Goal: Task Accomplishment & Management: Manage account settings

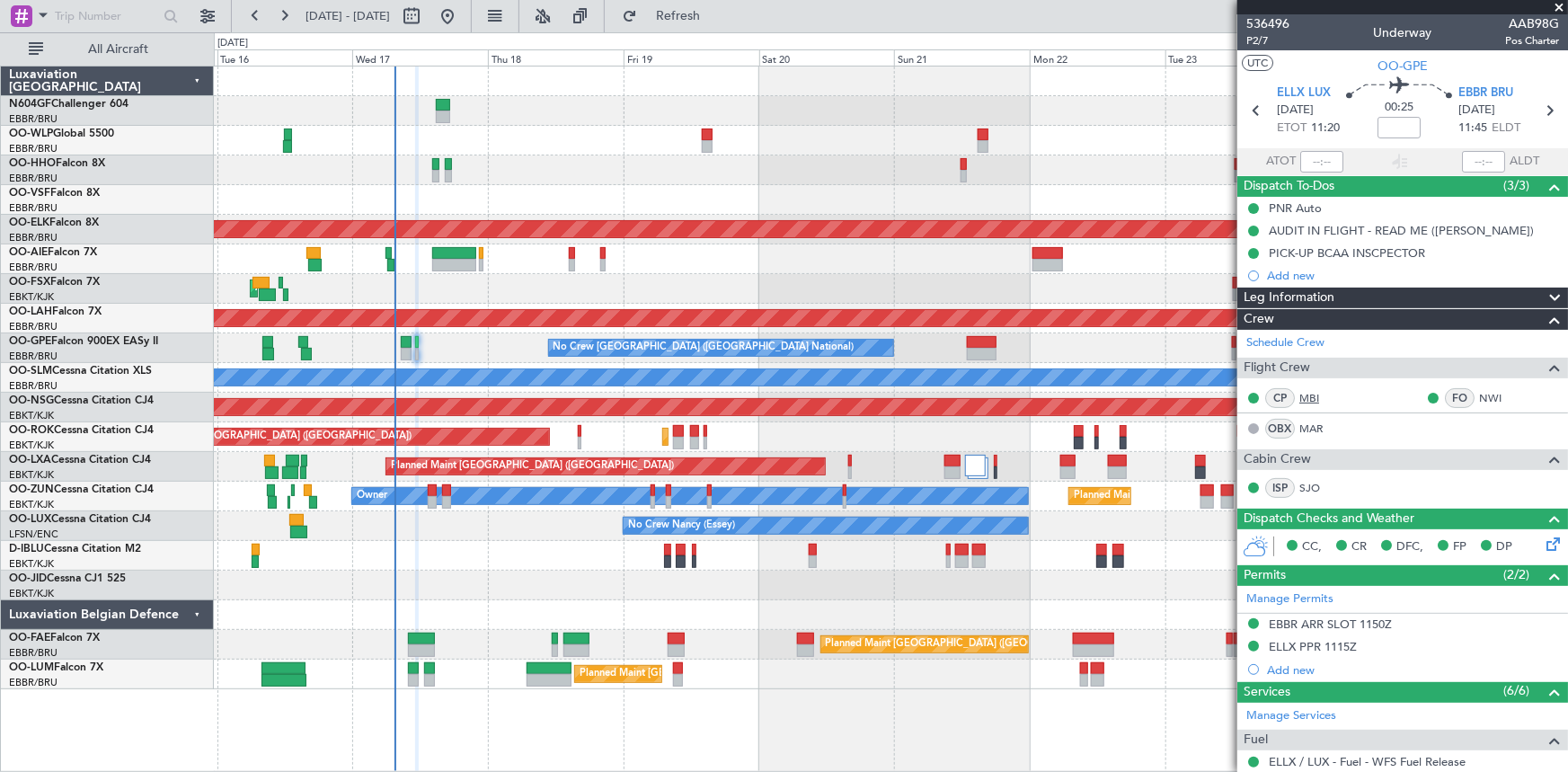
click at [1306, 403] on link "MBI" at bounding box center [1320, 398] width 41 height 16
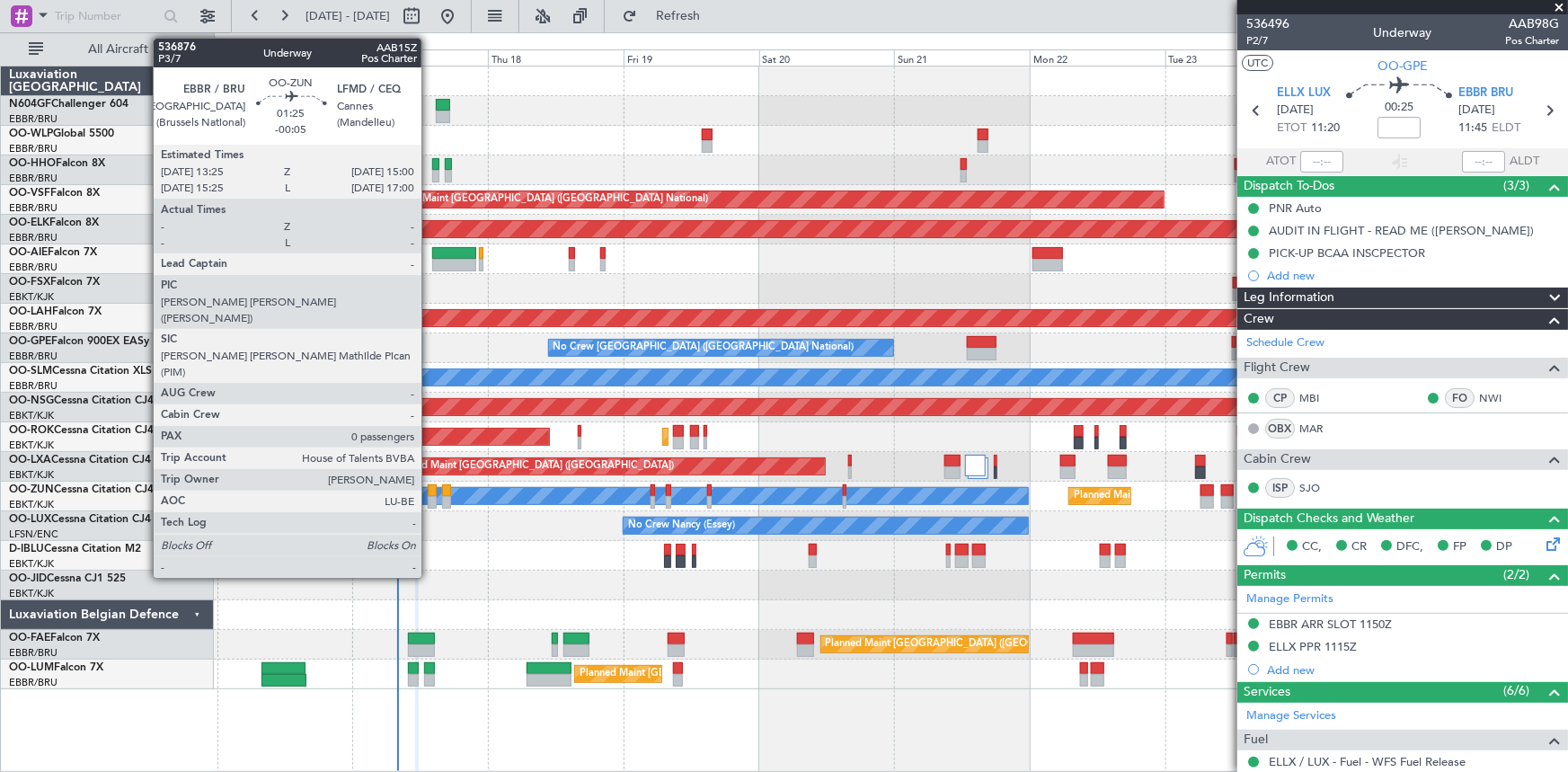
click at [429, 491] on div at bounding box center [431, 491] width 9 height 13
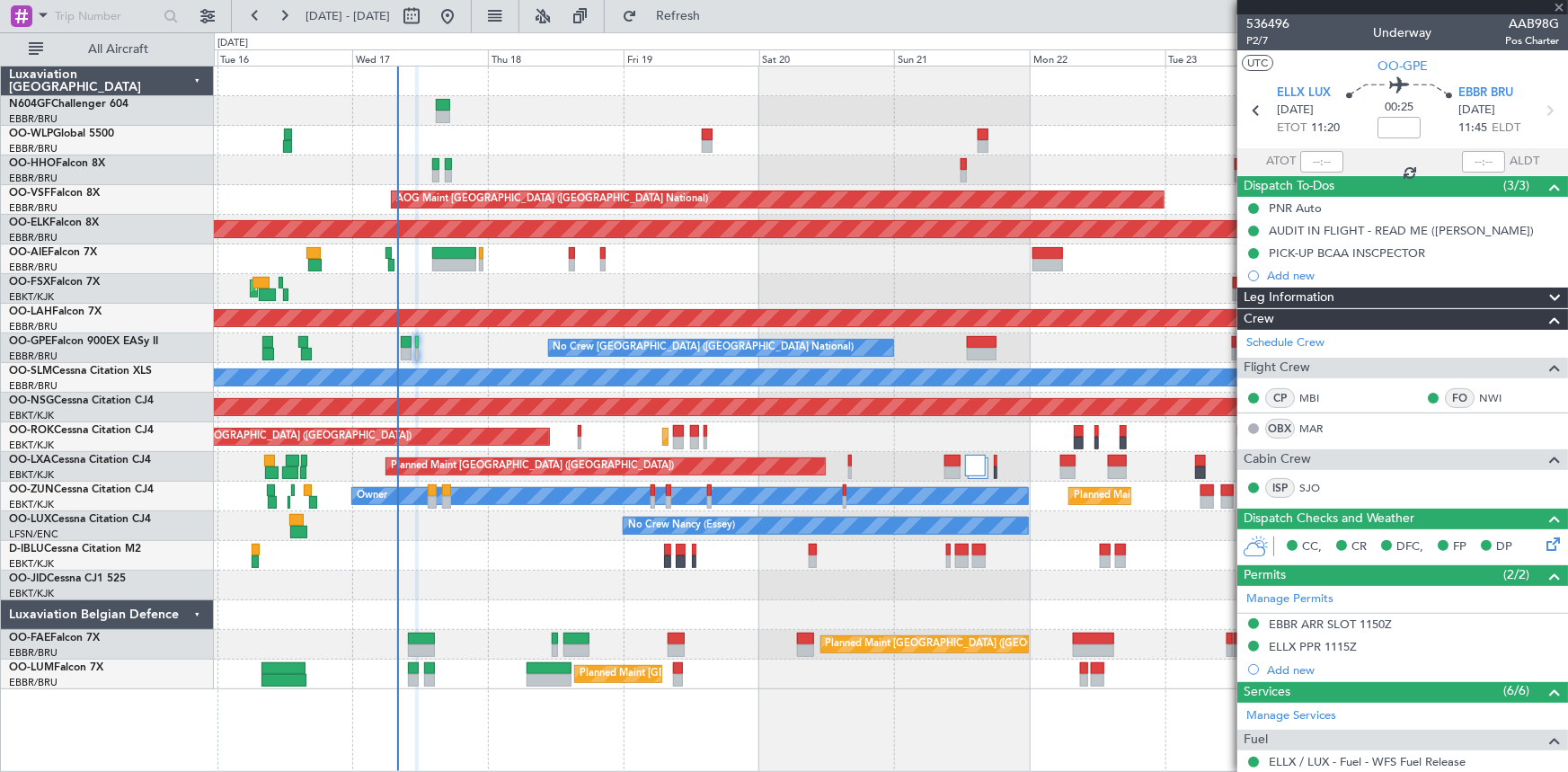
type input "-00:05"
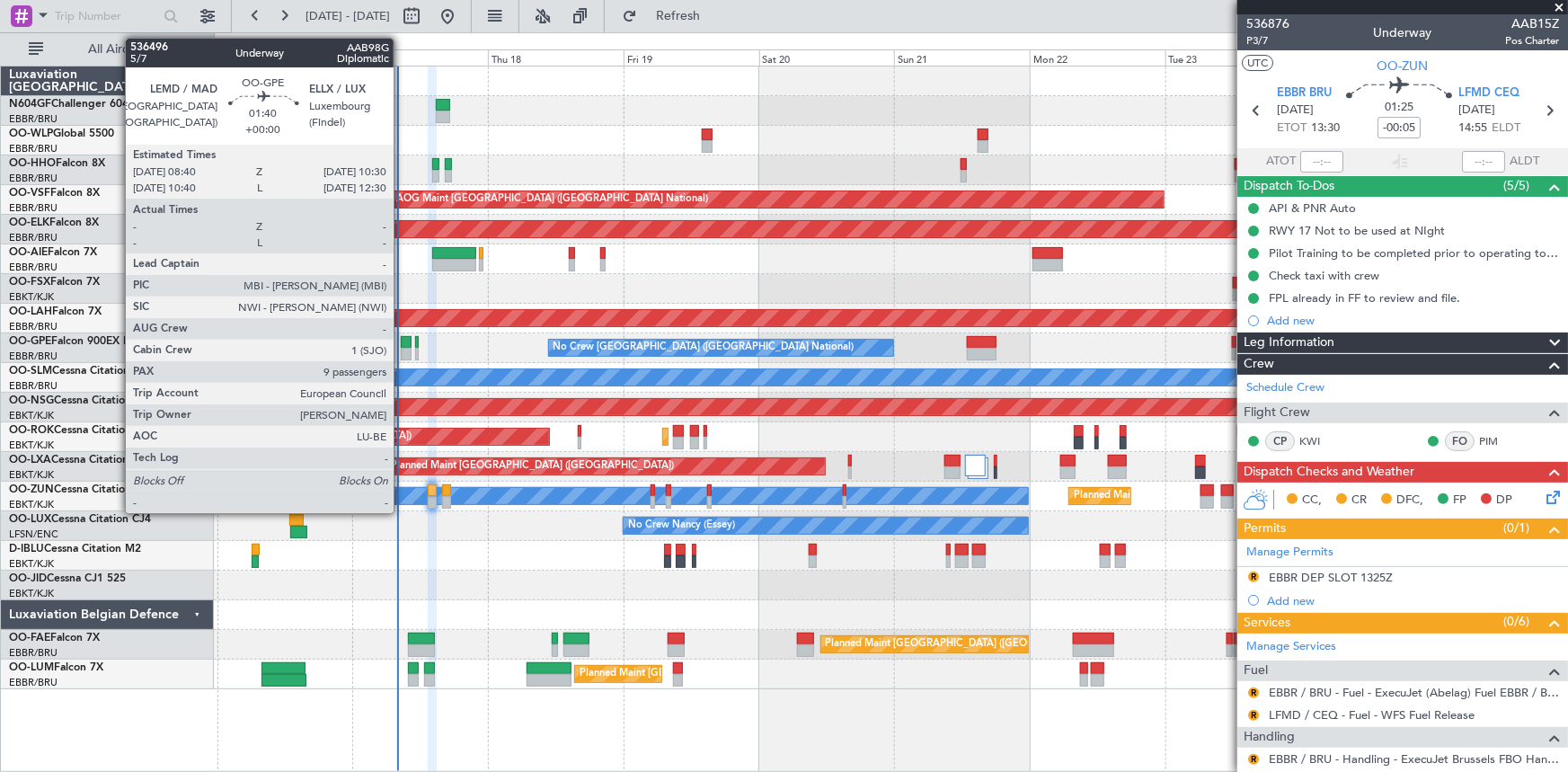
click at [402, 350] on div at bounding box center [406, 354] width 11 height 13
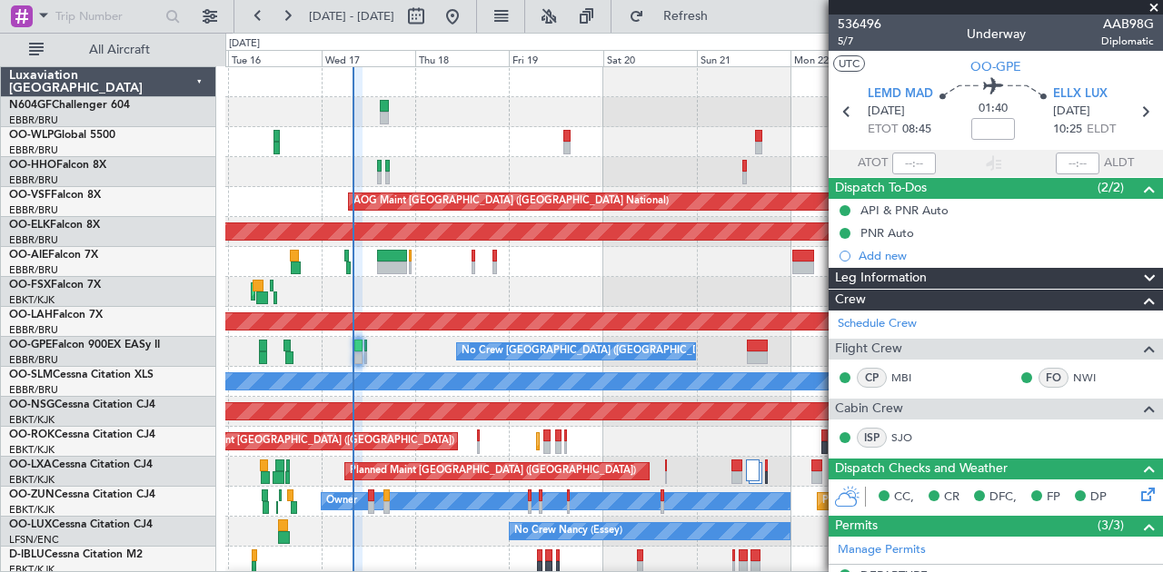
click at [572, 154] on div at bounding box center [694, 142] width 938 height 30
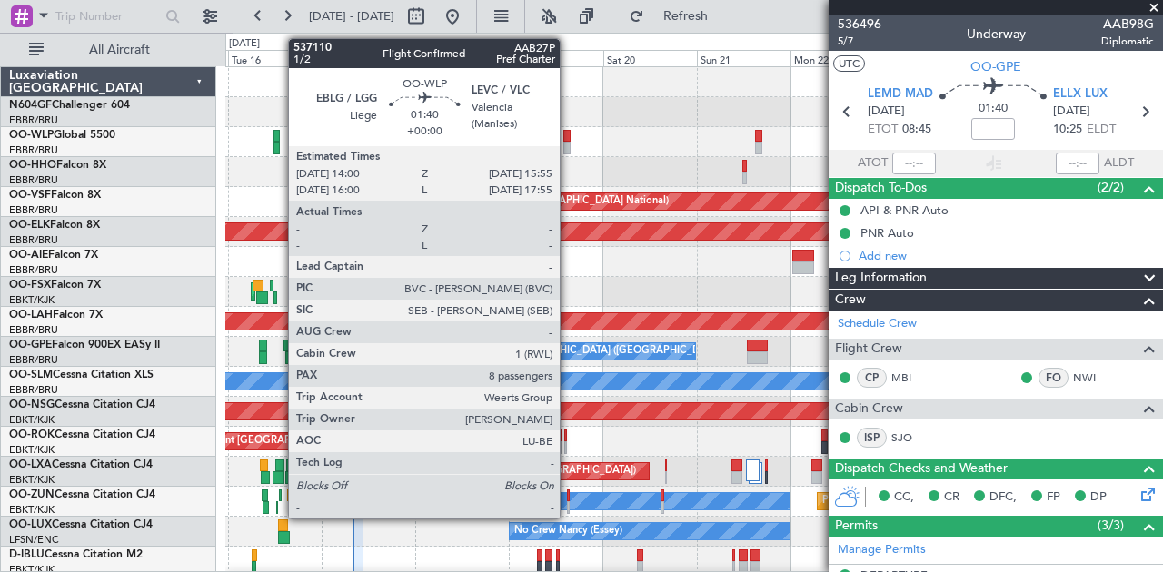
click at [569, 148] on div at bounding box center [567, 148] width 8 height 13
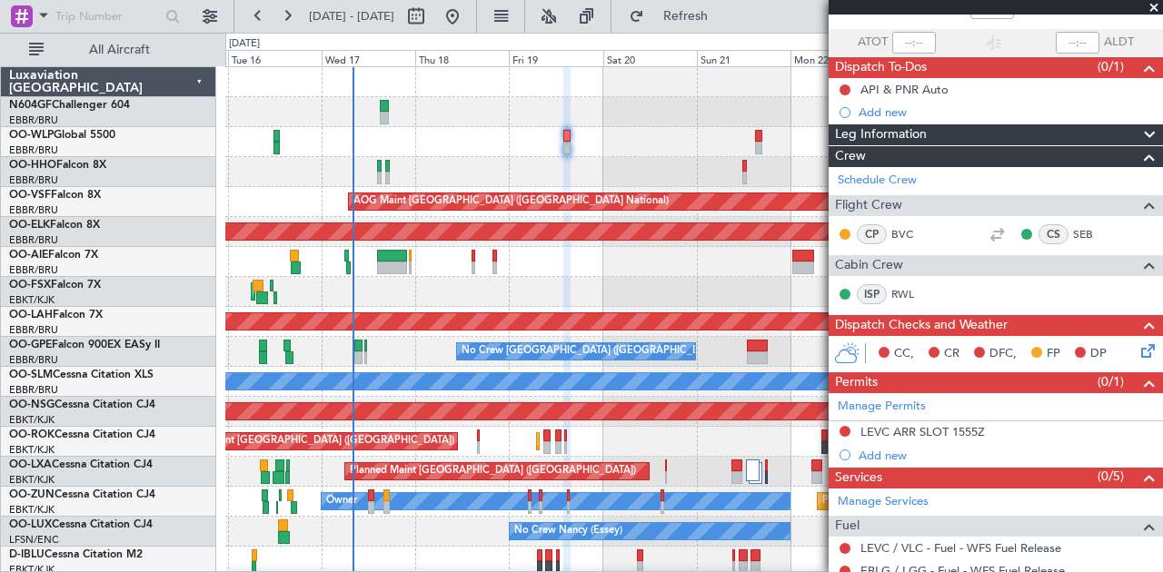
scroll to position [60, 0]
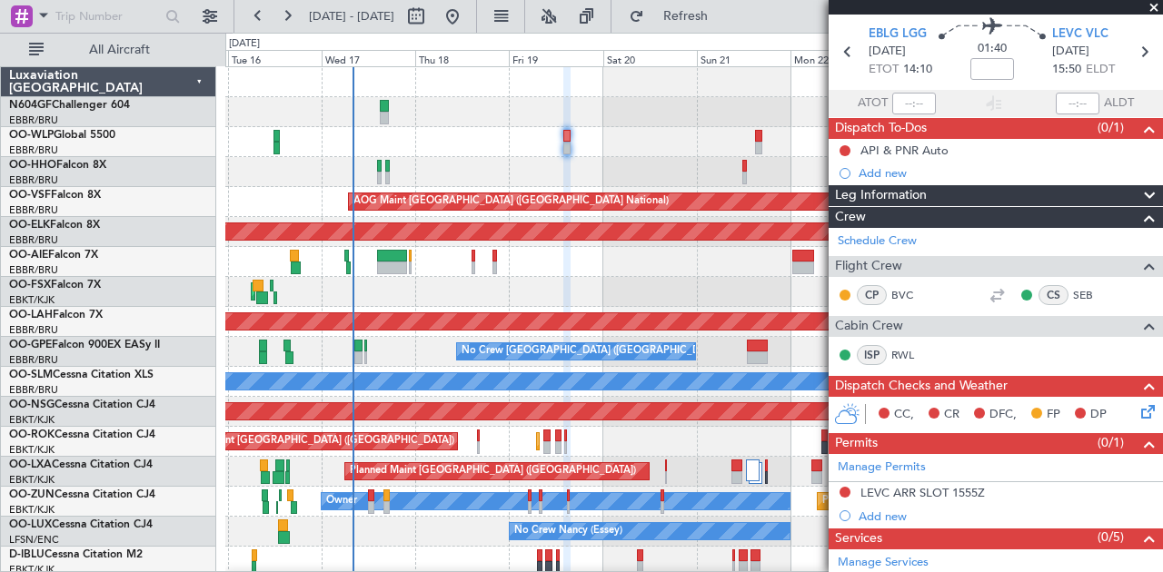
click at [1138, 415] on icon at bounding box center [1145, 409] width 15 height 15
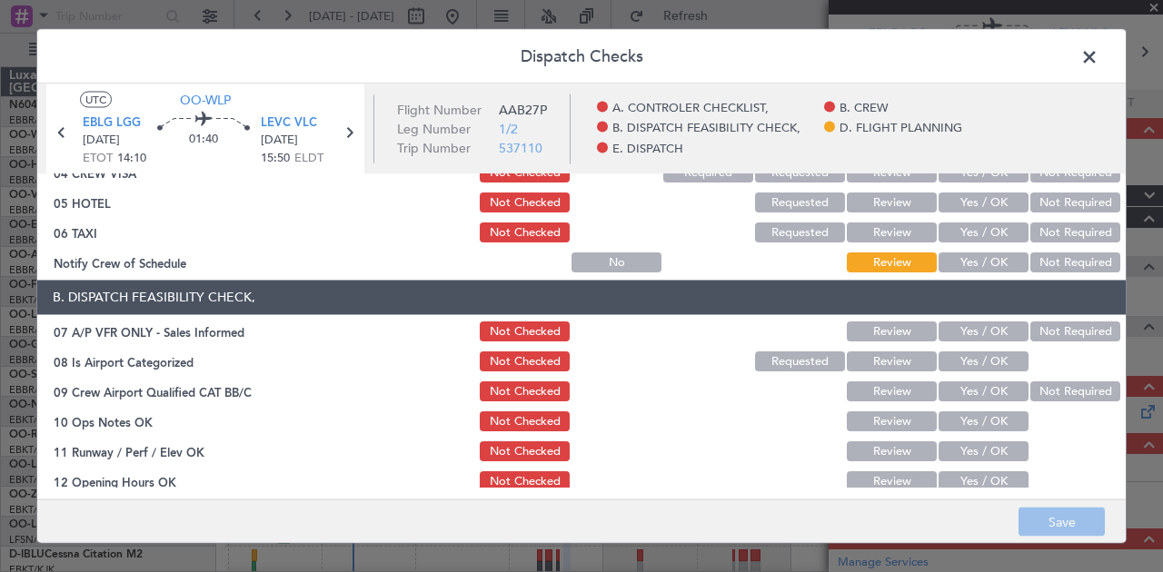
scroll to position [121, 0]
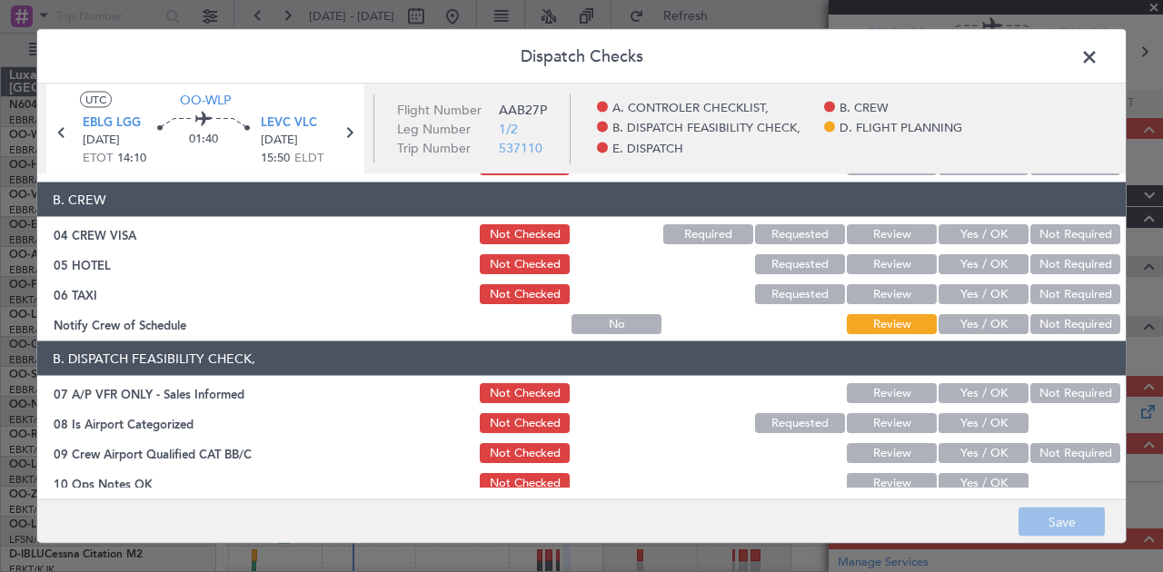
click at [1098, 56] on span at bounding box center [1098, 62] width 0 height 36
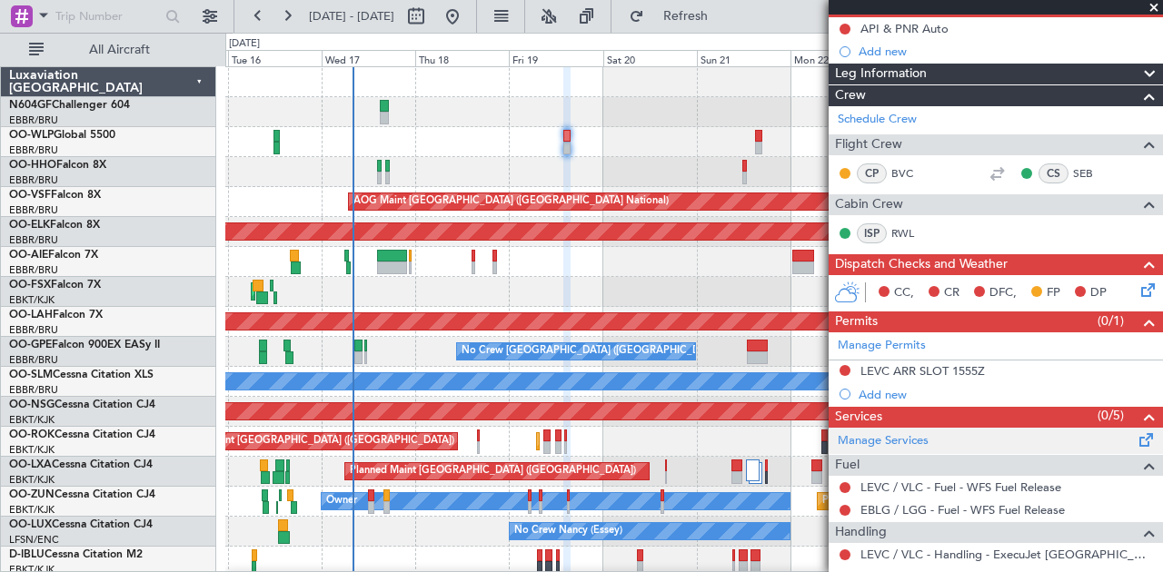
scroll to position [363, 0]
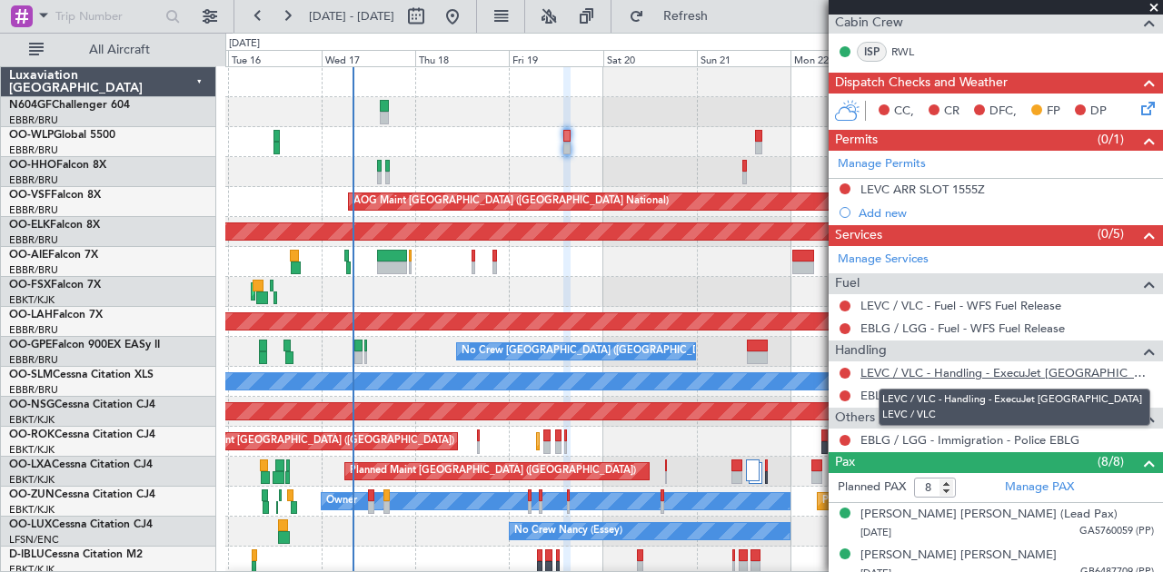
click at [965, 373] on link "LEVC / VLC - Handling - ExecuJet [GEOGRAPHIC_DATA] LEVC / VLC" at bounding box center [1006, 372] width 293 height 15
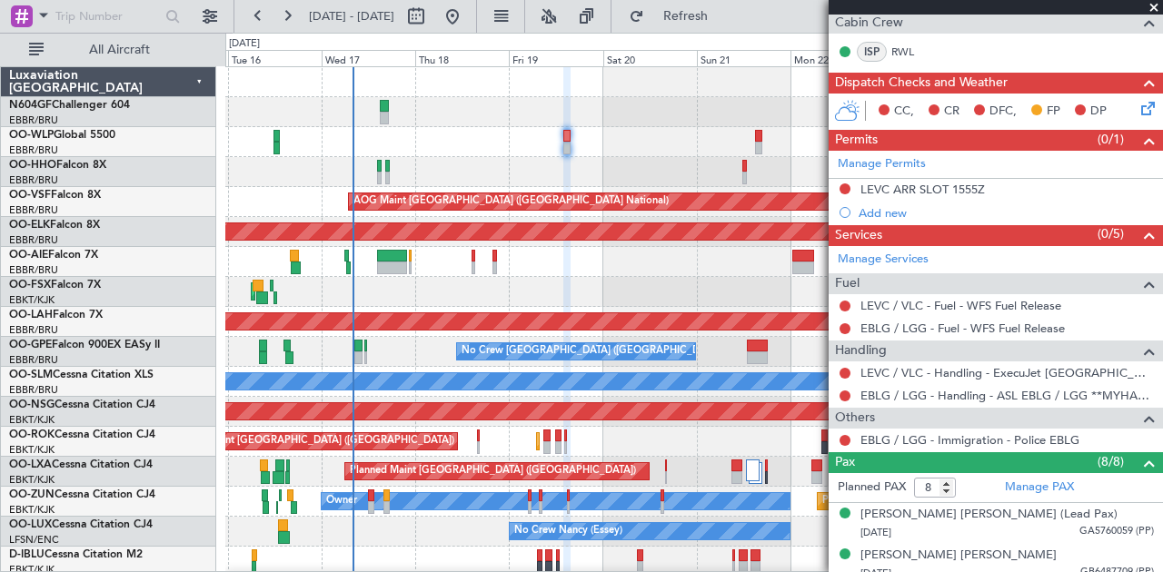
click at [930, 394] on mat-tooltip-component "LEVC / VLC - Handling - ExecuJet [GEOGRAPHIC_DATA] LEVC / VLC" at bounding box center [1014, 407] width 297 height 63
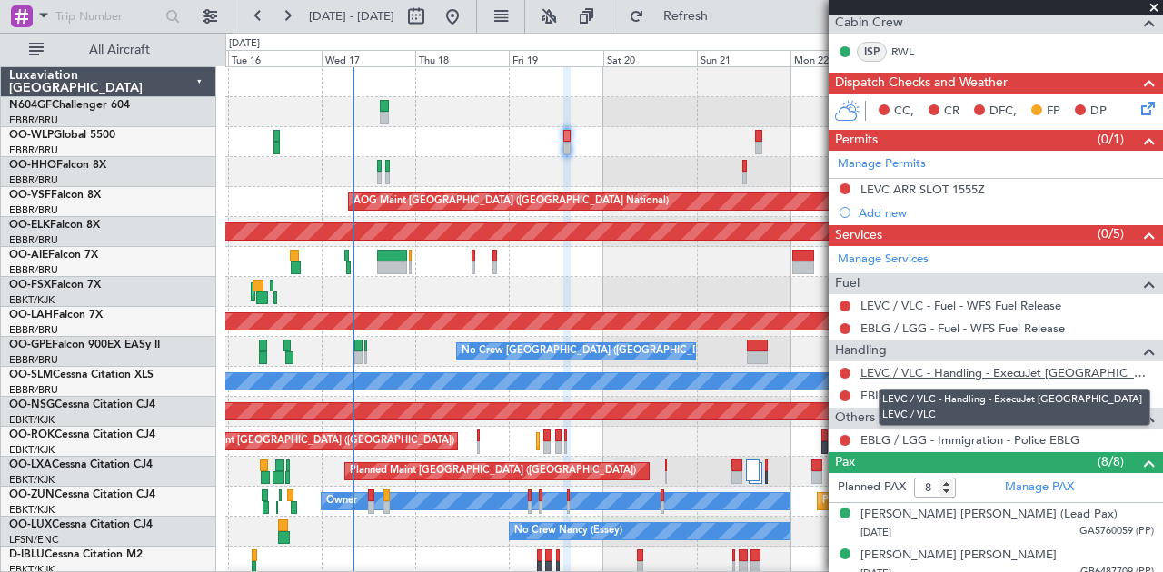
click at [918, 371] on link "LEVC / VLC - Handling - ExecuJet [GEOGRAPHIC_DATA] LEVC / VLC" at bounding box center [1006, 372] width 293 height 15
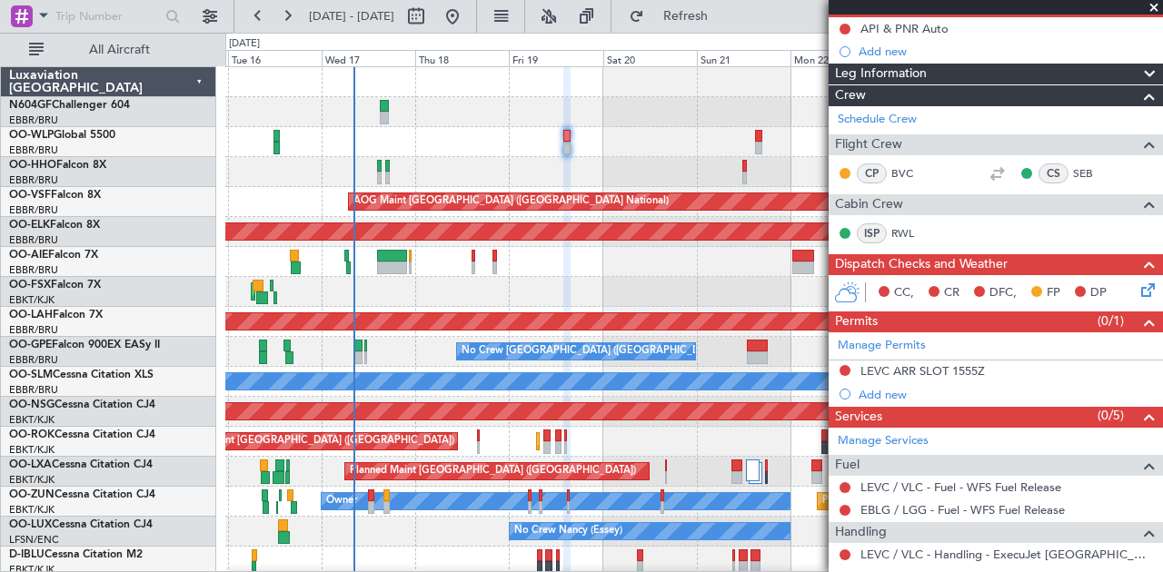
scroll to position [121, 0]
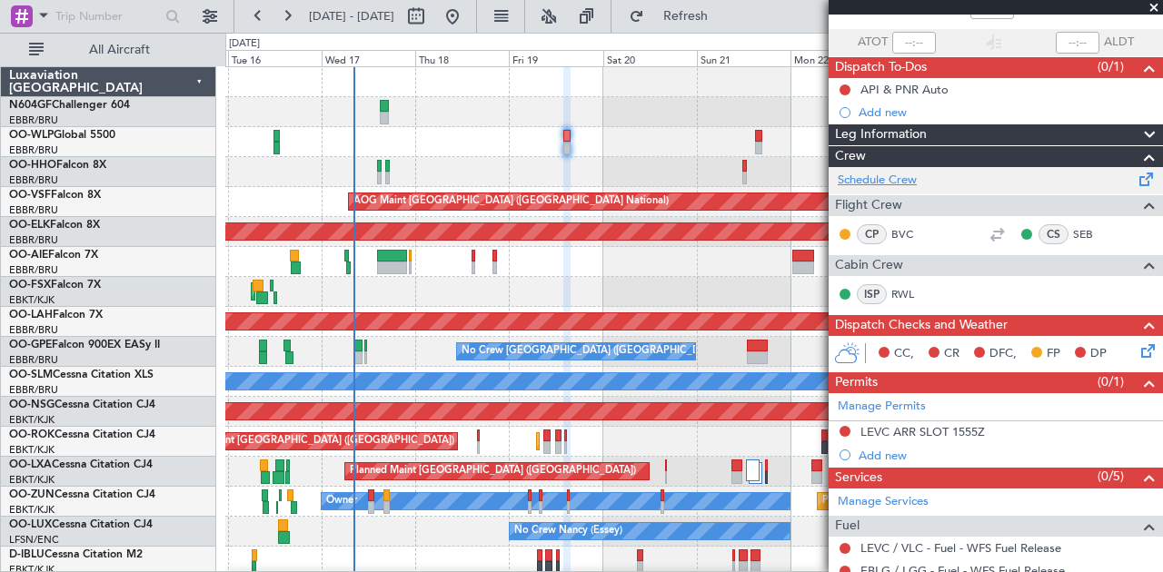
click at [881, 181] on link "Schedule Crew" at bounding box center [877, 181] width 79 height 18
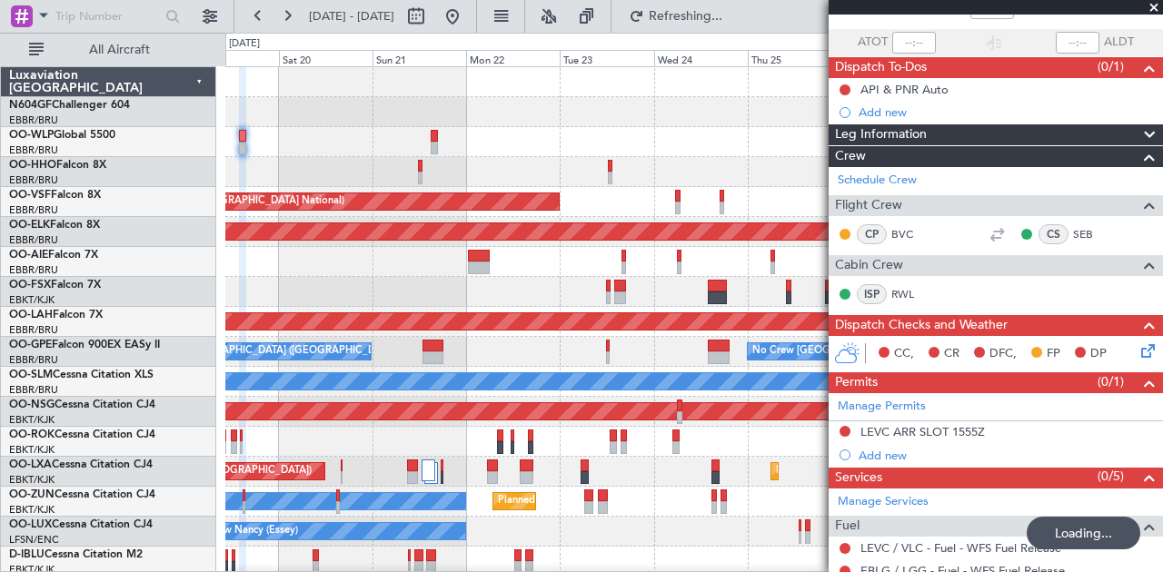
click at [222, 224] on div "AOG Maint [GEOGRAPHIC_DATA] ([GEOGRAPHIC_DATA] National) Planned Maint [GEOGRAP…" at bounding box center [581, 303] width 1163 height 540
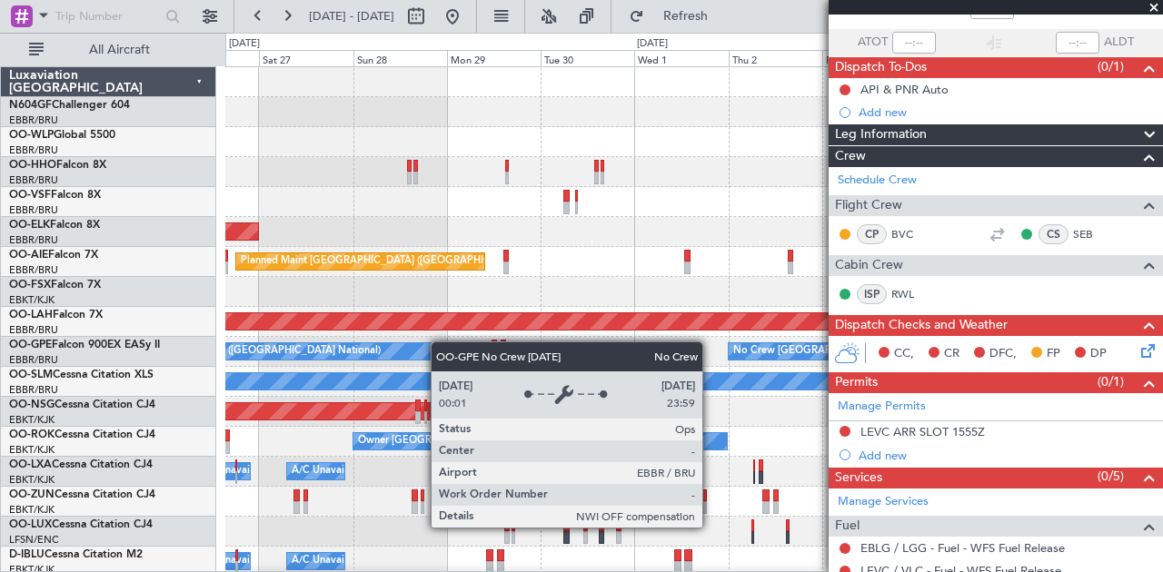
click at [264, 351] on div "Planned Maint Kortrijk-[GEOGRAPHIC_DATA] Planned Maint [GEOGRAPHIC_DATA] ([GEOG…" at bounding box center [694, 382] width 938 height 630
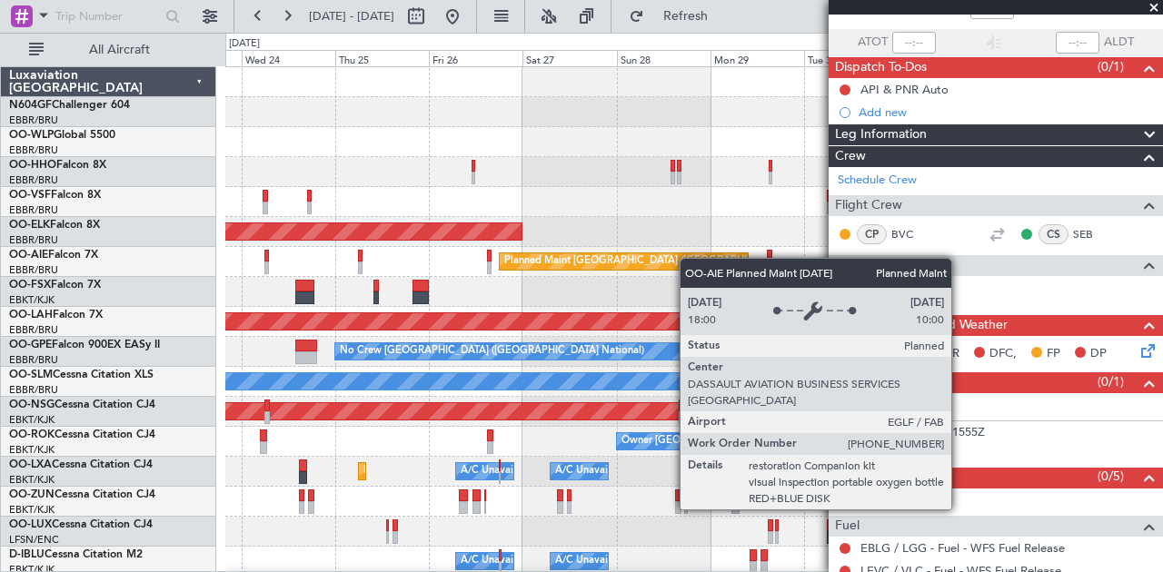
click at [701, 259] on div "AOG Maint [GEOGRAPHIC_DATA] ([GEOGRAPHIC_DATA] National) Planned Maint [GEOGRAP…" at bounding box center [694, 382] width 938 height 630
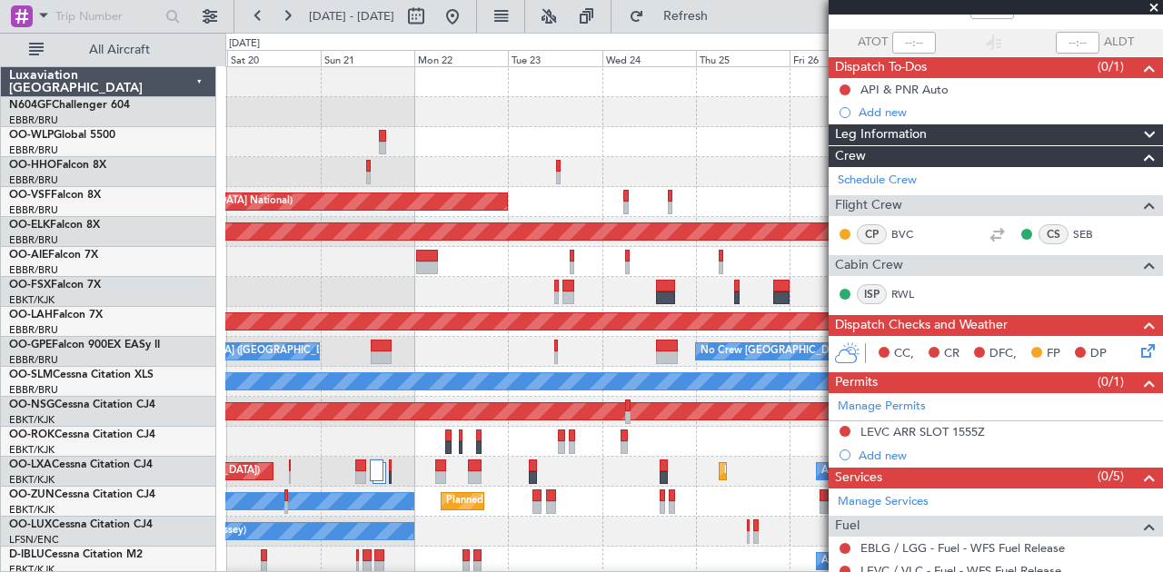
click at [789, 274] on div "AOG Maint [GEOGRAPHIC_DATA] ([GEOGRAPHIC_DATA] National) Planned Maint [GEOGRAP…" at bounding box center [694, 382] width 938 height 630
click at [889, 180] on link "Schedule Crew" at bounding box center [877, 181] width 79 height 18
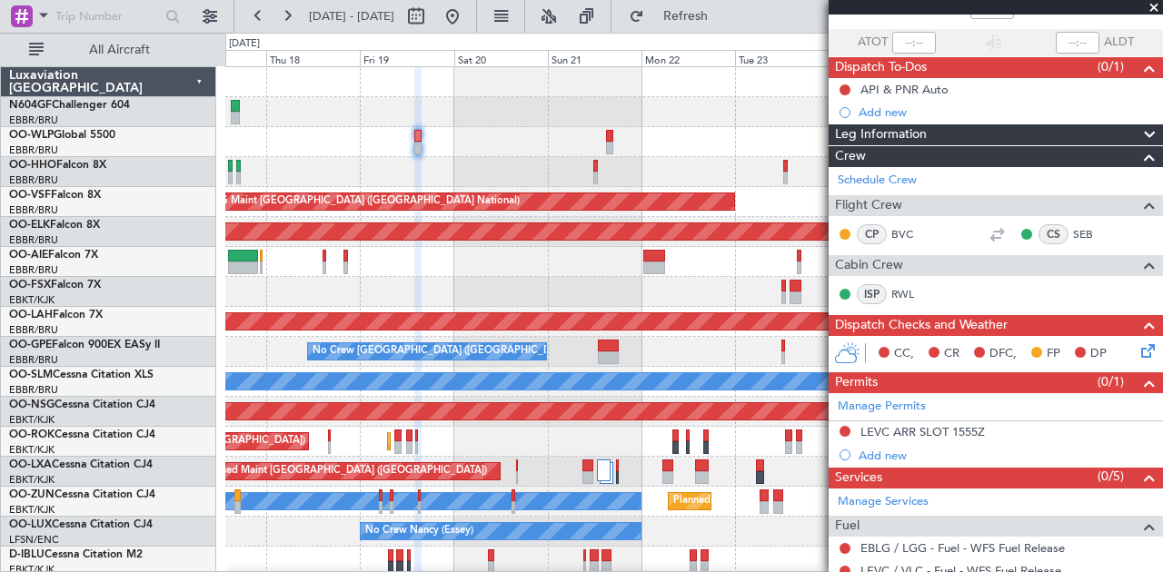
click at [621, 333] on div "AOG Maint [GEOGRAPHIC_DATA] ([GEOGRAPHIC_DATA] National) Planned Maint [GEOGRAP…" at bounding box center [694, 382] width 938 height 630
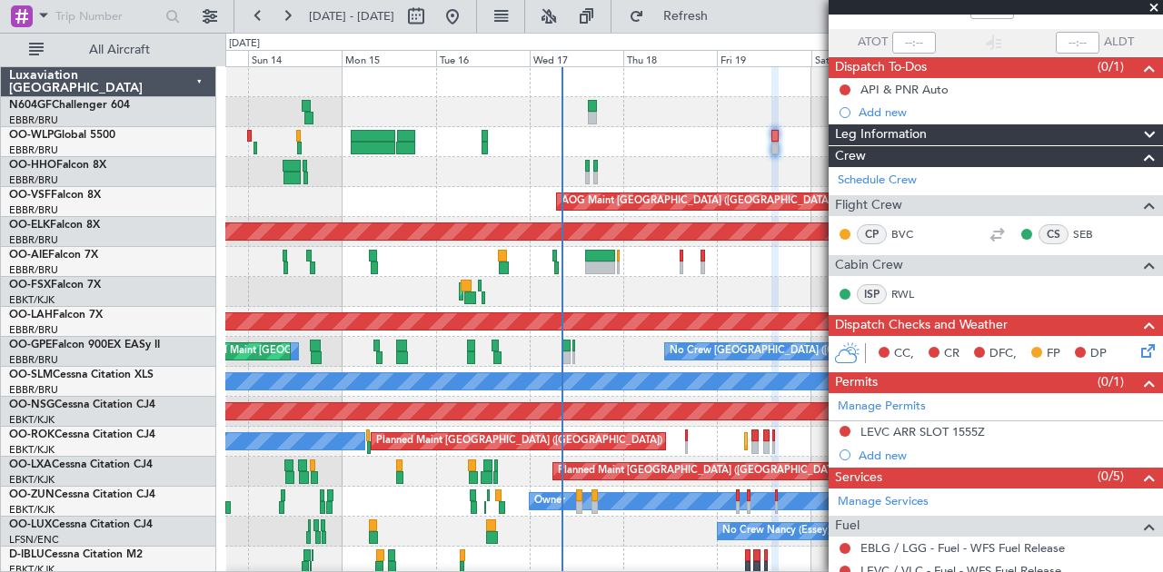
click at [849, 278] on fb-app "[DATE] - [DATE] Refresh Quick Links All Aircraft Planned Maint Geneva ([GEOGRAP…" at bounding box center [581, 293] width 1163 height 559
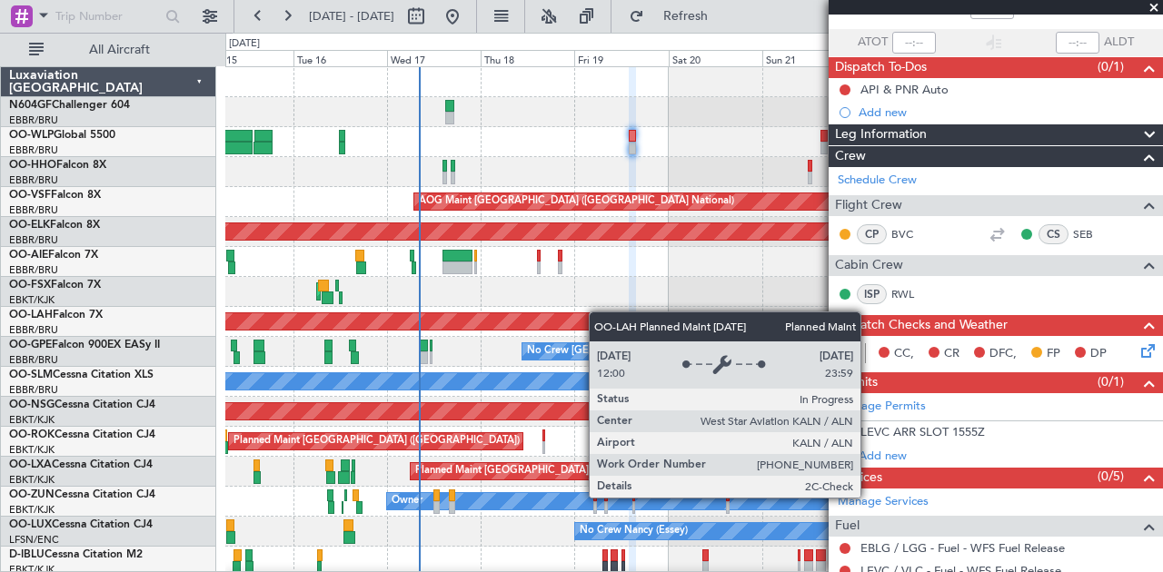
click at [458, 327] on div "Planned Maint [PERSON_NAME]-[GEOGRAPHIC_DATA][PERSON_NAME] ([GEOGRAPHIC_DATA][P…" at bounding box center [694, 322] width 938 height 30
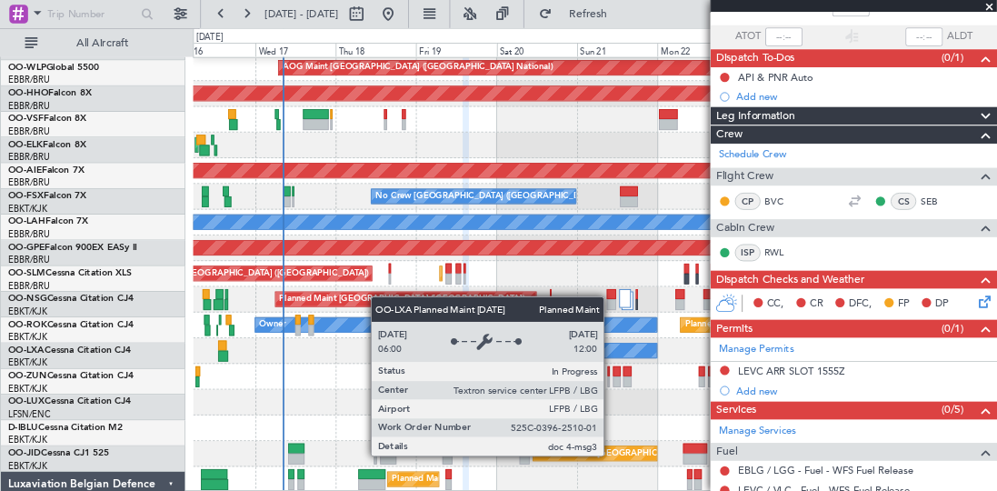
scroll to position [123, 0]
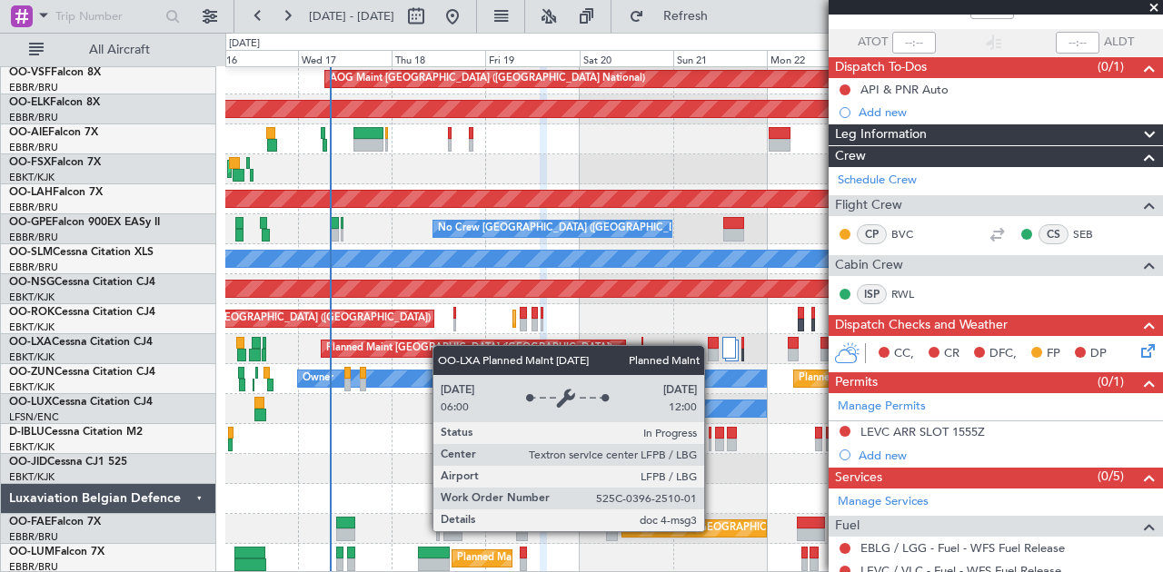
click at [438, 323] on div "AOG Maint [GEOGRAPHIC_DATA] ([GEOGRAPHIC_DATA] National) Planned Maint [GEOGRAP…" at bounding box center [694, 260] width 938 height 630
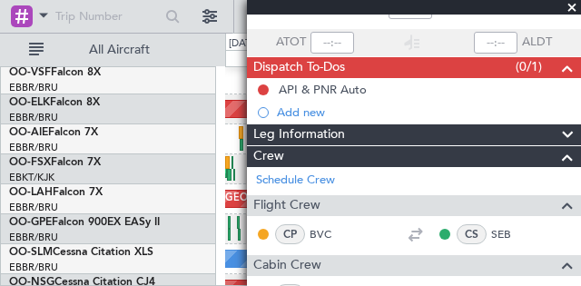
scroll to position [121, 0]
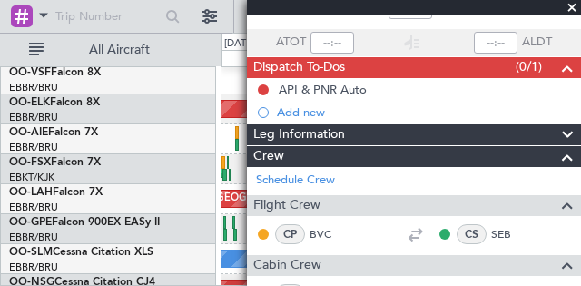
click at [576, 7] on span at bounding box center [572, 8] width 18 height 16
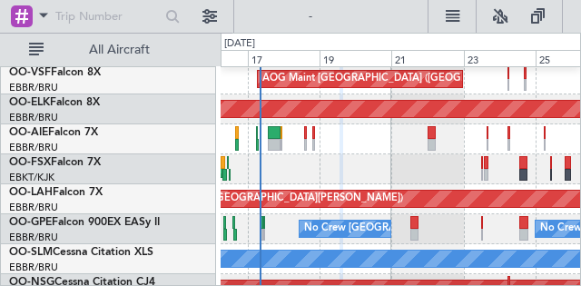
type input "0"
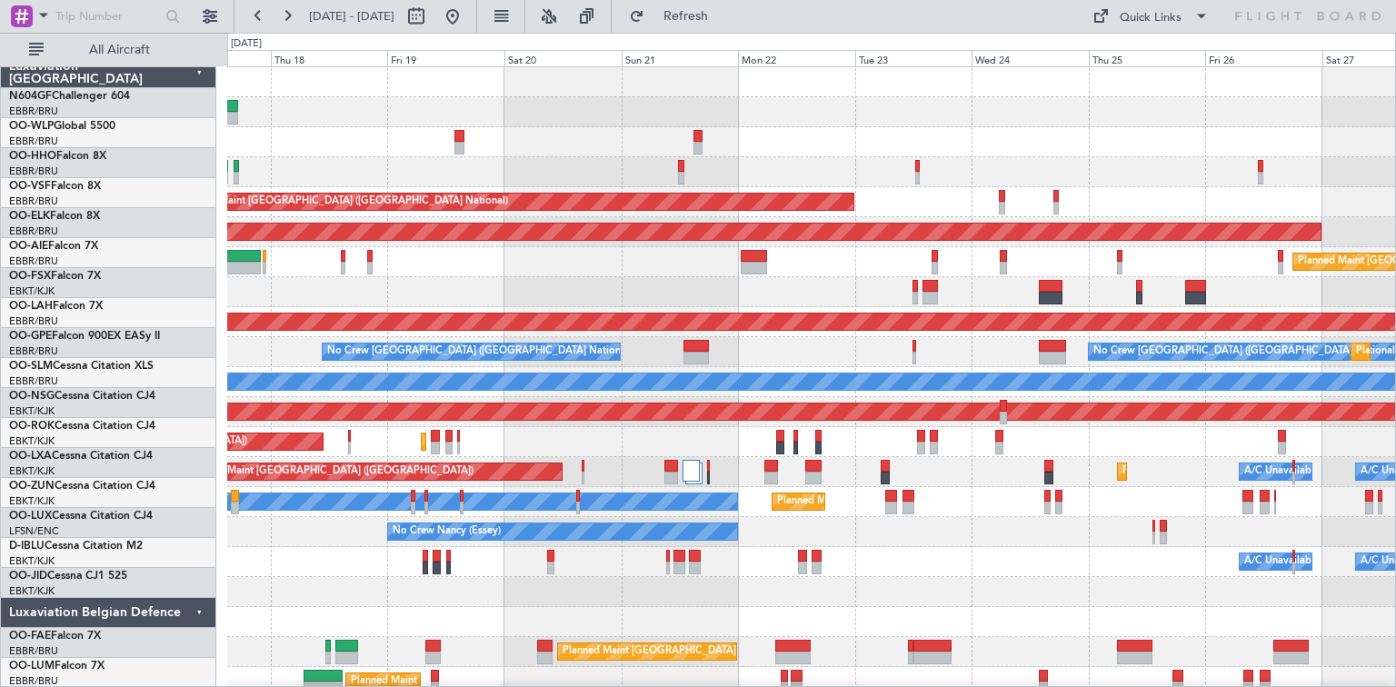
scroll to position [0, 0]
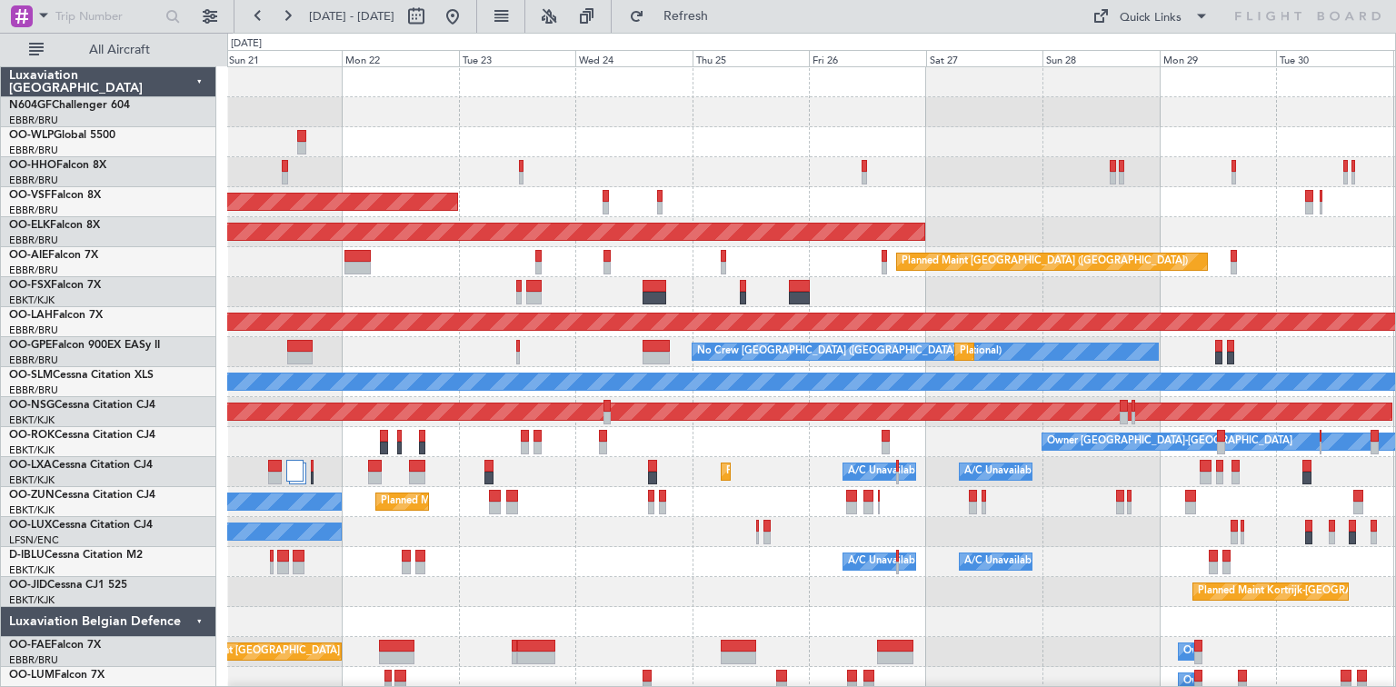
click at [598, 174] on div "AOG Maint [GEOGRAPHIC_DATA] ([GEOGRAPHIC_DATA] National) Planned Maint [GEOGRAP…" at bounding box center [810, 382] width 1167 height 630
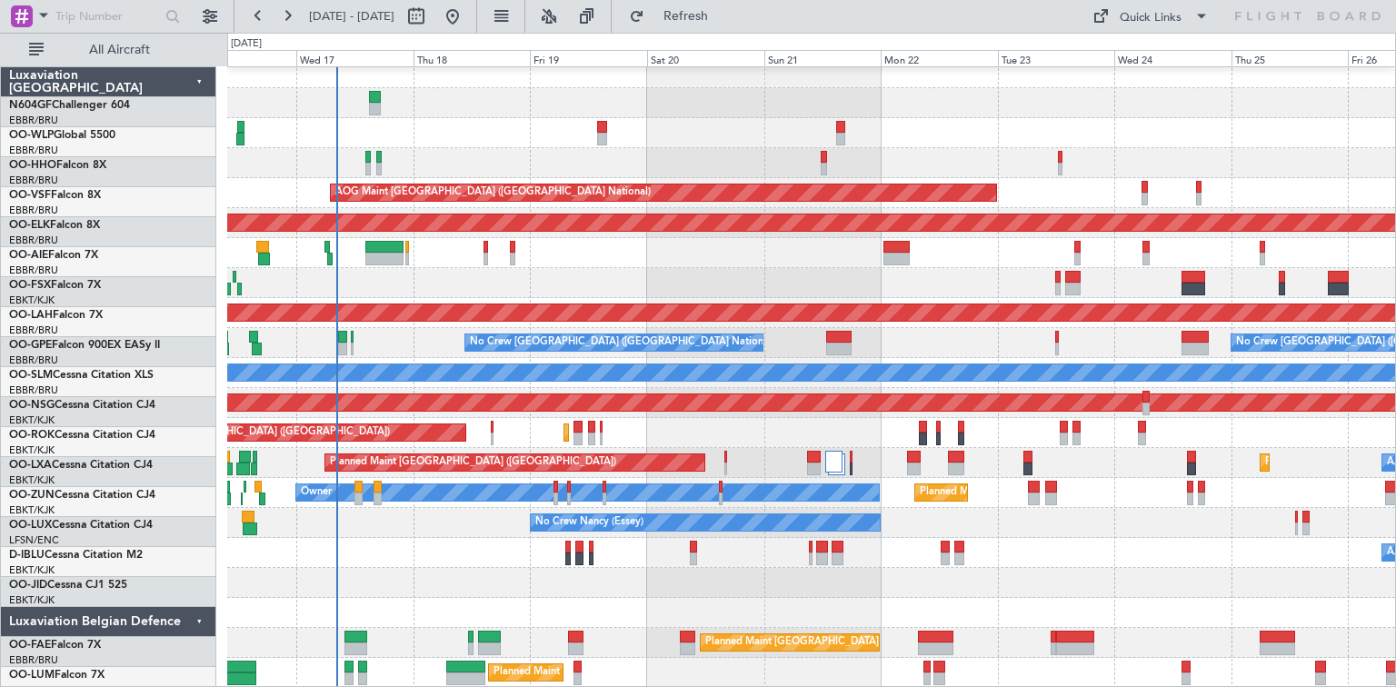
scroll to position [9, 0]
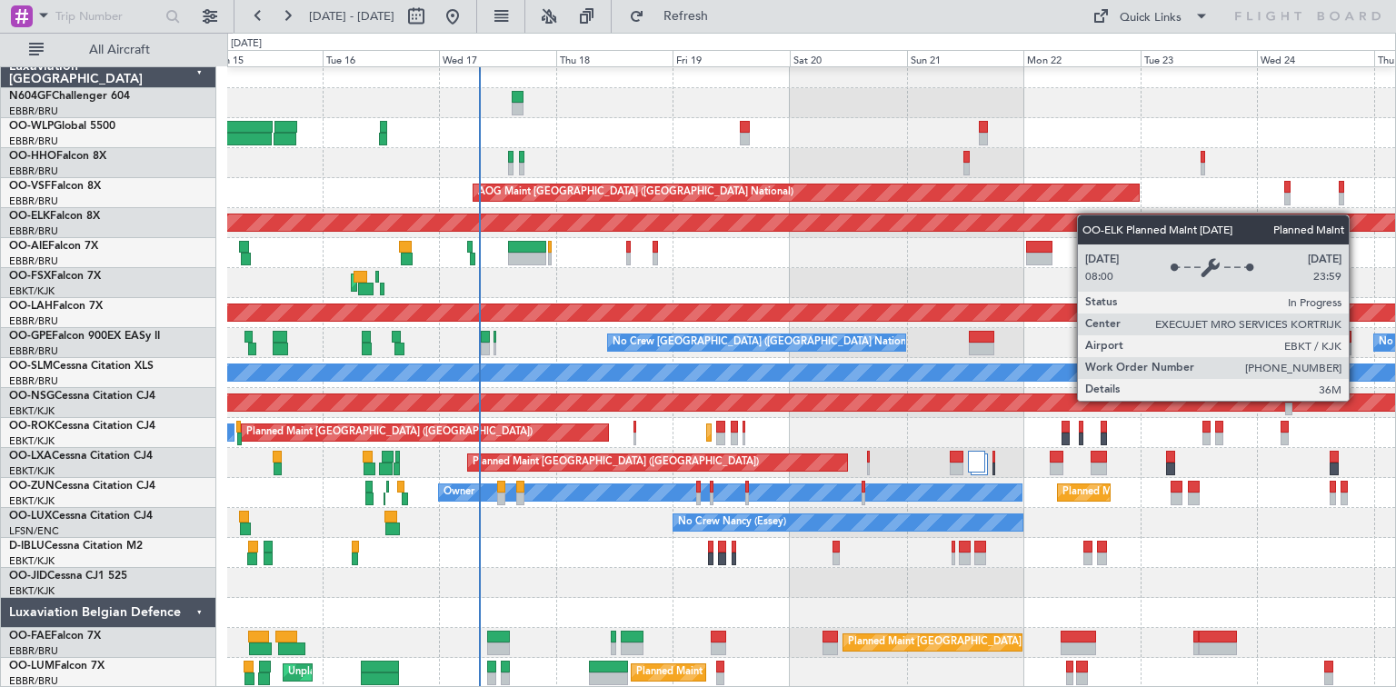
click at [1231, 214] on div "Planned Maint Kortrijk-[GEOGRAPHIC_DATA]" at bounding box center [516, 222] width 2179 height 16
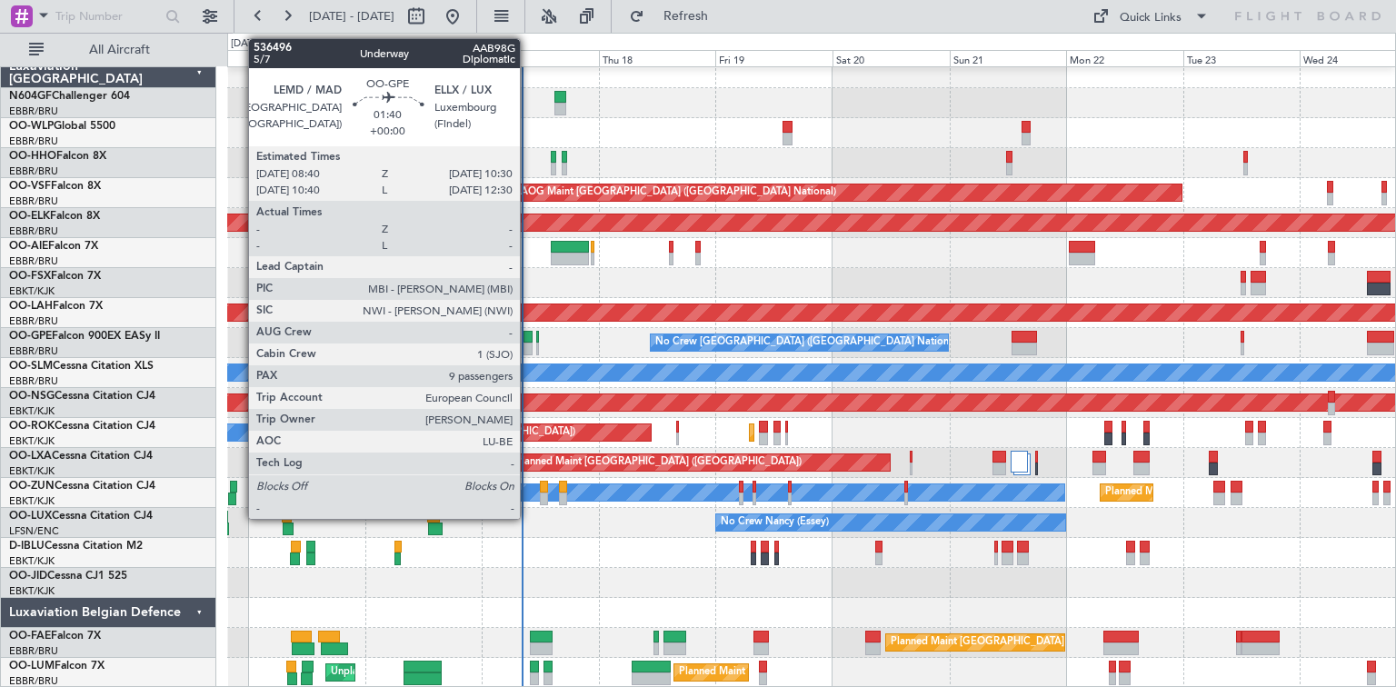
click at [528, 353] on div at bounding box center [527, 349] width 9 height 13
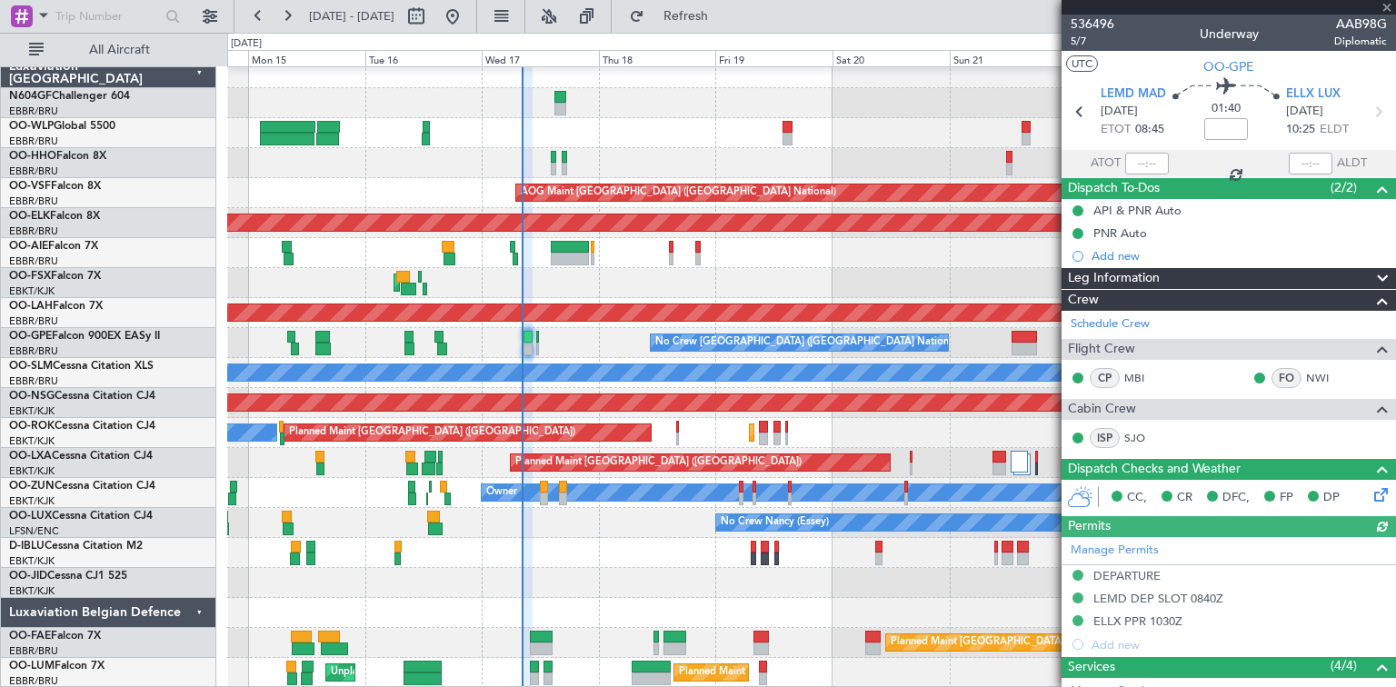
click at [1371, 495] on icon at bounding box center [1377, 491] width 15 height 15
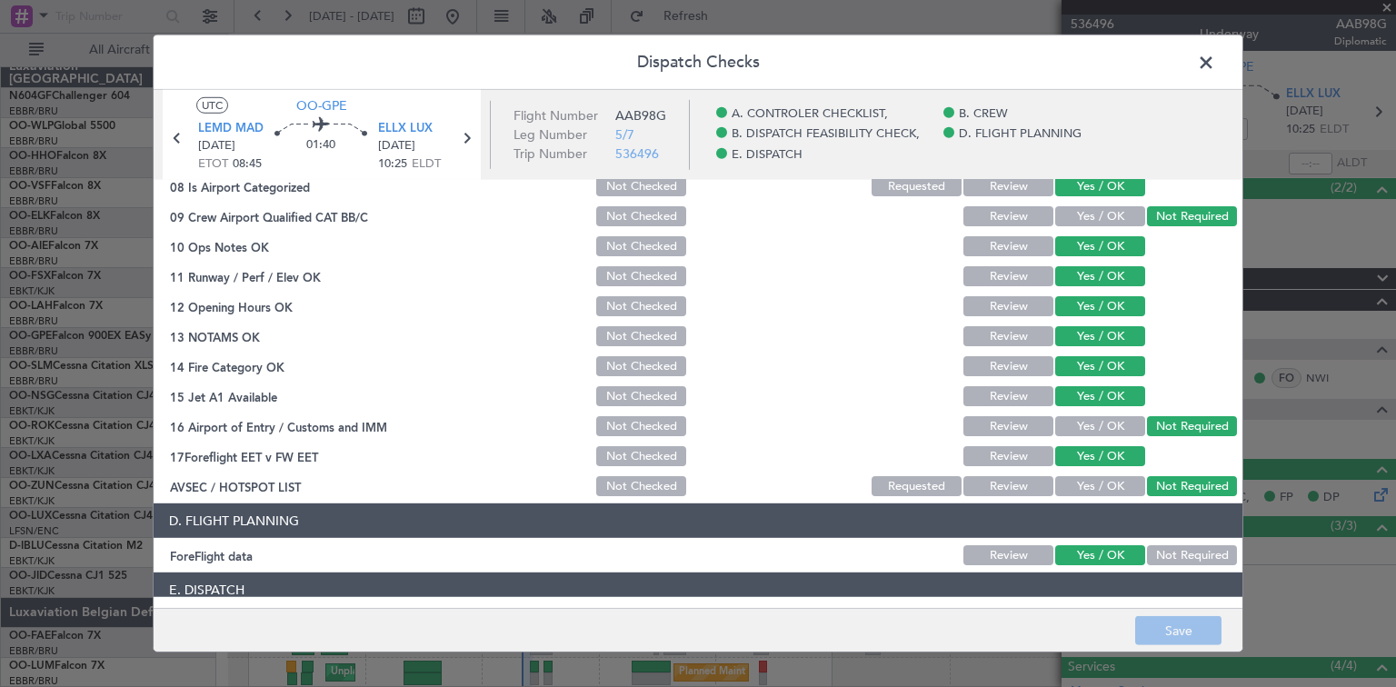
scroll to position [498, 0]
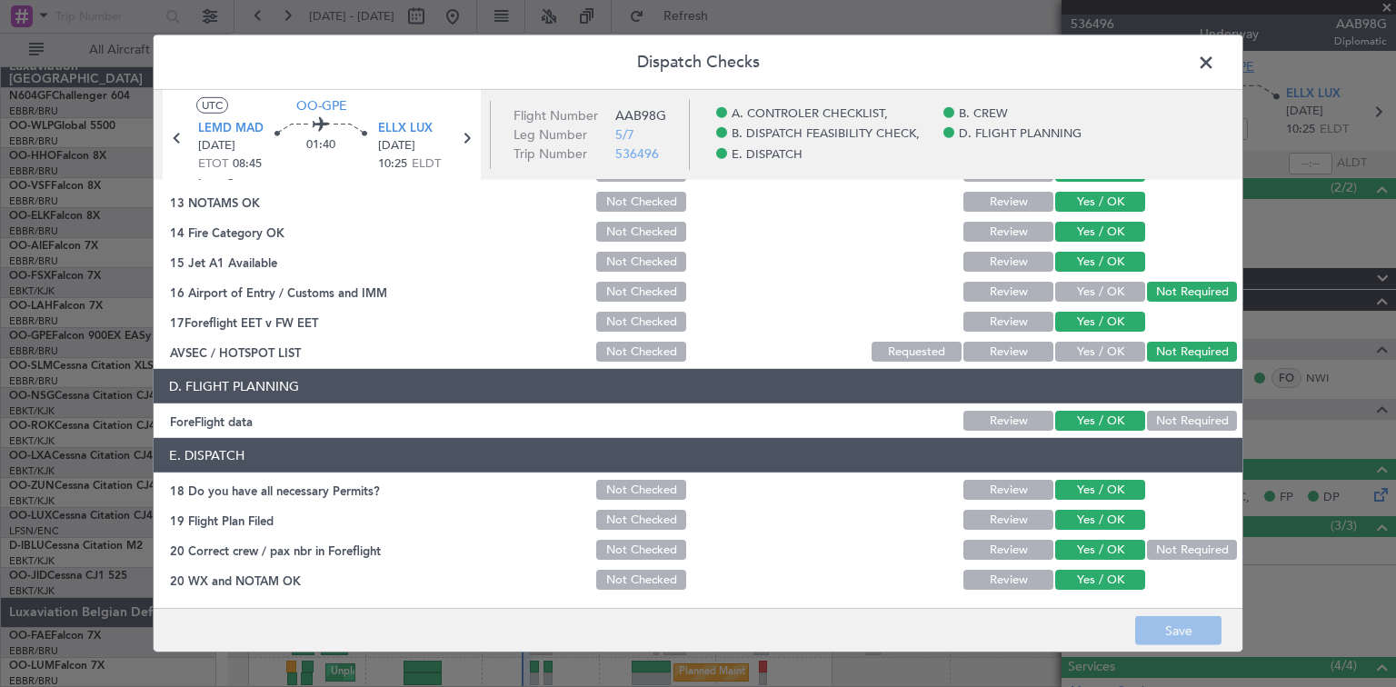
click at [1215, 61] on span at bounding box center [1215, 67] width 0 height 36
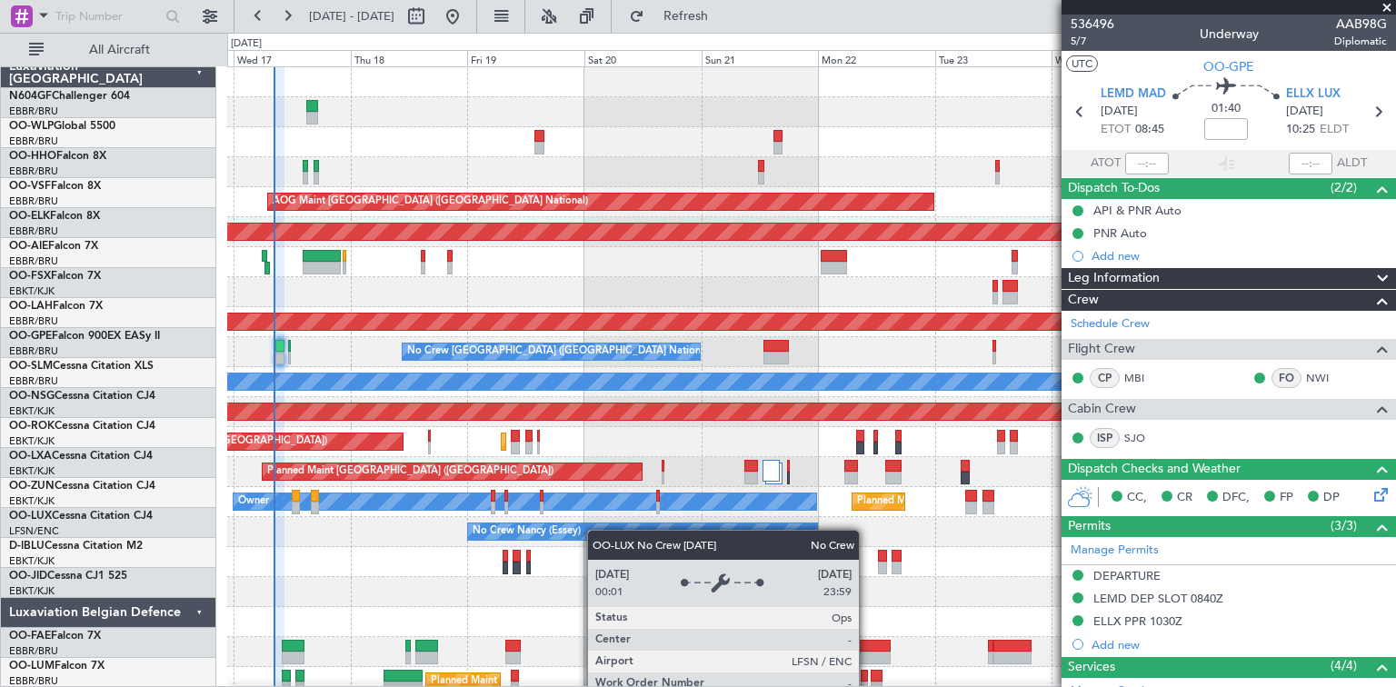
scroll to position [0, 0]
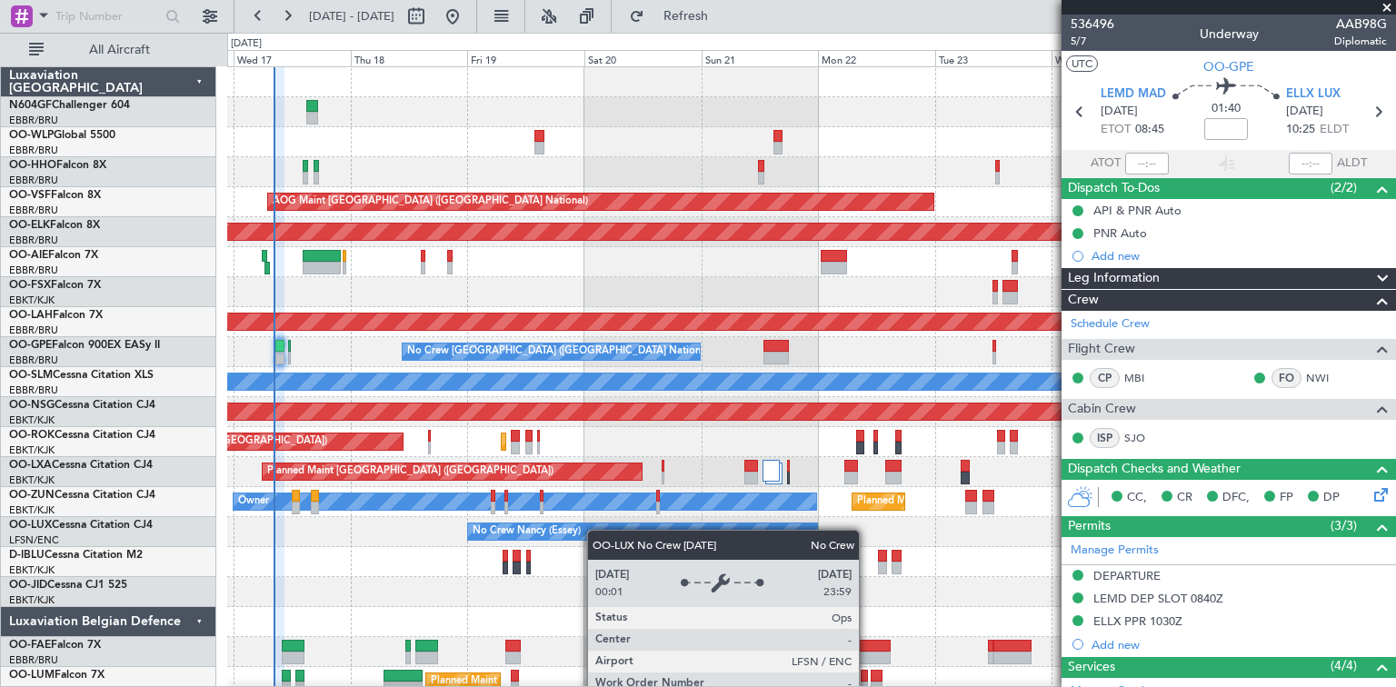
click at [531, 532] on div "No Crew Nancy (Essey)" at bounding box center [810, 532] width 1167 height 30
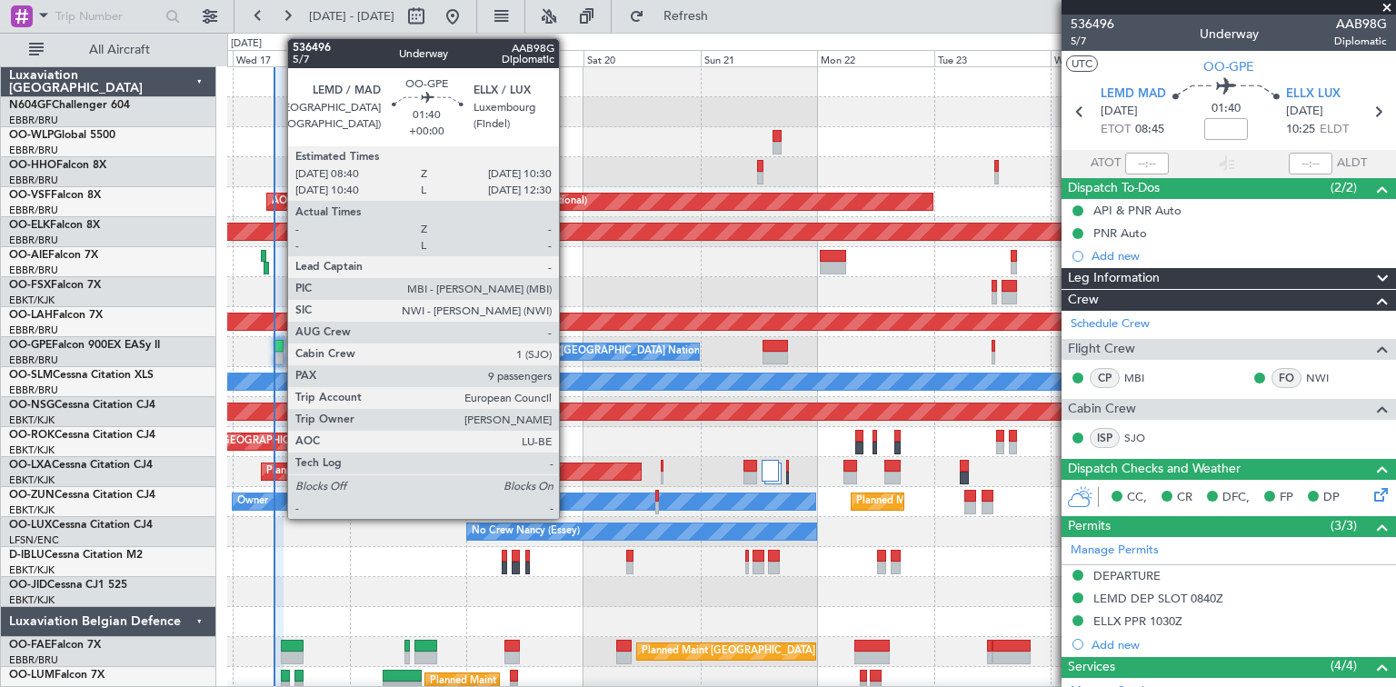
click at [278, 353] on div at bounding box center [278, 358] width 9 height 13
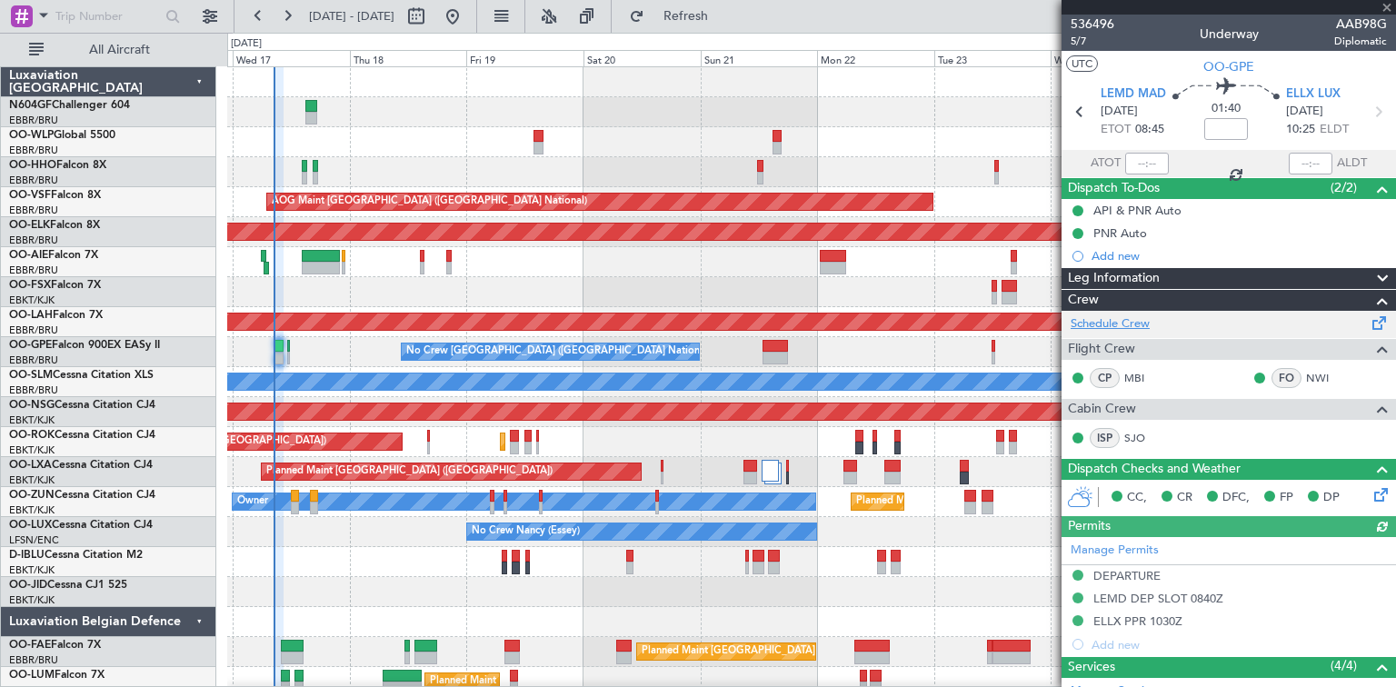
click at [1112, 327] on link "Schedule Crew" at bounding box center [1109, 324] width 79 height 18
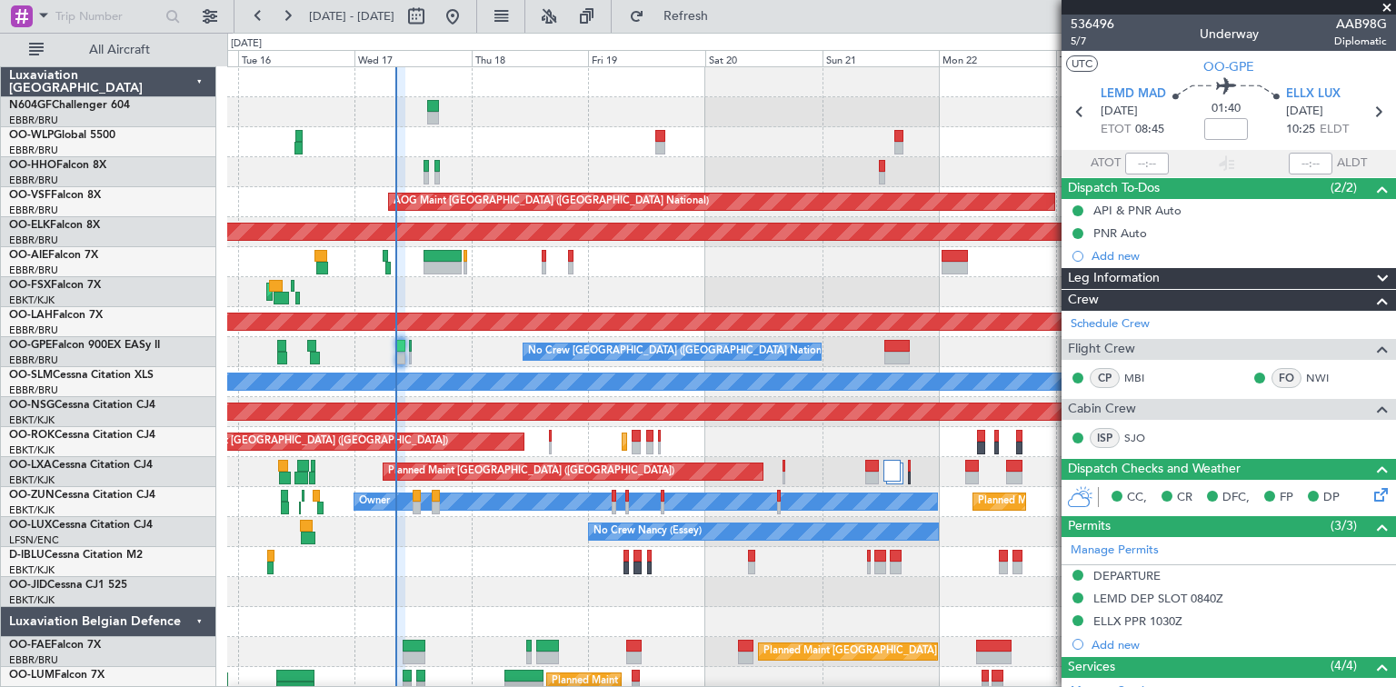
click at [770, 334] on div "AOG Maint [GEOGRAPHIC_DATA] ([GEOGRAPHIC_DATA] National) Planned Maint [GEOGRAP…" at bounding box center [810, 382] width 1167 height 630
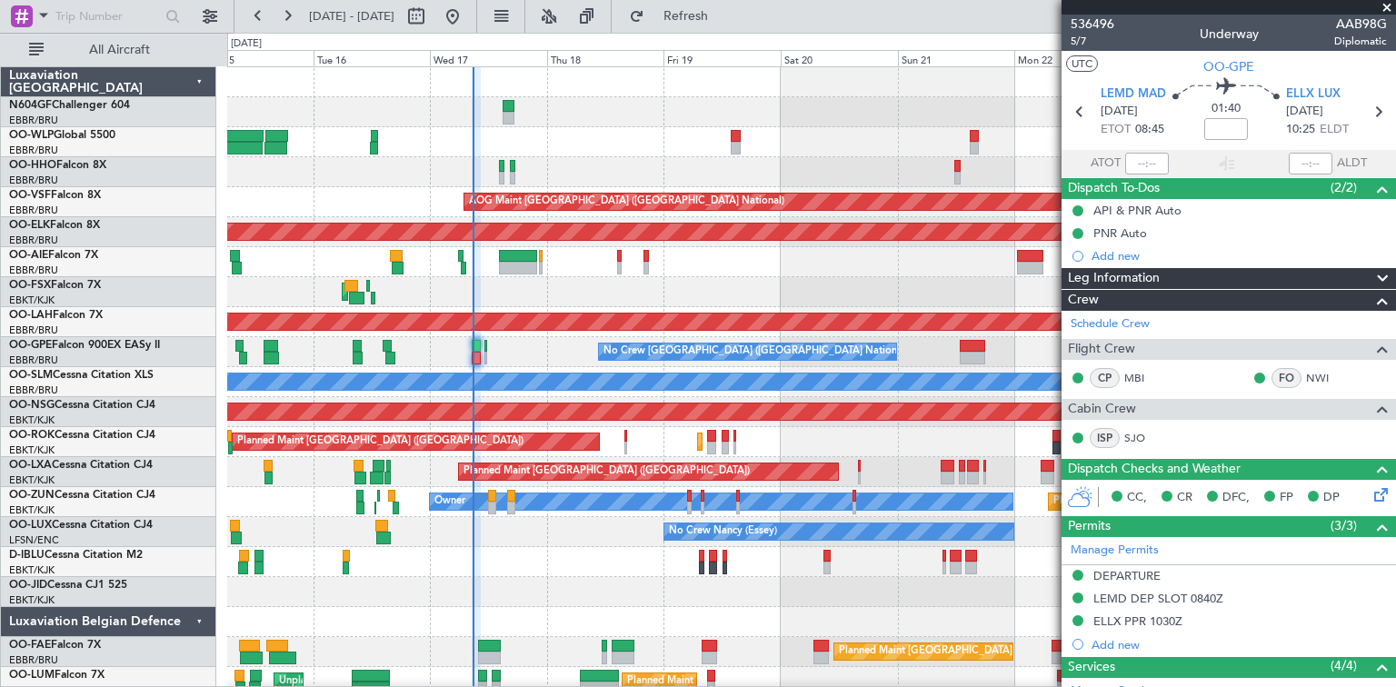
click at [1091, 365] on fb-app "[DATE] - [DATE] Refresh Quick Links All Aircraft AOG Maint [GEOGRAPHIC_DATA] ([…" at bounding box center [698, 350] width 1396 height 673
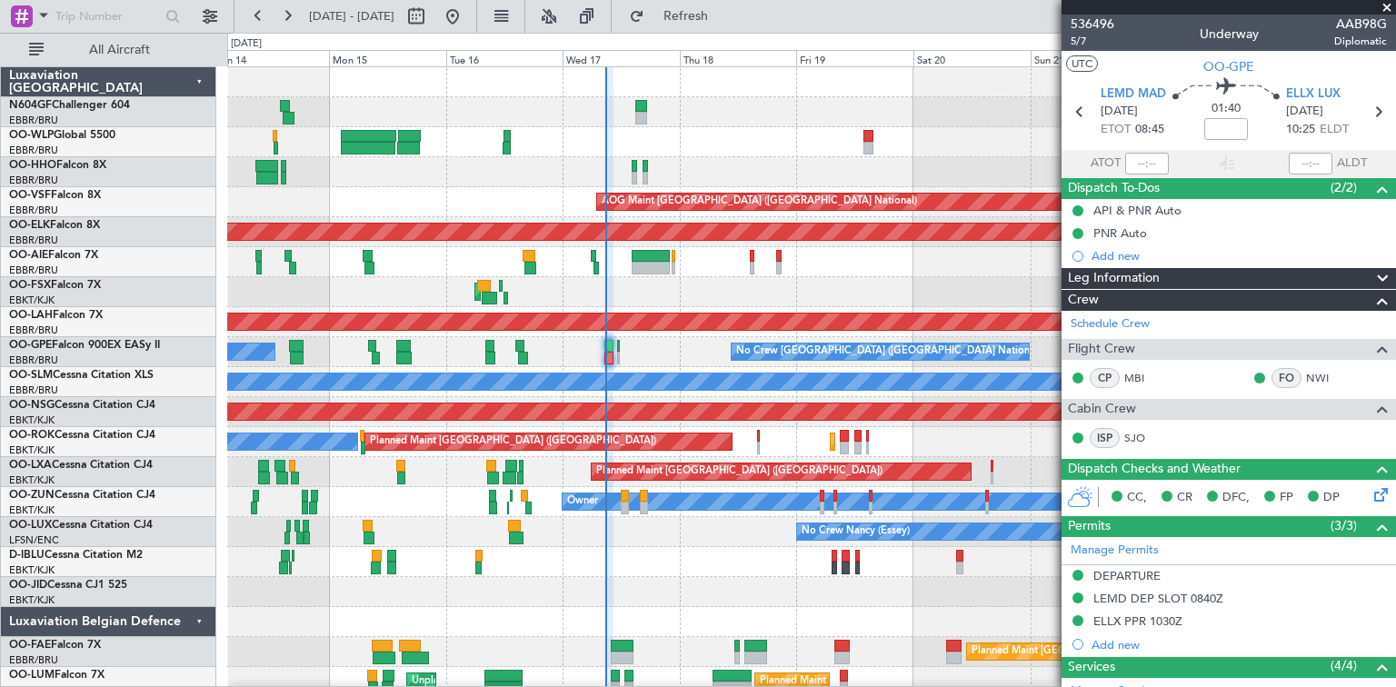
click at [561, 470] on div "Planned Maint Geneva (Cointrin) AOG Maint [GEOGRAPHIC_DATA] ([GEOGRAPHIC_DATA])…" at bounding box center [810, 382] width 1167 height 630
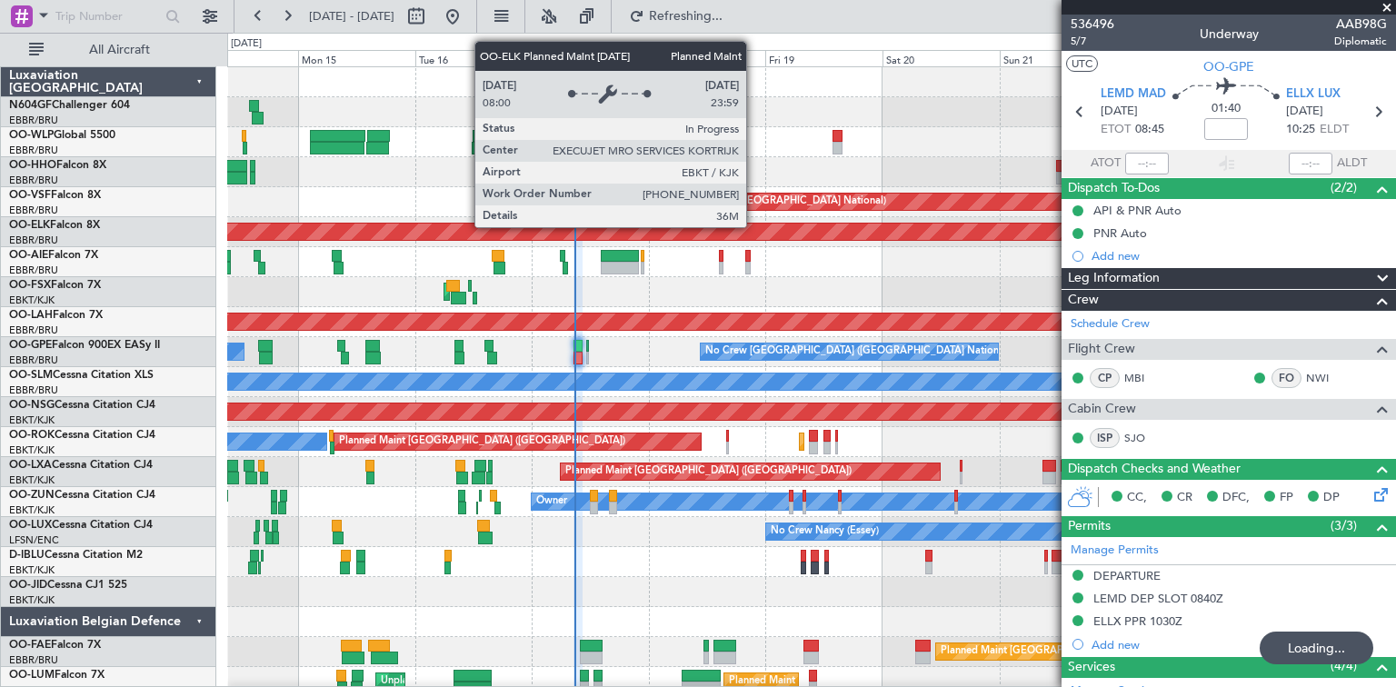
click at [729, 240] on div "Planned Maint Kortrijk-[GEOGRAPHIC_DATA]" at bounding box center [608, 232] width 2181 height 18
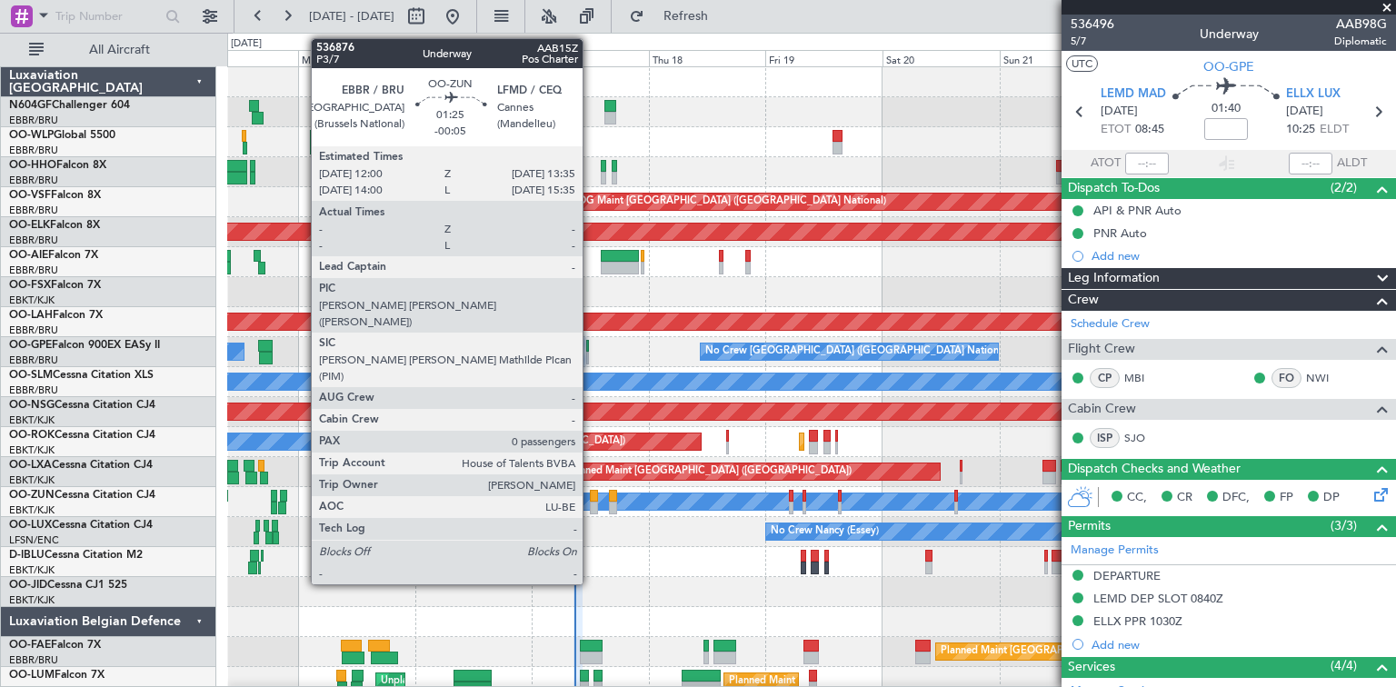
click at [591, 502] on div at bounding box center [594, 508] width 8 height 13
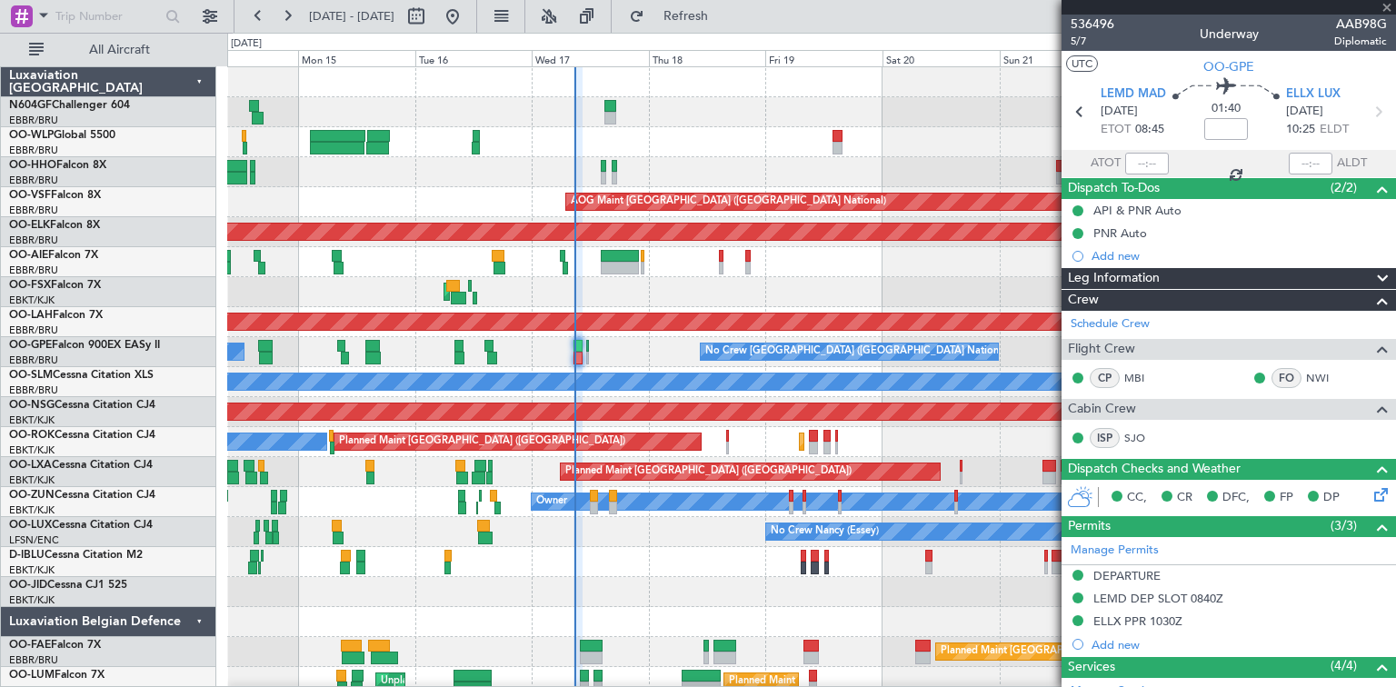
type input "-00:05"
type input "0"
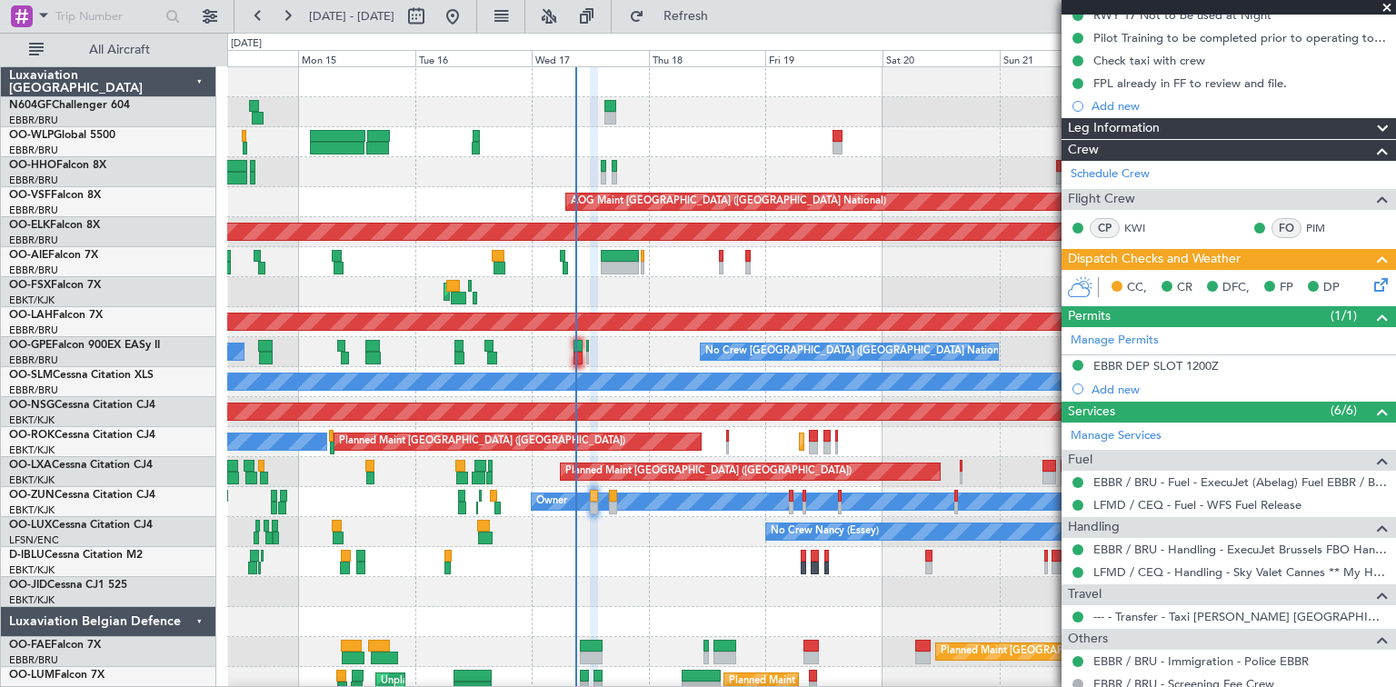
scroll to position [274, 0]
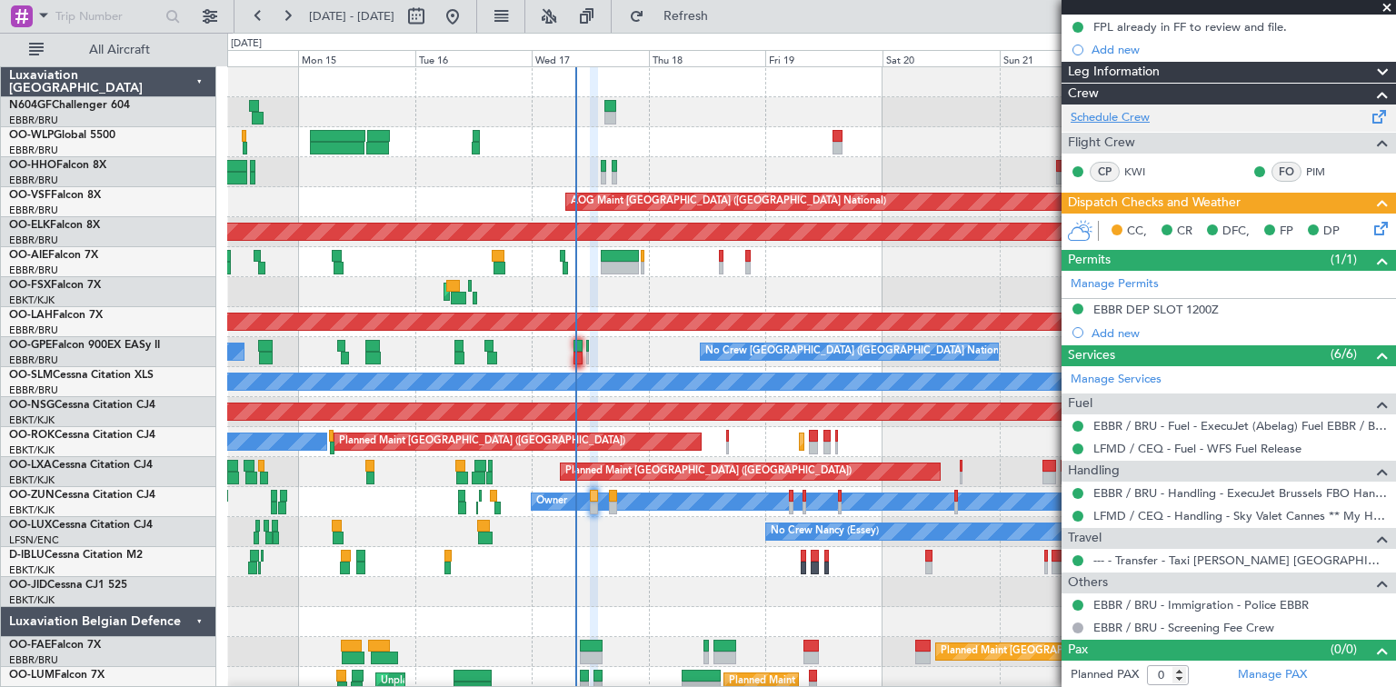
click at [1098, 113] on link "Schedule Crew" at bounding box center [1109, 118] width 79 height 18
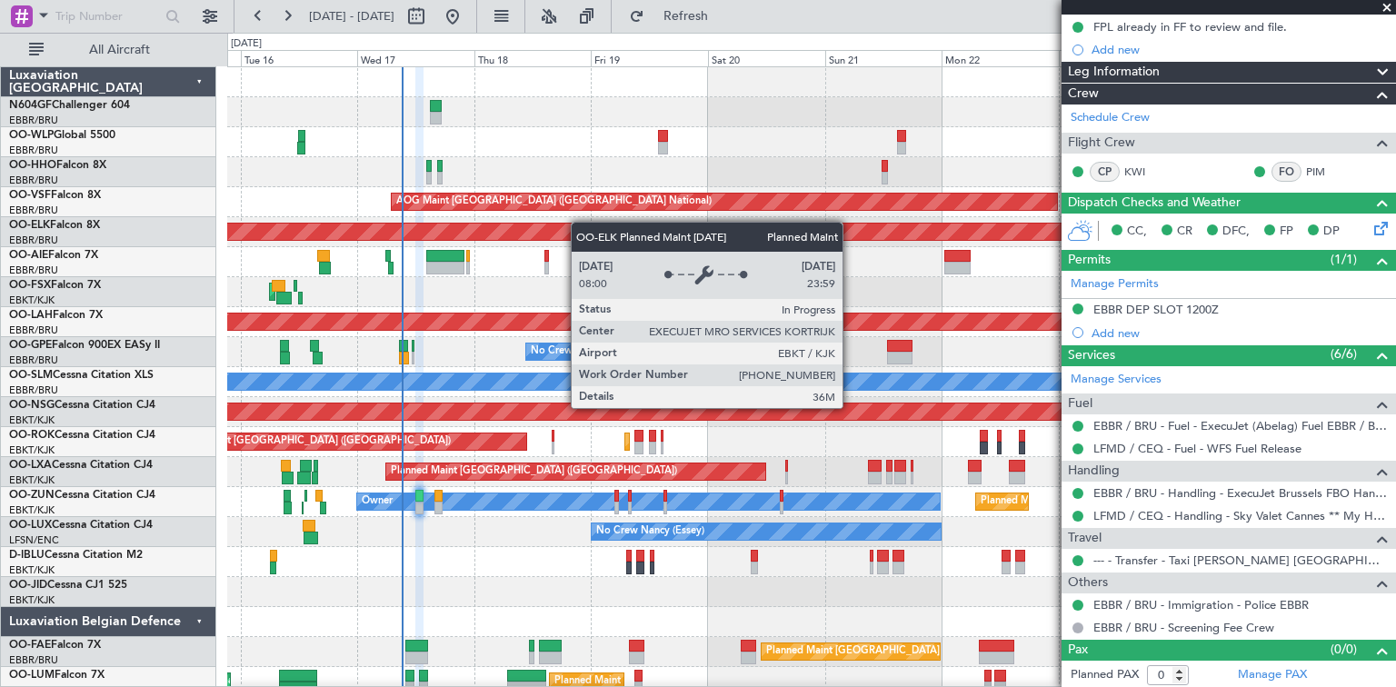
click at [579, 223] on div "AOG Maint Brussels (Brussels National) Planned Maint Kortrijk-Wevelgem Planned …" at bounding box center [810, 382] width 1167 height 630
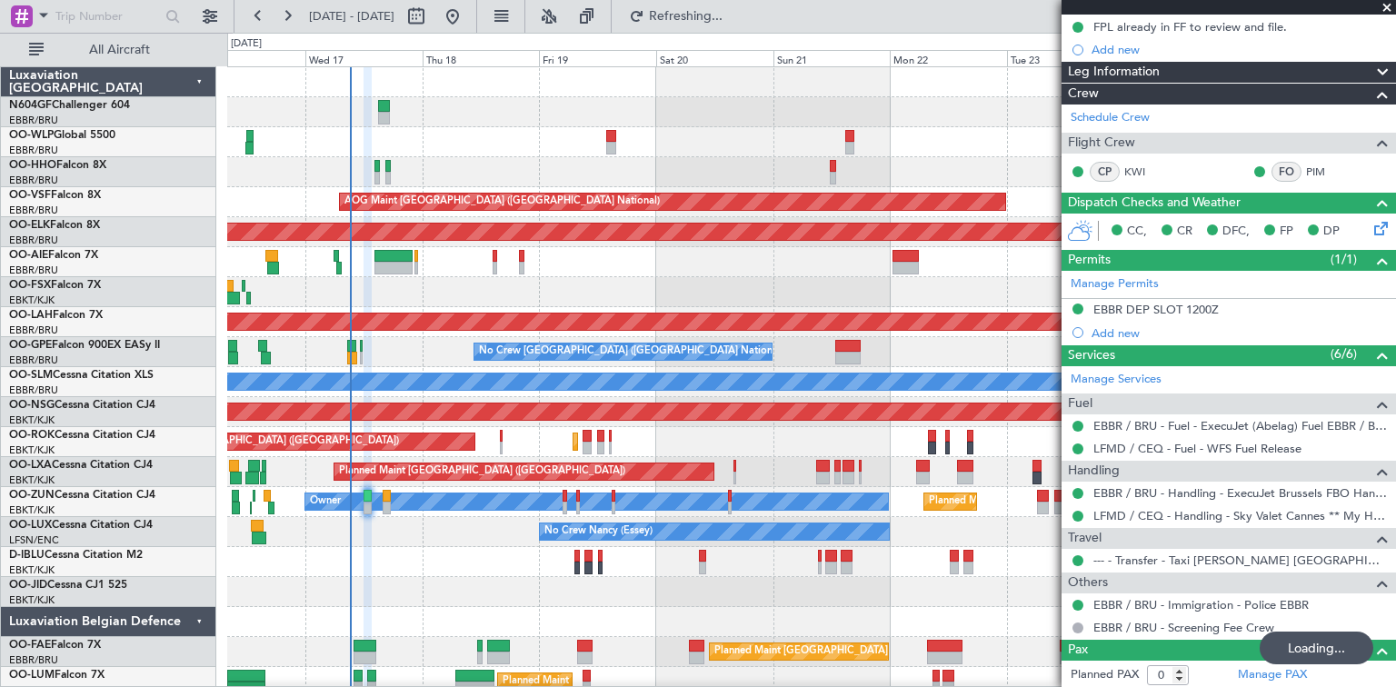
click at [673, 353] on div "AOG Maint Brussels (Brussels National) Planned Maint Kortrijk-Wevelgem Planned …" at bounding box center [810, 382] width 1167 height 630
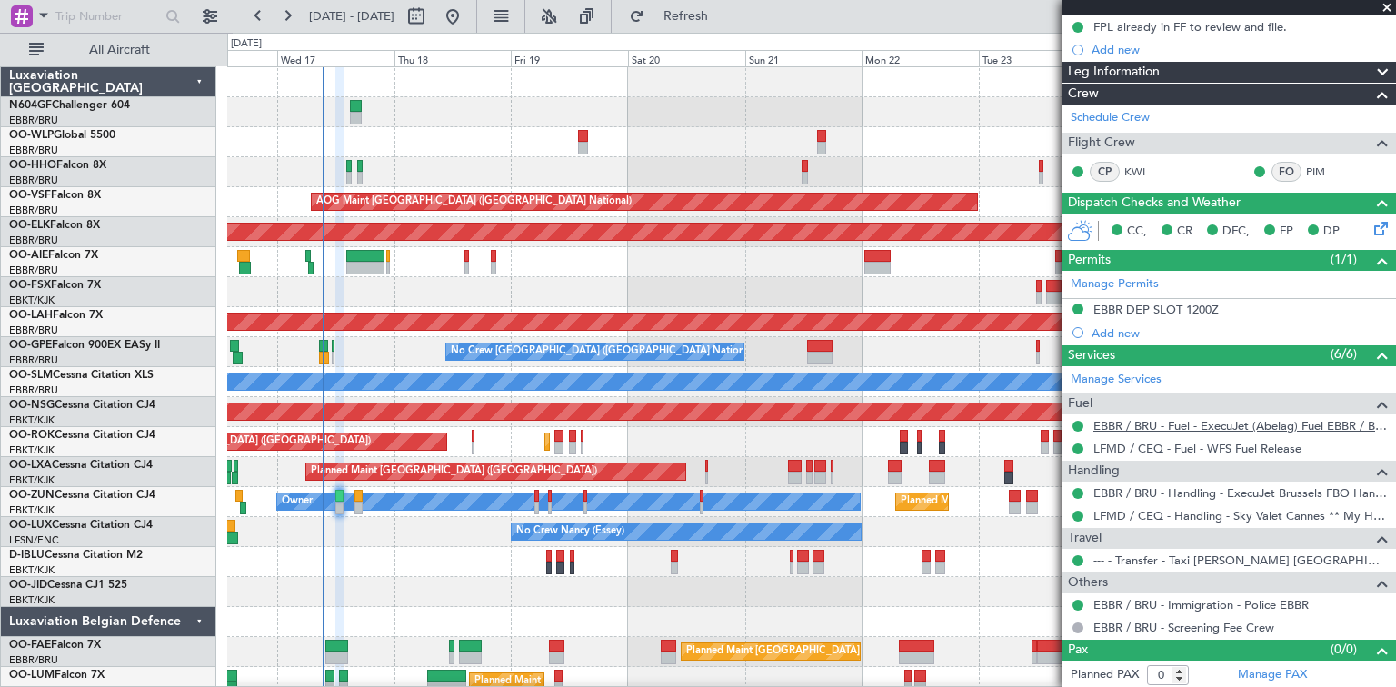
click at [1141, 422] on link "EBBR / BRU - Fuel - ExecuJet (Abelag) Fuel EBBR / BRU" at bounding box center [1239, 425] width 293 height 15
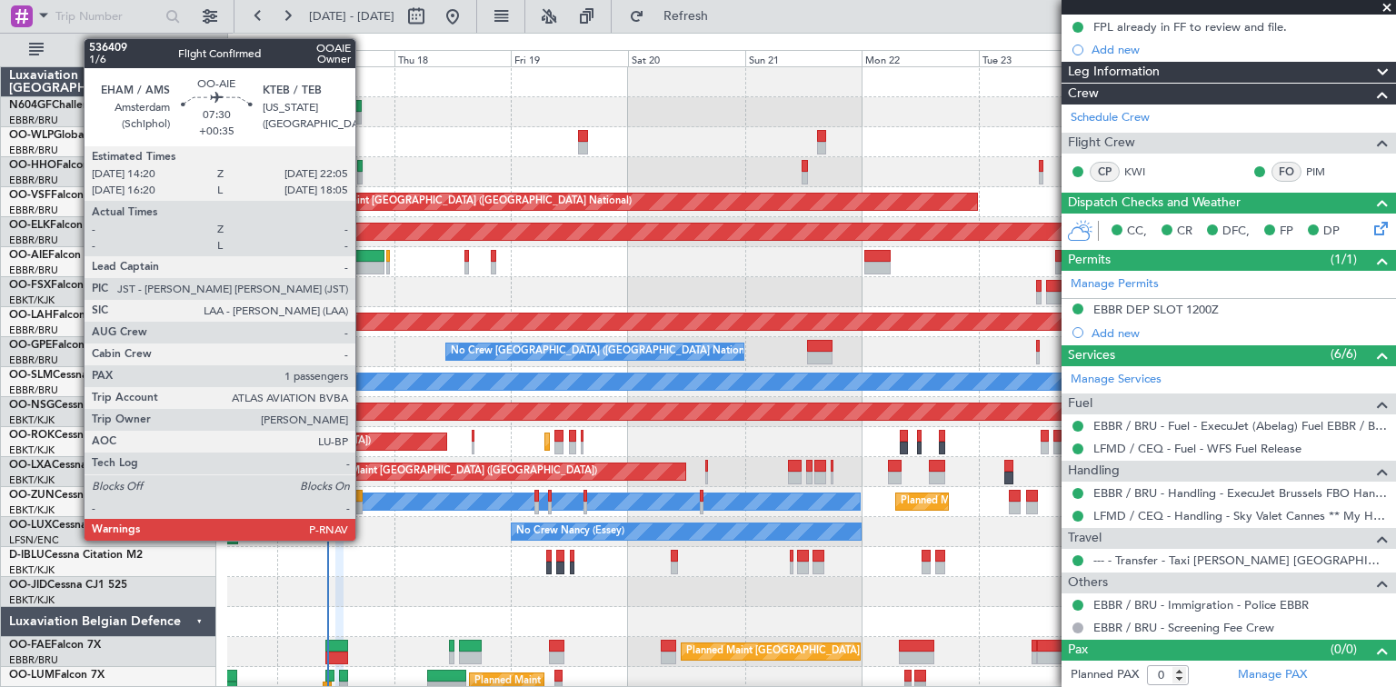
click at [363, 253] on div at bounding box center [365, 256] width 38 height 13
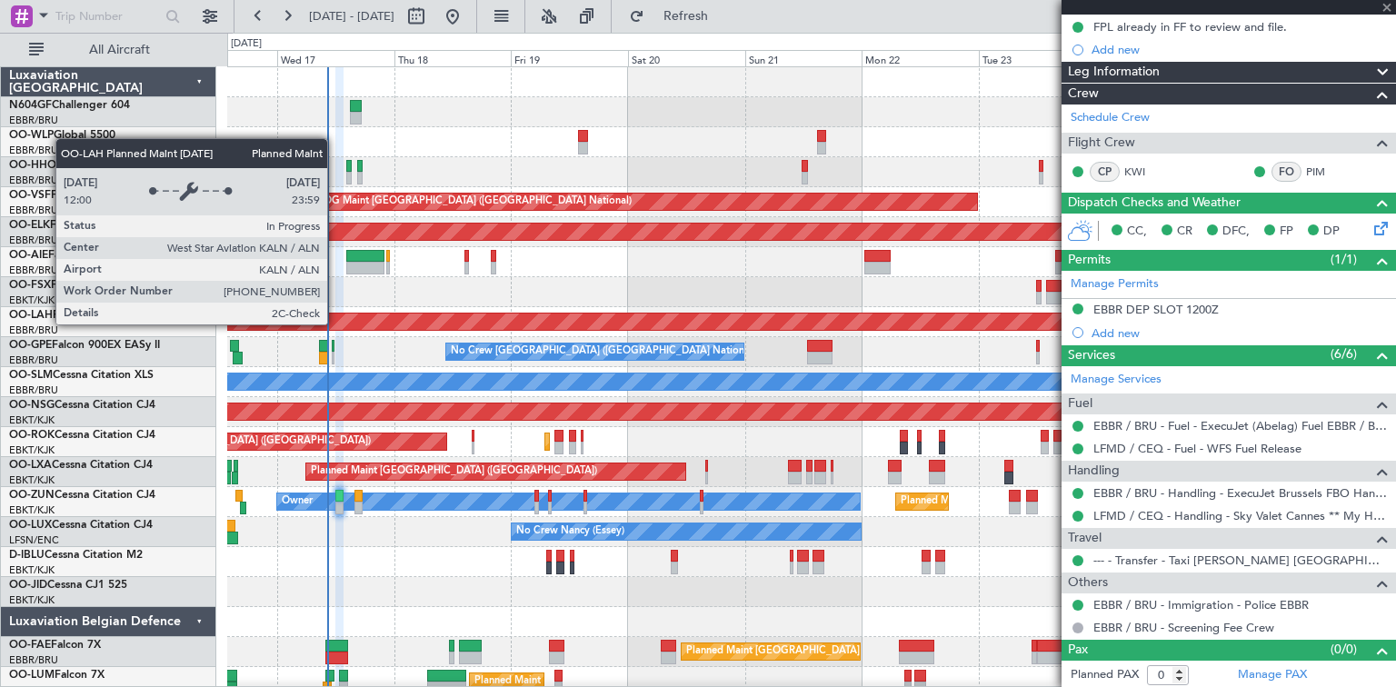
type input "+00:35"
type input "1"
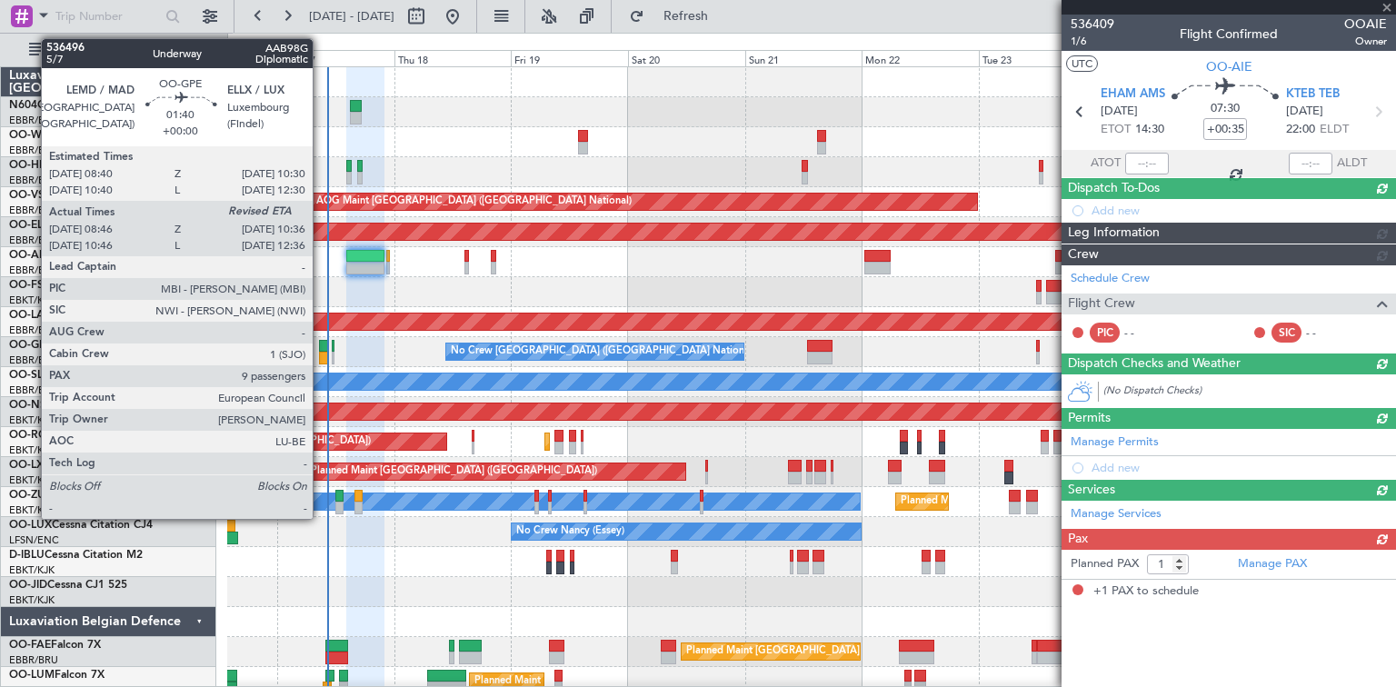
scroll to position [0, 0]
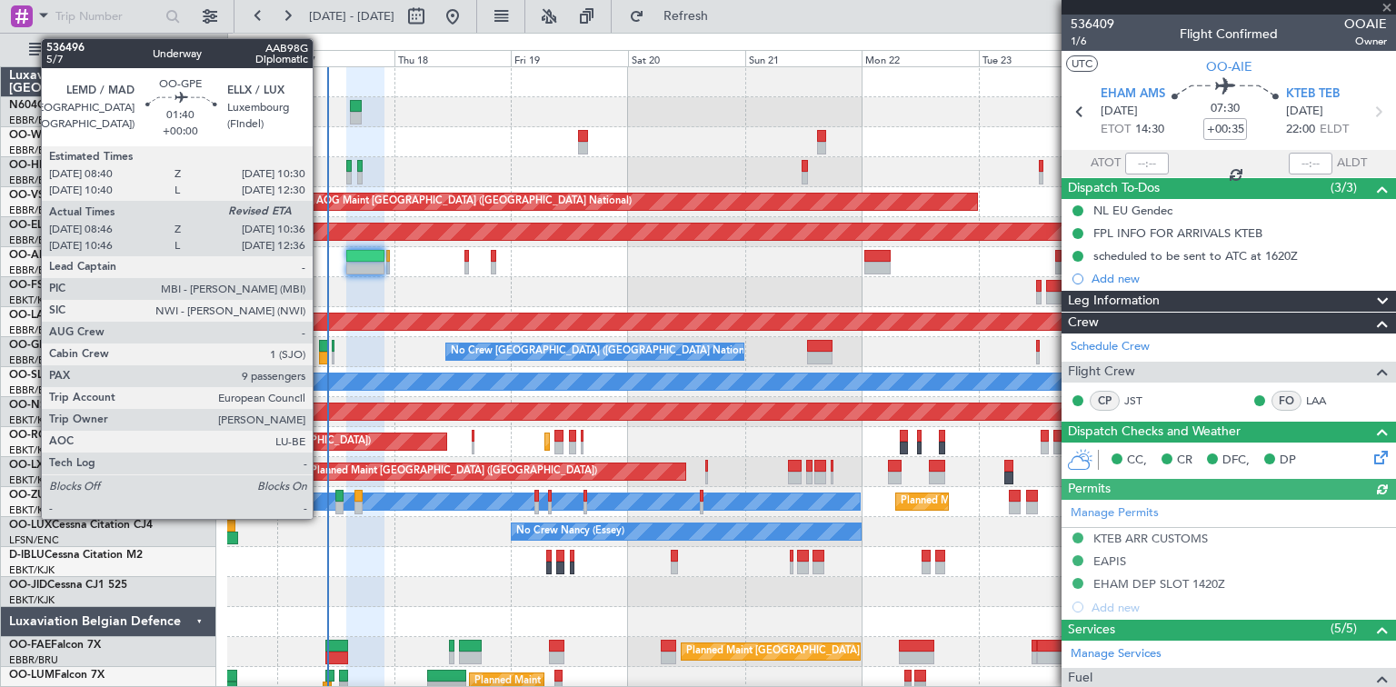
click at [321, 360] on div at bounding box center [323, 358] width 9 height 13
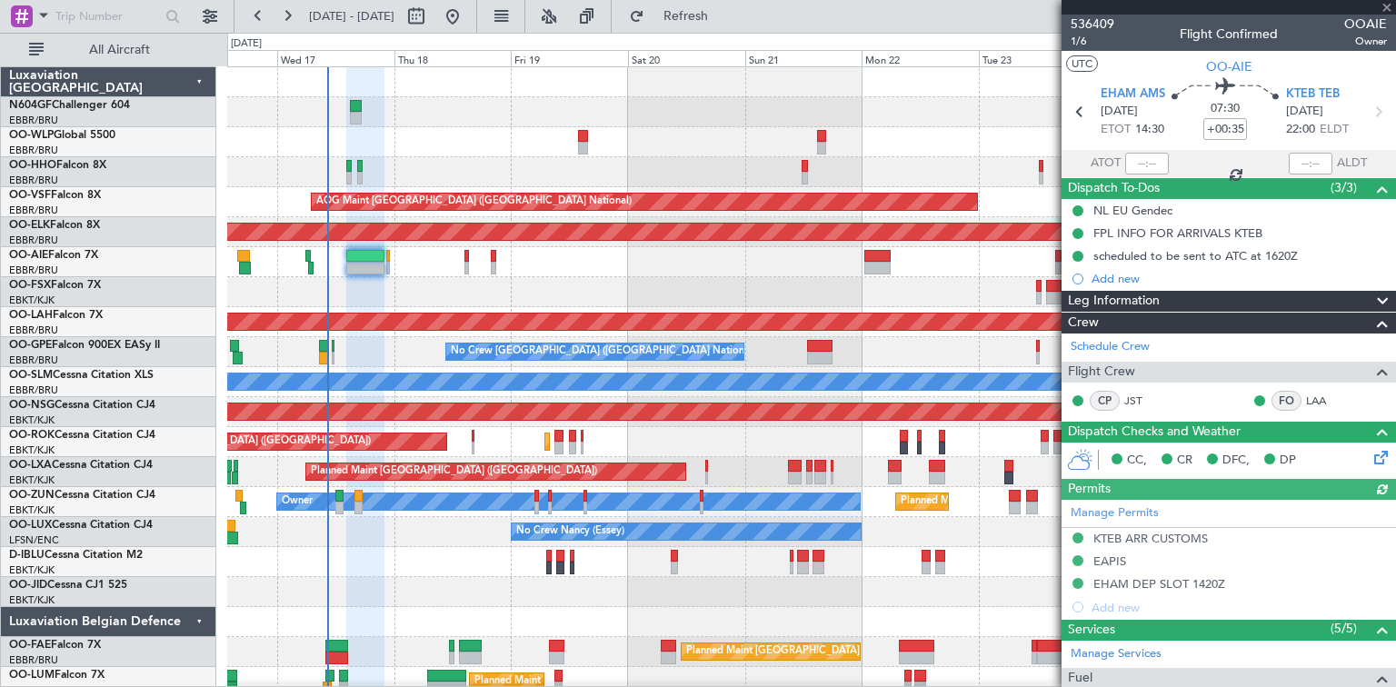
type input "08:51"
type input "9"
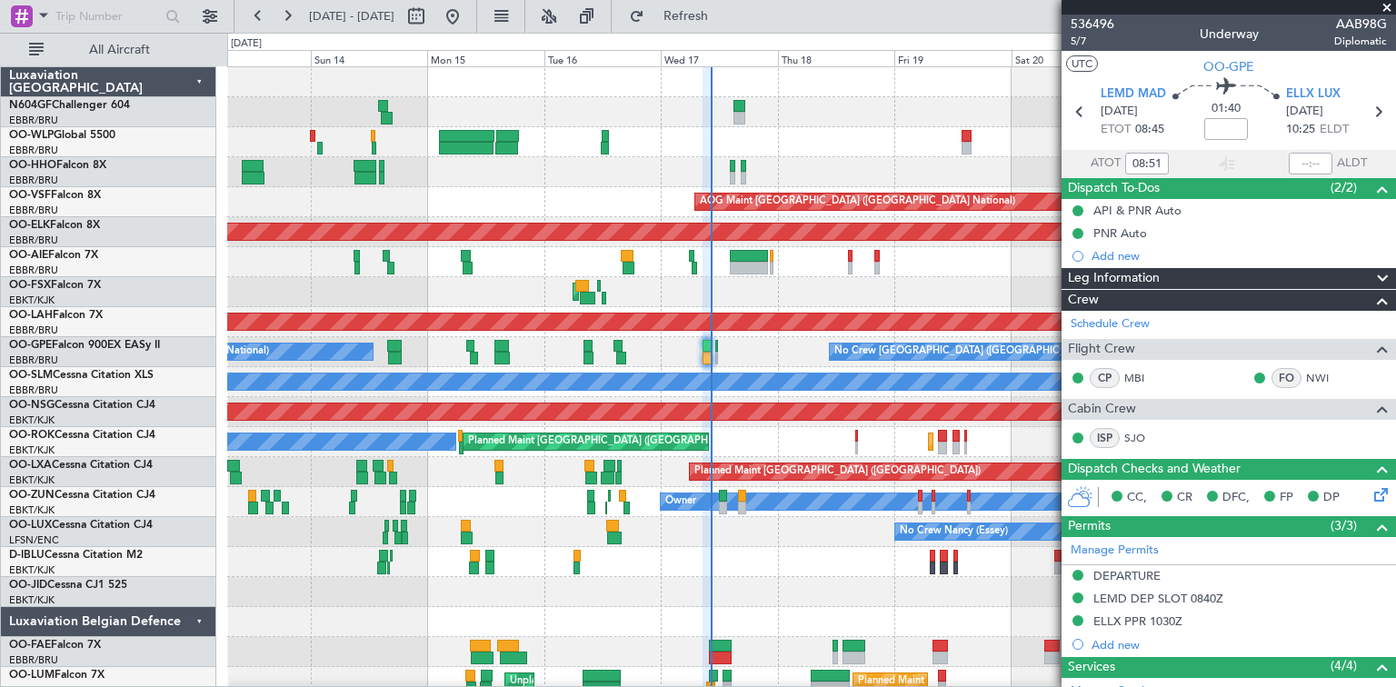
click at [800, 280] on div "Planned Maint Geneva (Cointrin) AOG Maint Brussels (Brussels National) Planned …" at bounding box center [810, 382] width 1167 height 630
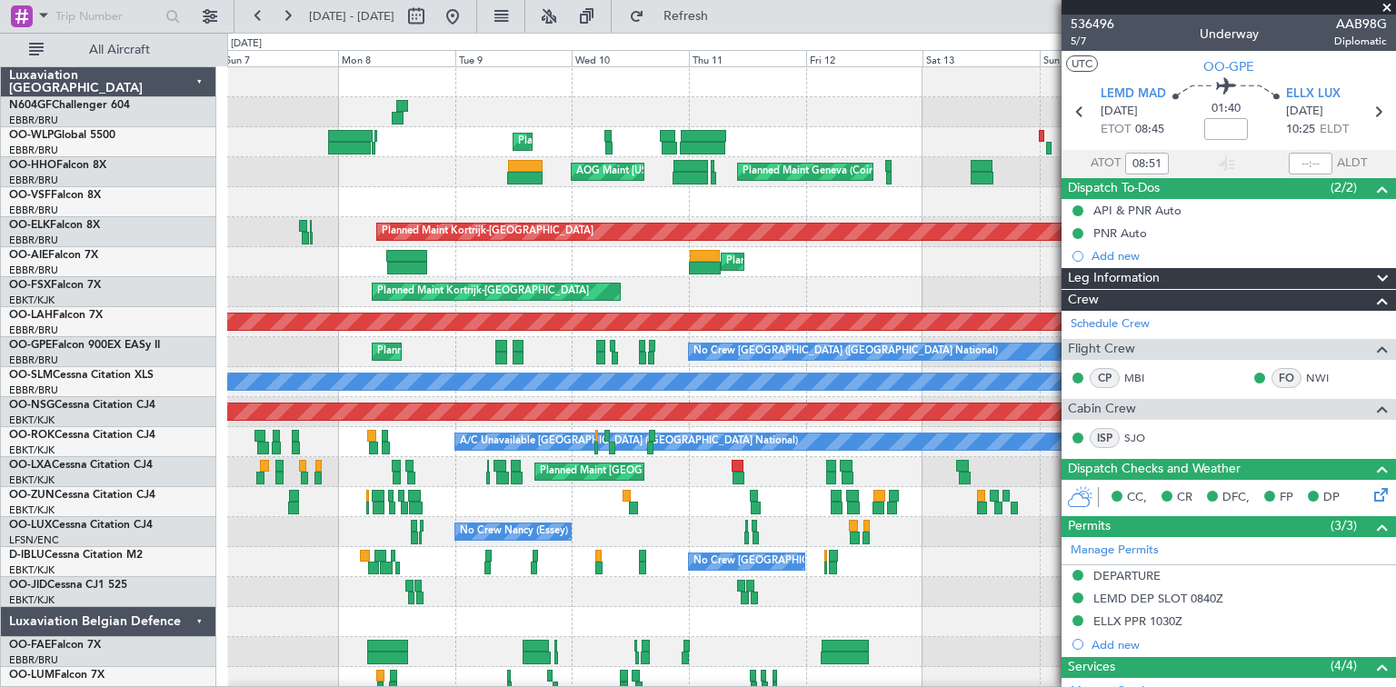
click at [1207, 356] on fb-app "16 Sep 2025 - 26 Sep 2025 Refresh Quick Links All Aircraft Planned Maint Liege …" at bounding box center [698, 350] width 1396 height 673
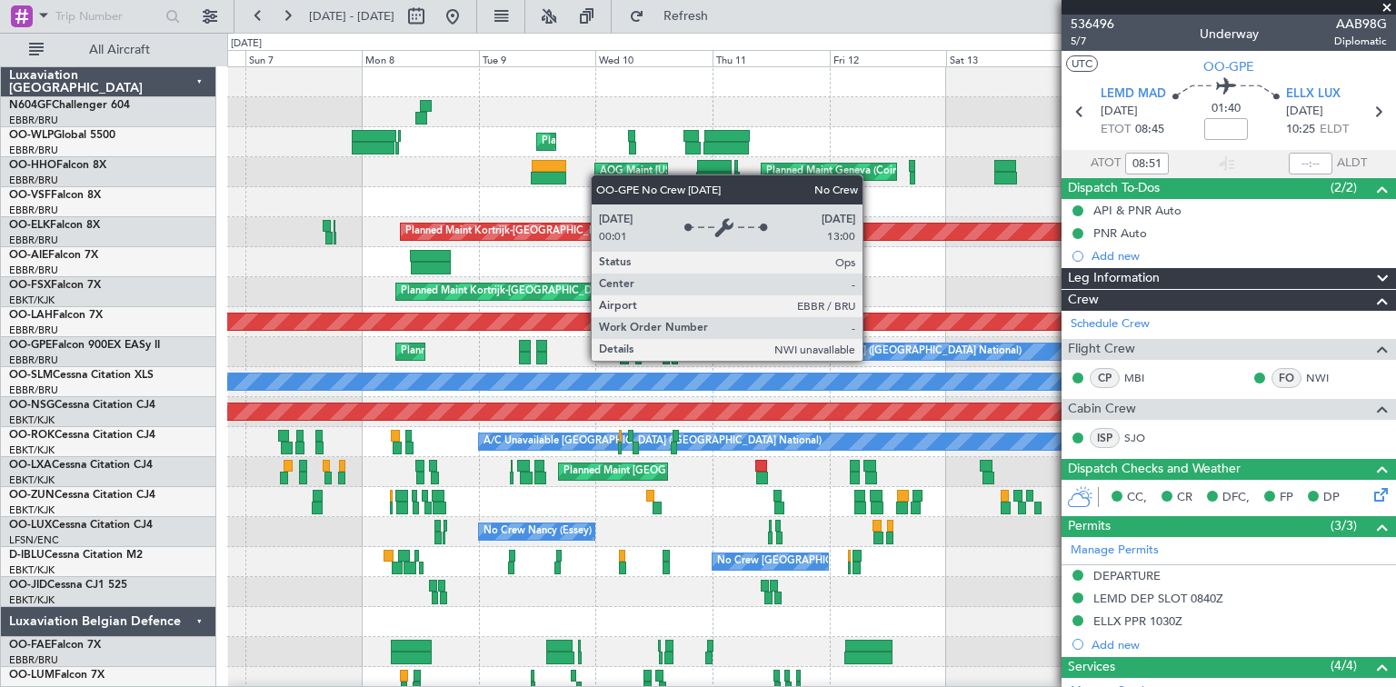
click at [1363, 372] on fb-app "16 Sep 2025 - 26 Sep 2025 Refresh Quick Links All Aircraft Planned Maint Liege …" at bounding box center [698, 350] width 1396 height 673
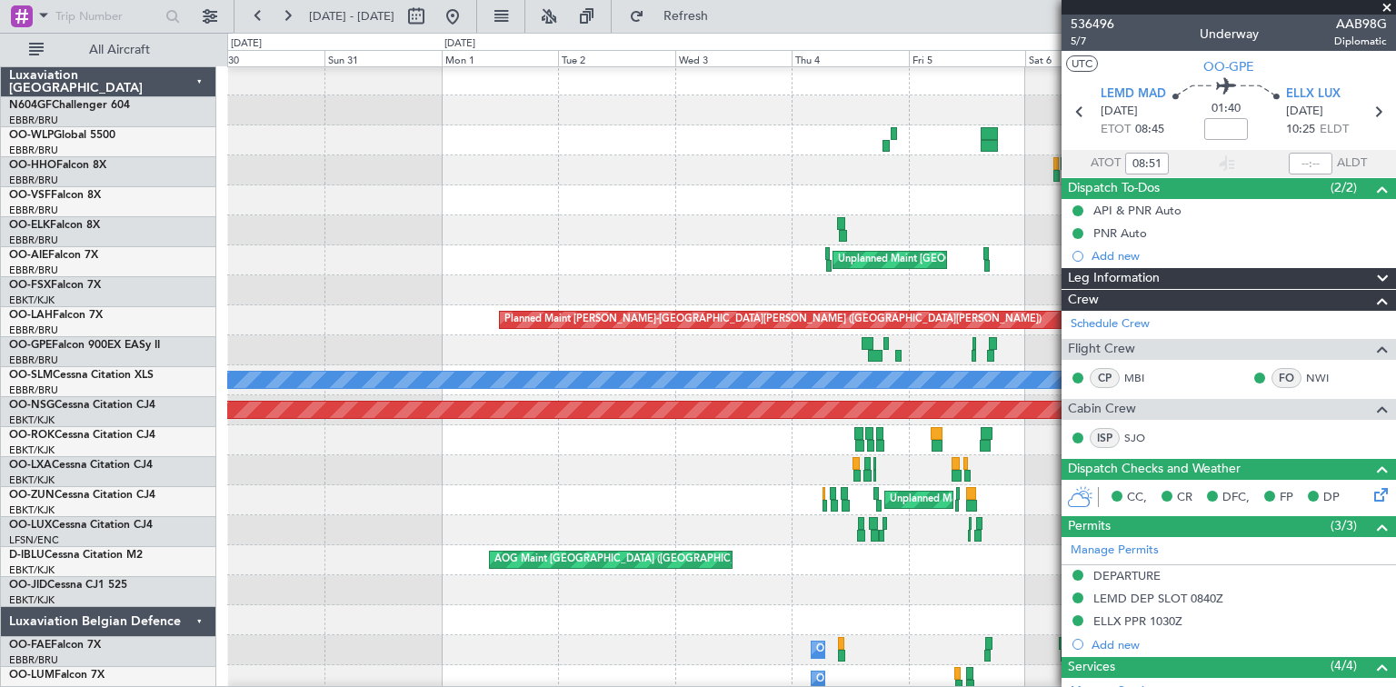
click at [1373, 414] on fb-app "16 Sep 2025 - 26 Sep 2025 Refresh Quick Links All Aircraft Planned Maint Liege …" at bounding box center [698, 350] width 1396 height 673
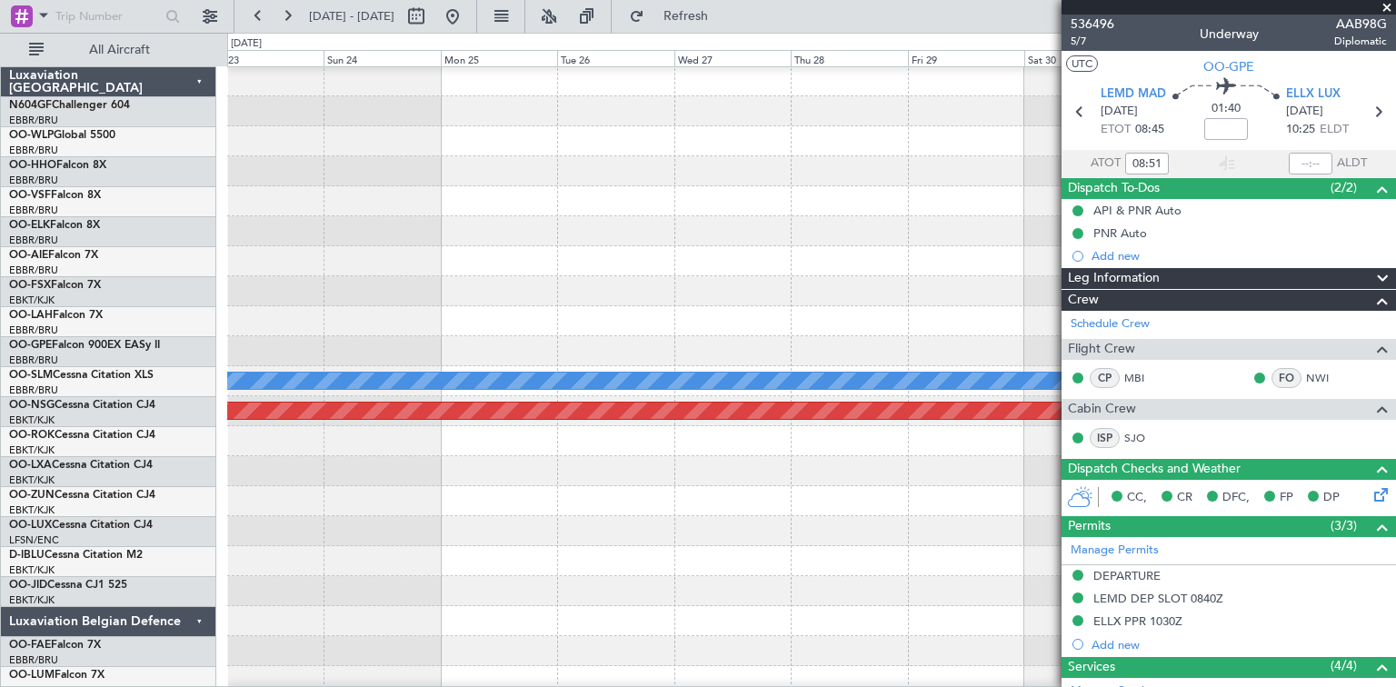
click at [1272, 483] on fb-app "16 Sep 2025 - 26 Sep 2025 Refresh Quick Links All Aircraft Unplanned Maint Brus…" at bounding box center [698, 350] width 1396 height 673
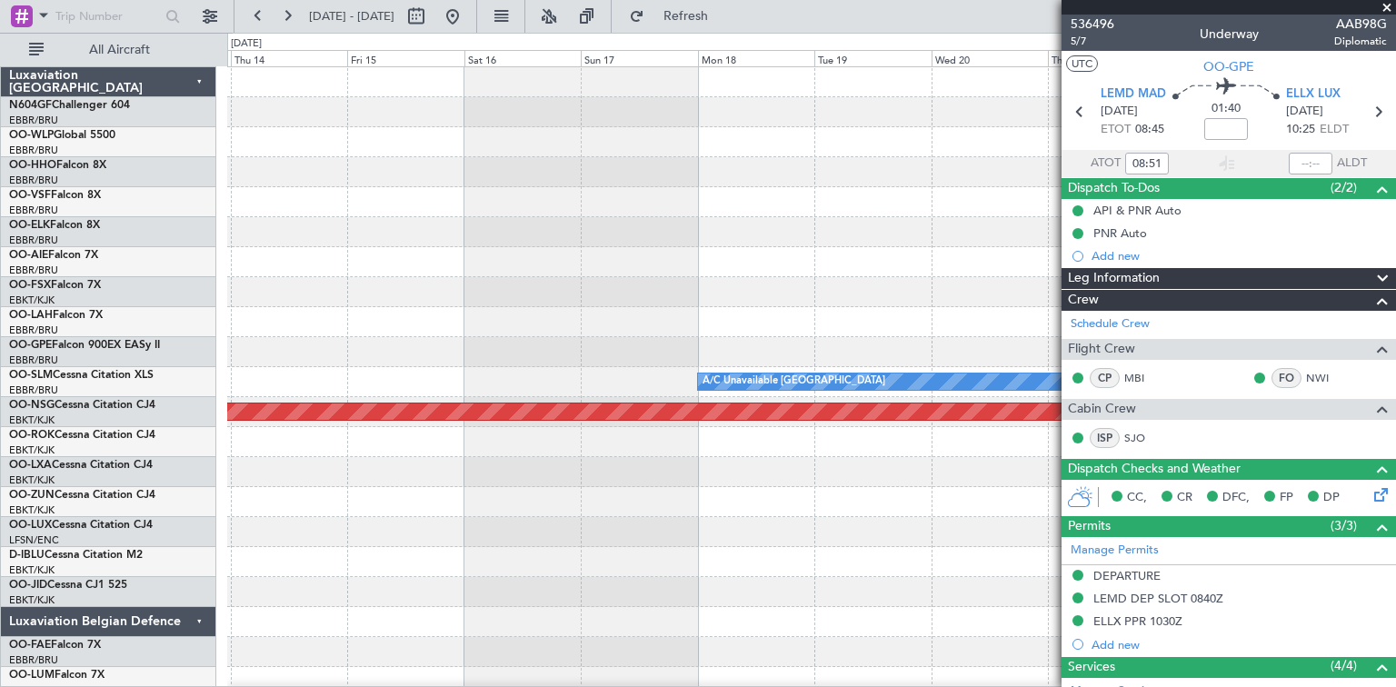
click at [1096, 531] on fb-app "16 Sep 2025 - 26 Sep 2025 Refresh Quick Links All Aircraft A/C Unavailable Monc…" at bounding box center [698, 350] width 1396 height 673
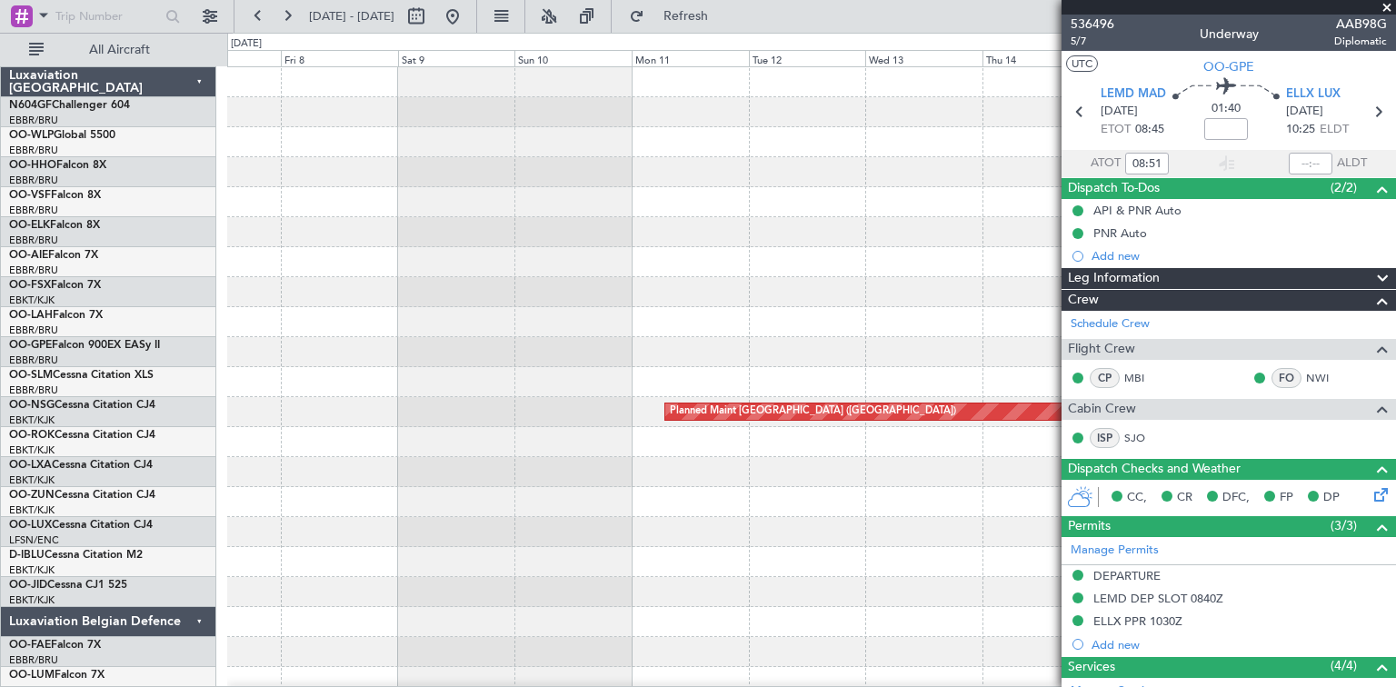
click at [1014, 474] on div "A/C Unavailable Monchengladbach Planned Maint Paris (Le Bourget)" at bounding box center [810, 382] width 1167 height 630
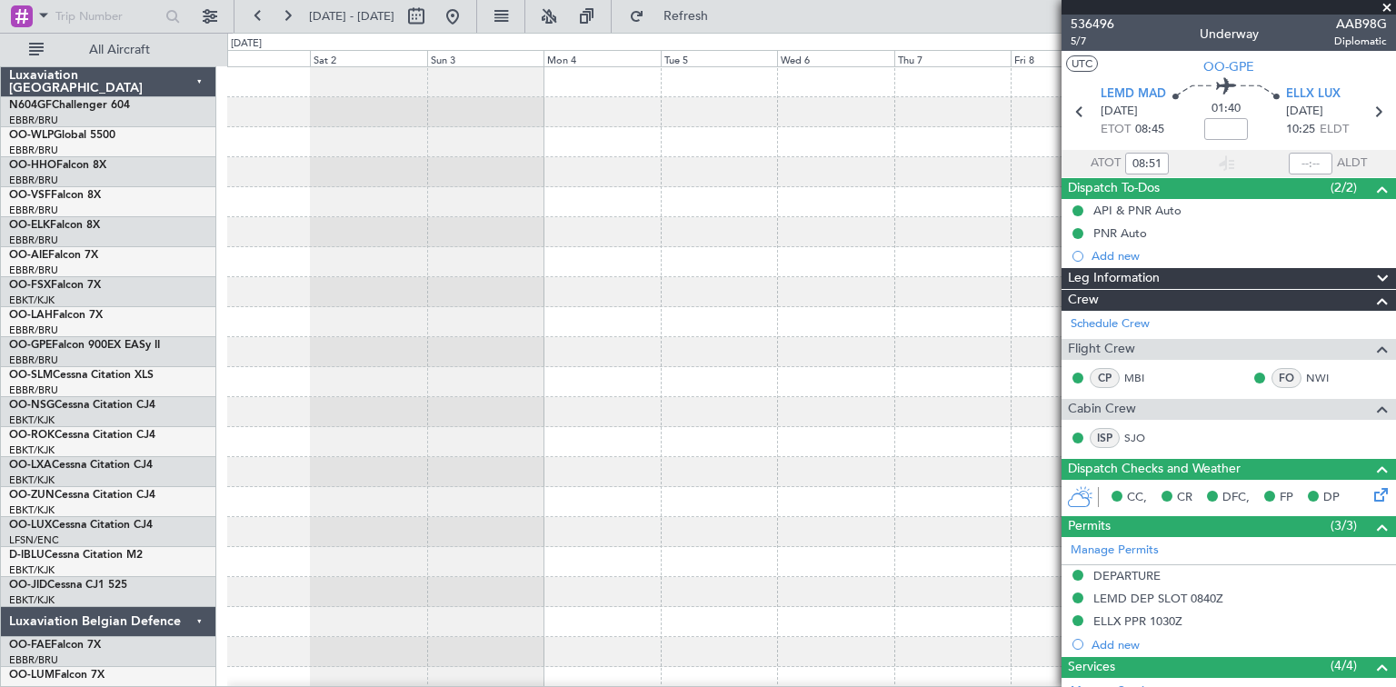
click at [927, 457] on div "Planned Maint [GEOGRAPHIC_DATA] ([GEOGRAPHIC_DATA])" at bounding box center [810, 382] width 1167 height 630
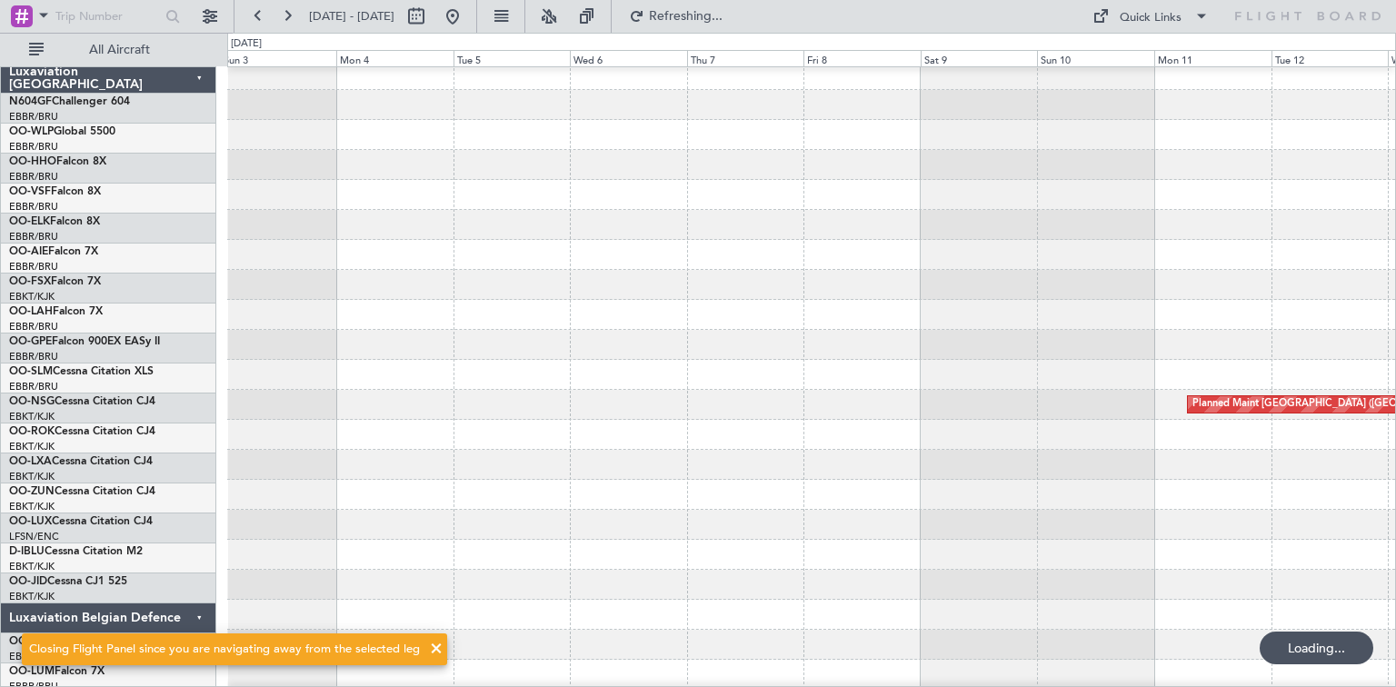
scroll to position [7, 0]
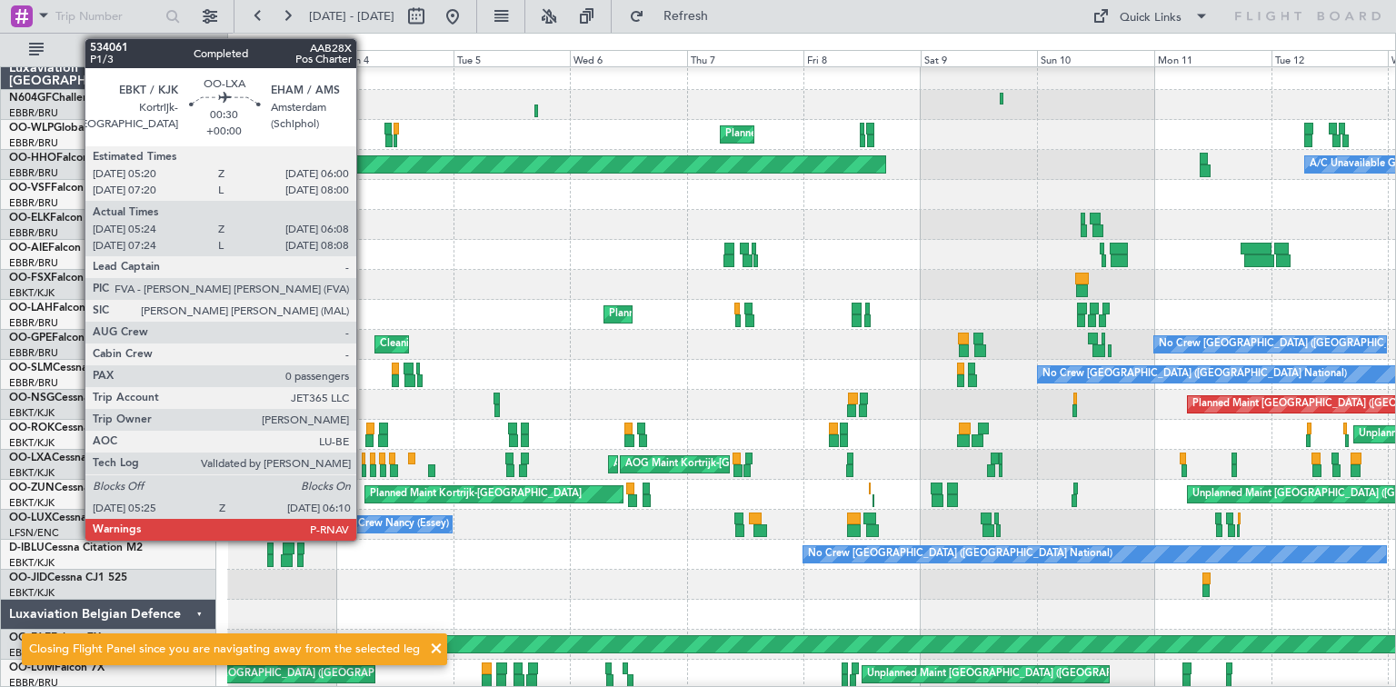
click at [364, 469] on div at bounding box center [364, 470] width 5 height 13
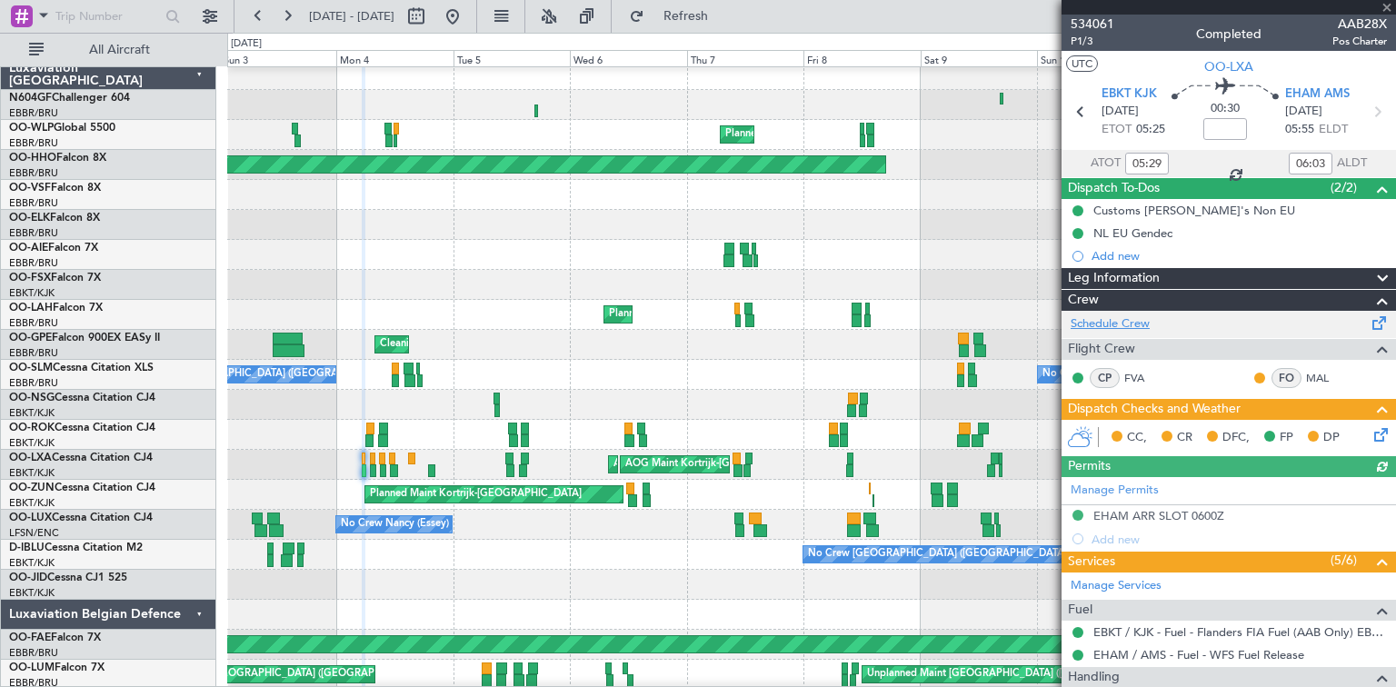
click at [1134, 326] on link "Schedule Crew" at bounding box center [1109, 324] width 79 height 18
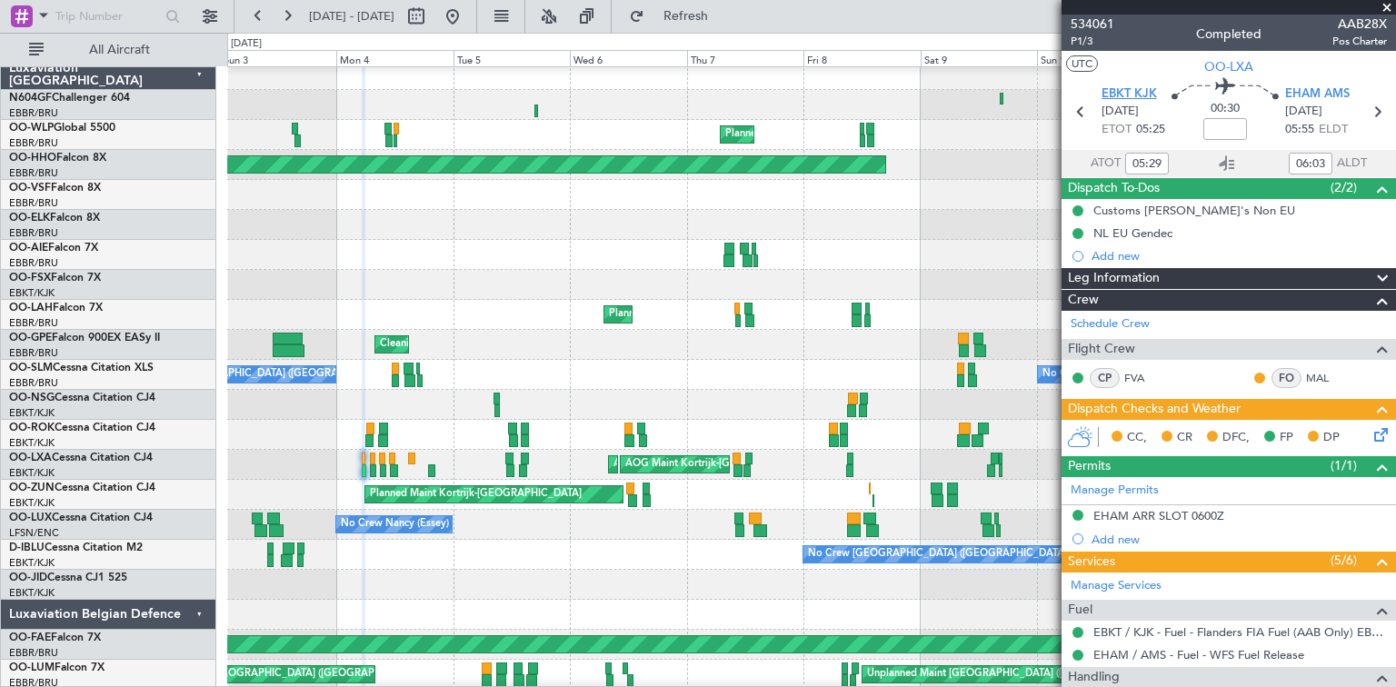
click at [1130, 94] on span "EBKT KJK" at bounding box center [1128, 94] width 55 height 18
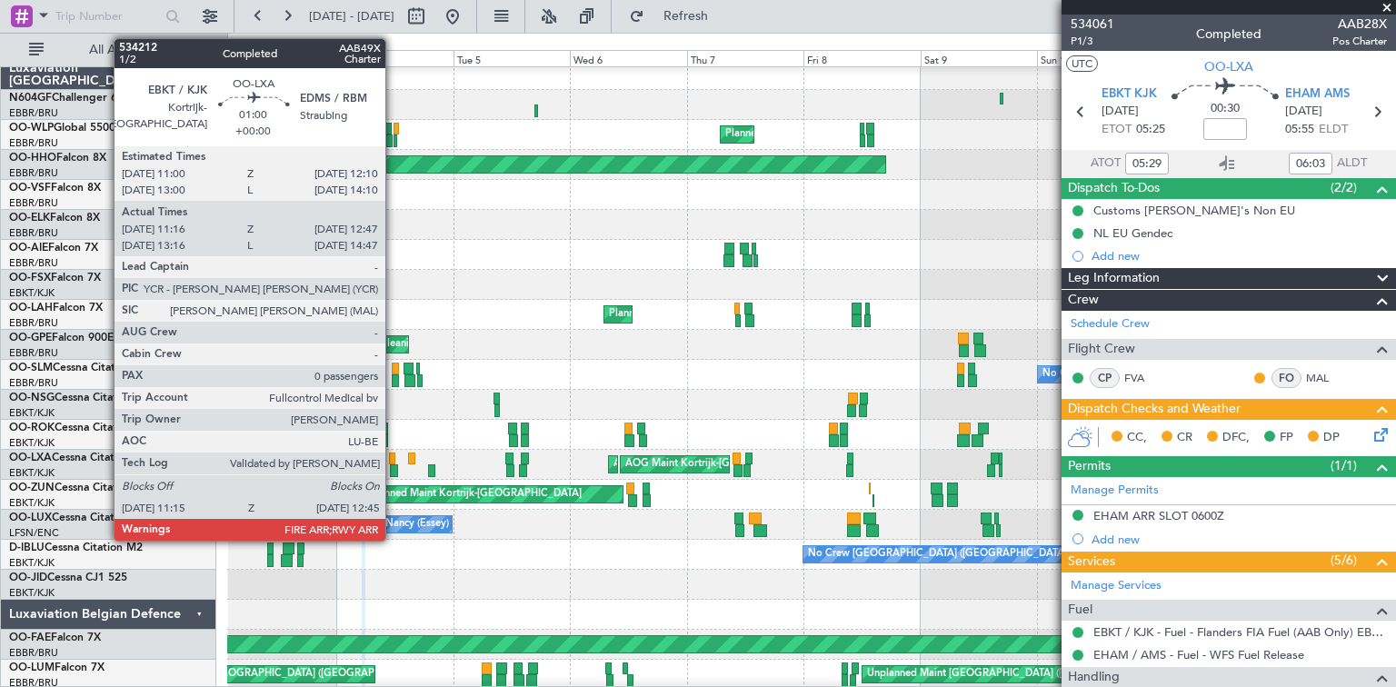
click at [393, 473] on div at bounding box center [394, 470] width 8 height 13
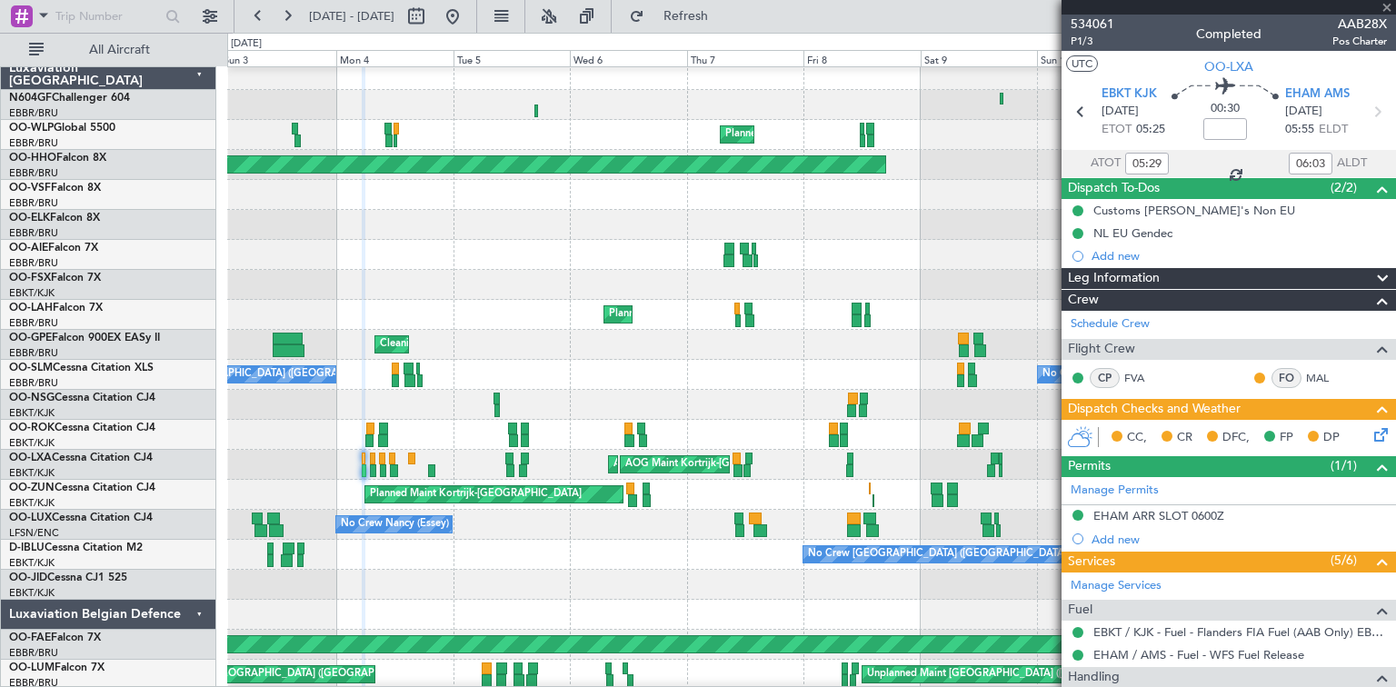
type input "11:21"
type input "12:42"
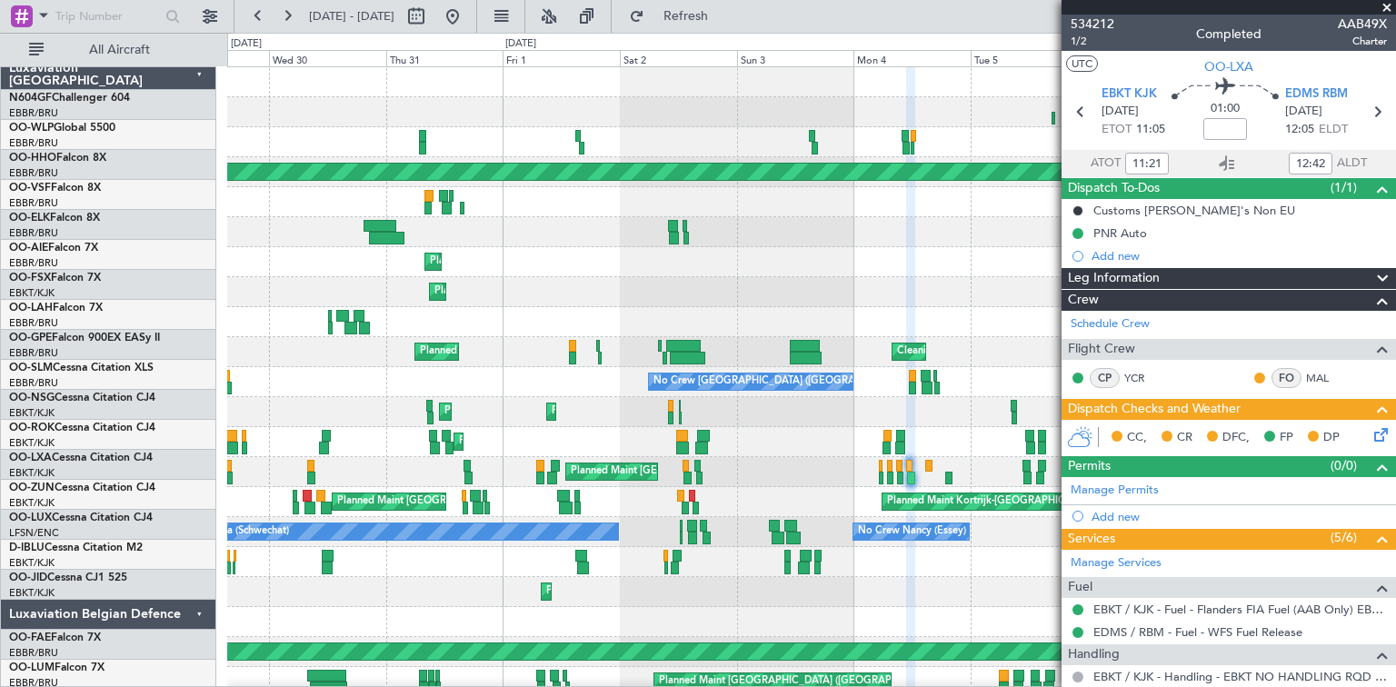
scroll to position [0, 0]
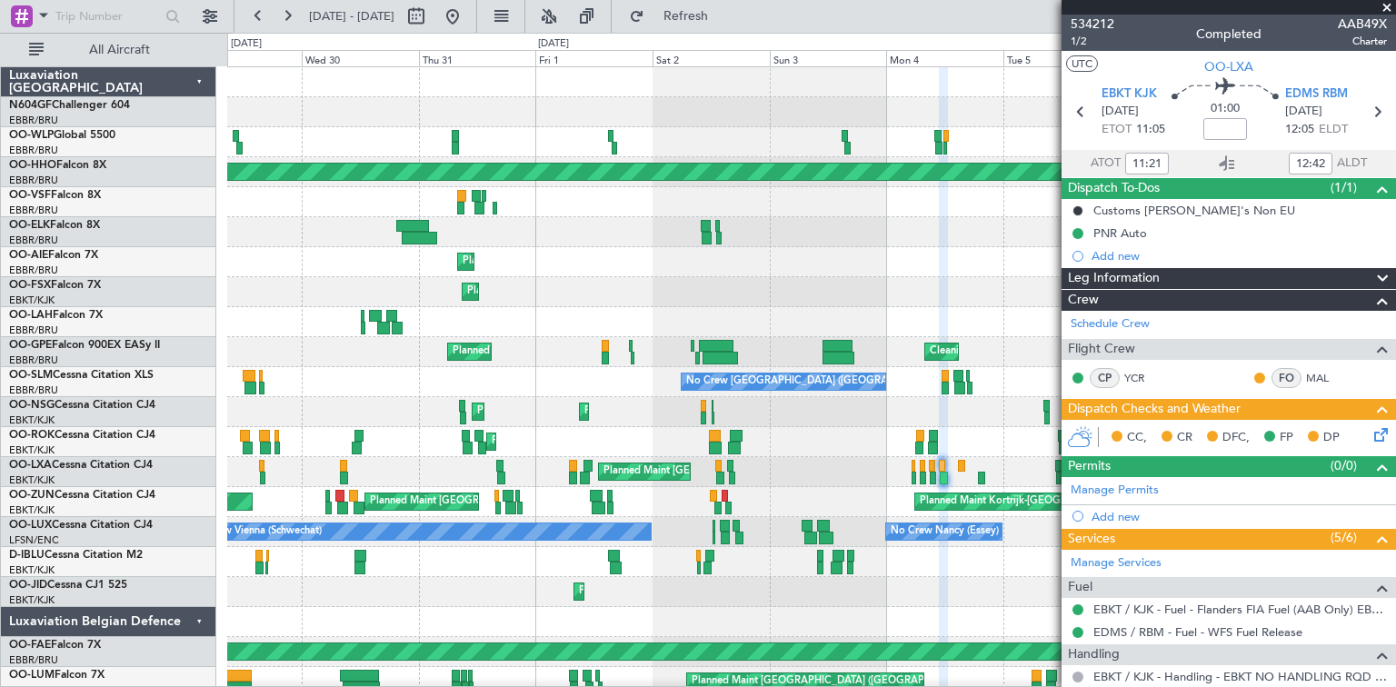
click at [997, 434] on div "Planned Maint Milan (Linate) Planned Maint Geneva (Cointrin) Owner Brussels (Br…" at bounding box center [810, 382] width 1167 height 630
click at [467, 25] on button at bounding box center [452, 16] width 29 height 29
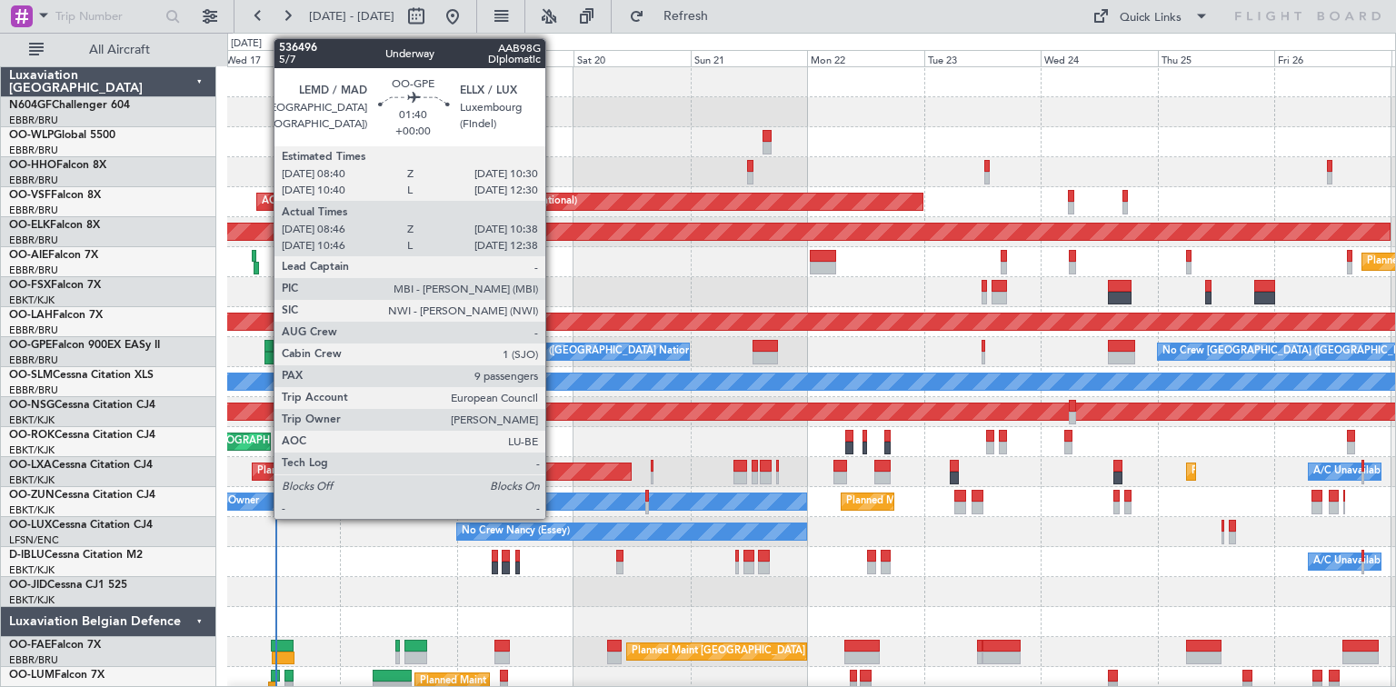
click at [264, 363] on div at bounding box center [268, 358] width 9 height 13
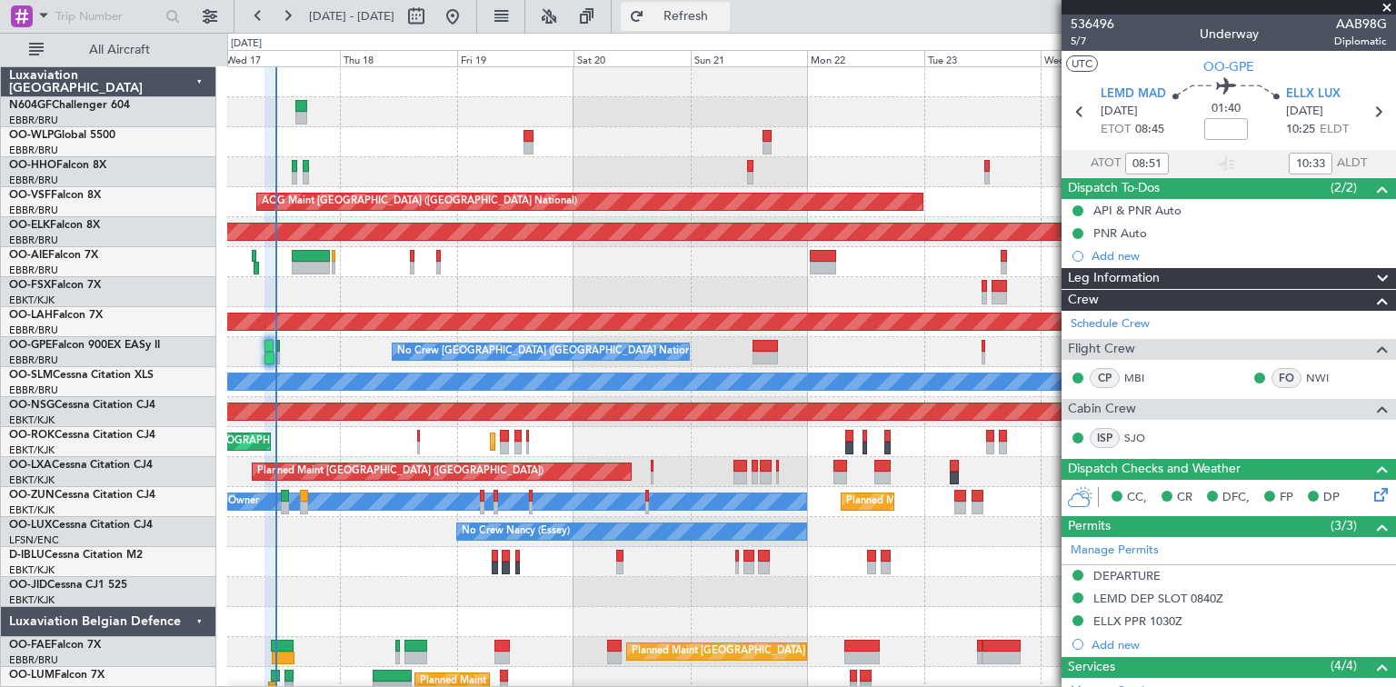
click at [724, 23] on span "Refresh" at bounding box center [686, 16] width 76 height 13
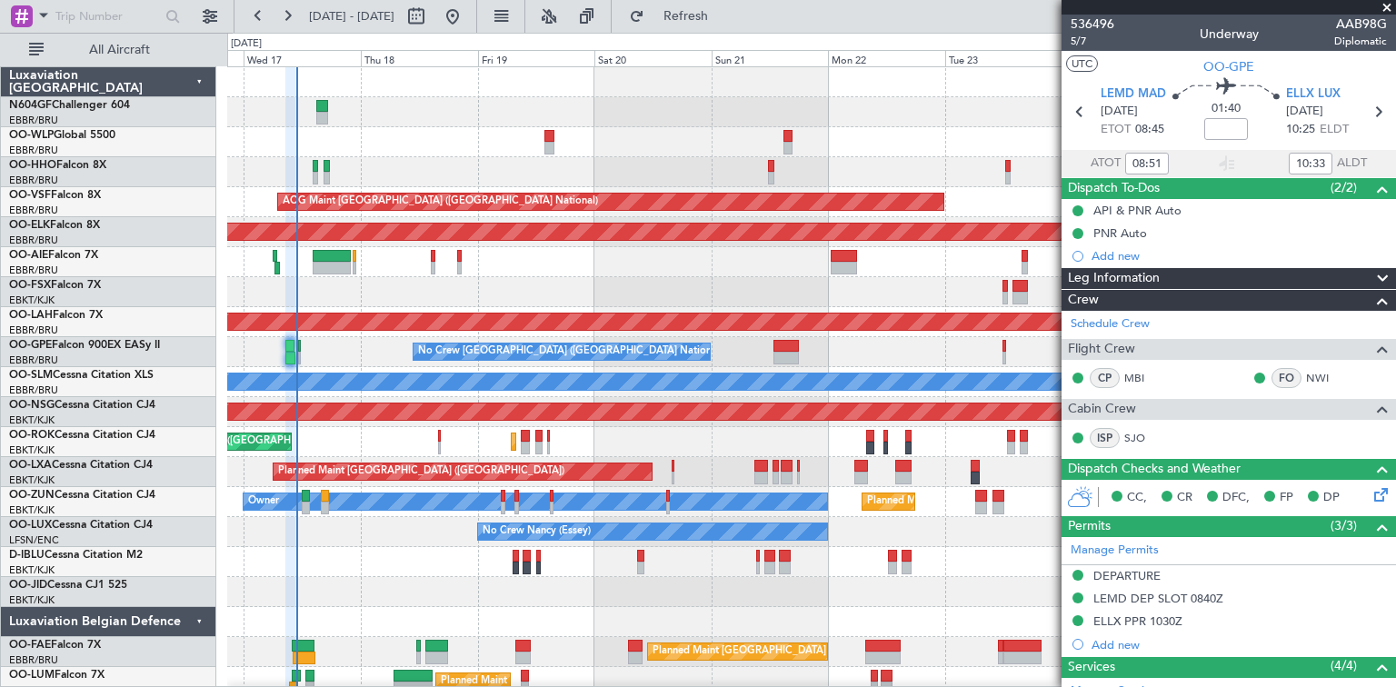
click at [400, 430] on div "AOG Maint [GEOGRAPHIC_DATA] ([GEOGRAPHIC_DATA] National) Planned Maint [GEOGRAP…" at bounding box center [810, 382] width 1167 height 630
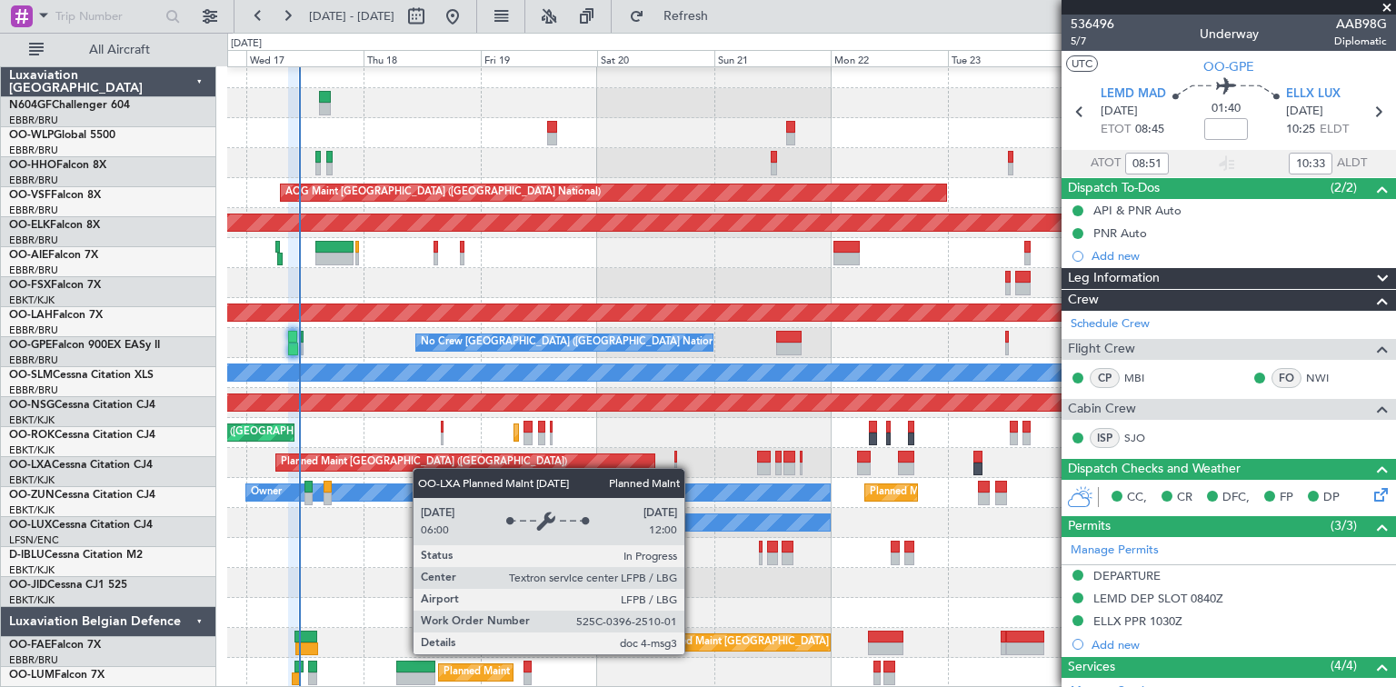
scroll to position [9, 0]
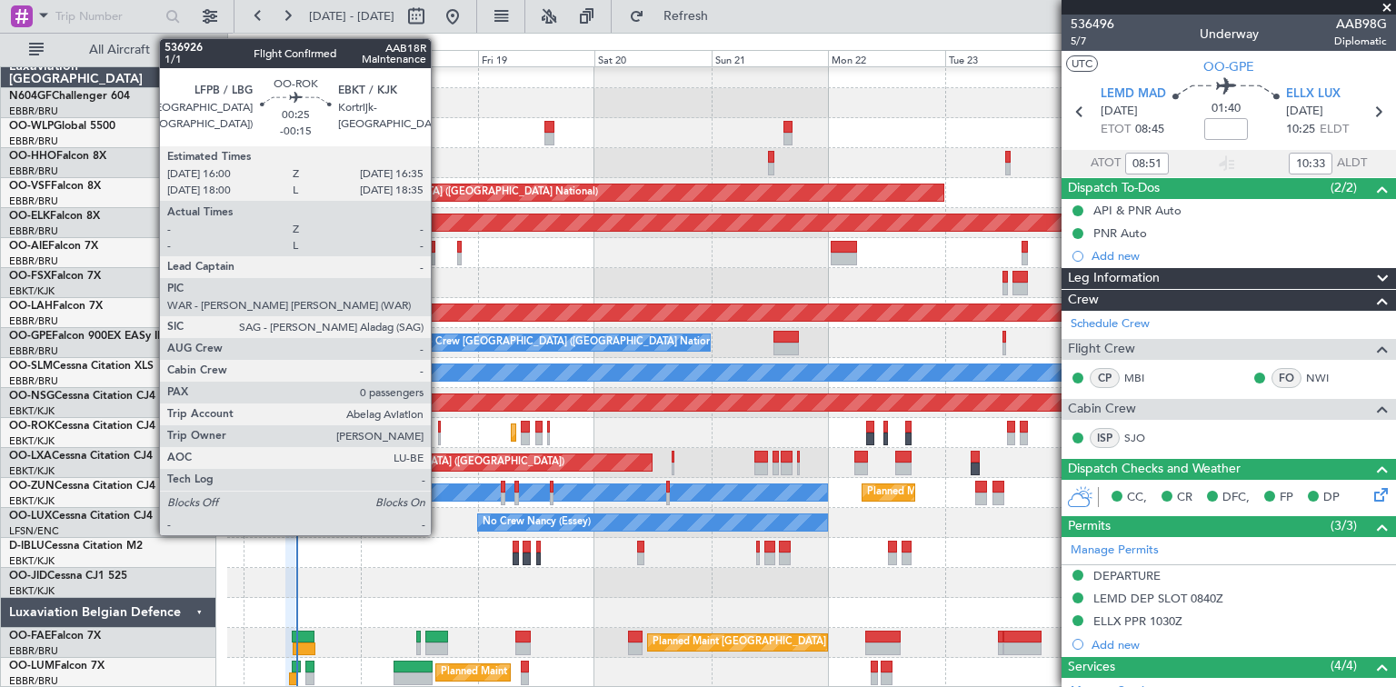
click at [439, 436] on div at bounding box center [440, 438] width 4 height 13
type input "-00:15"
type input "0"
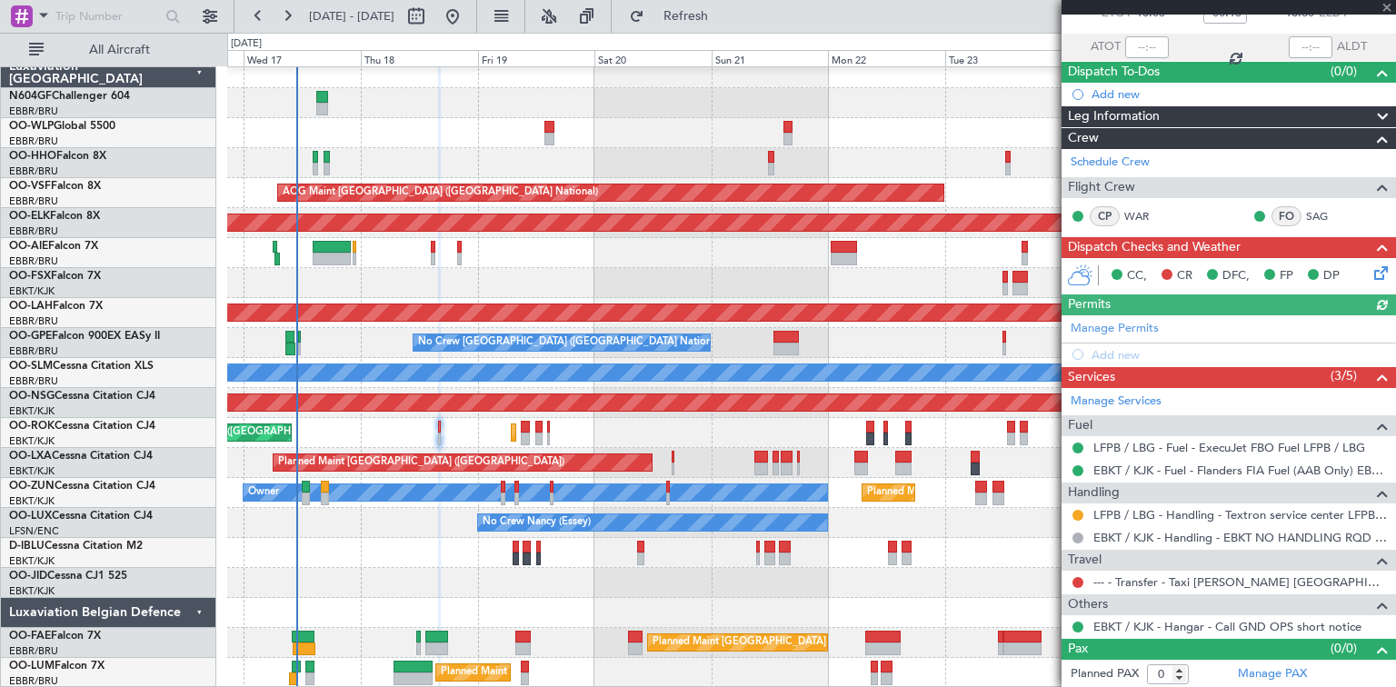
scroll to position [0, 0]
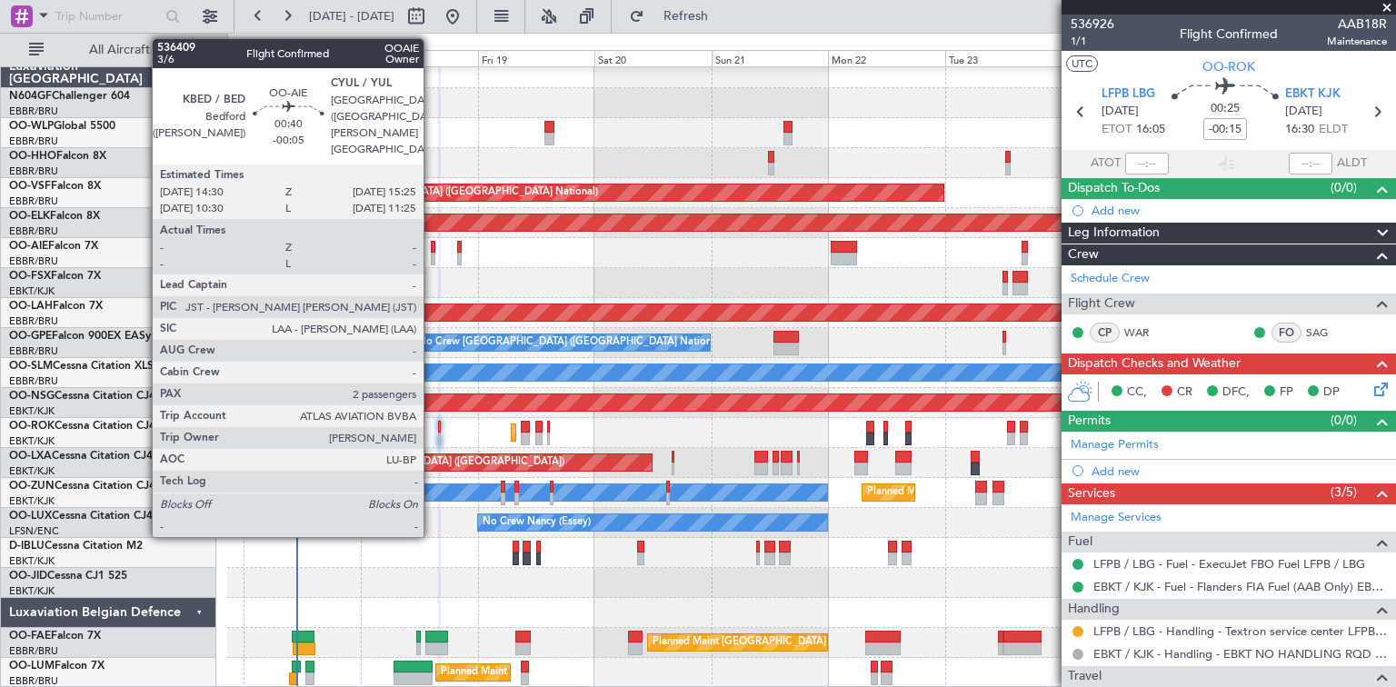
click at [432, 251] on div at bounding box center [433, 247] width 5 height 13
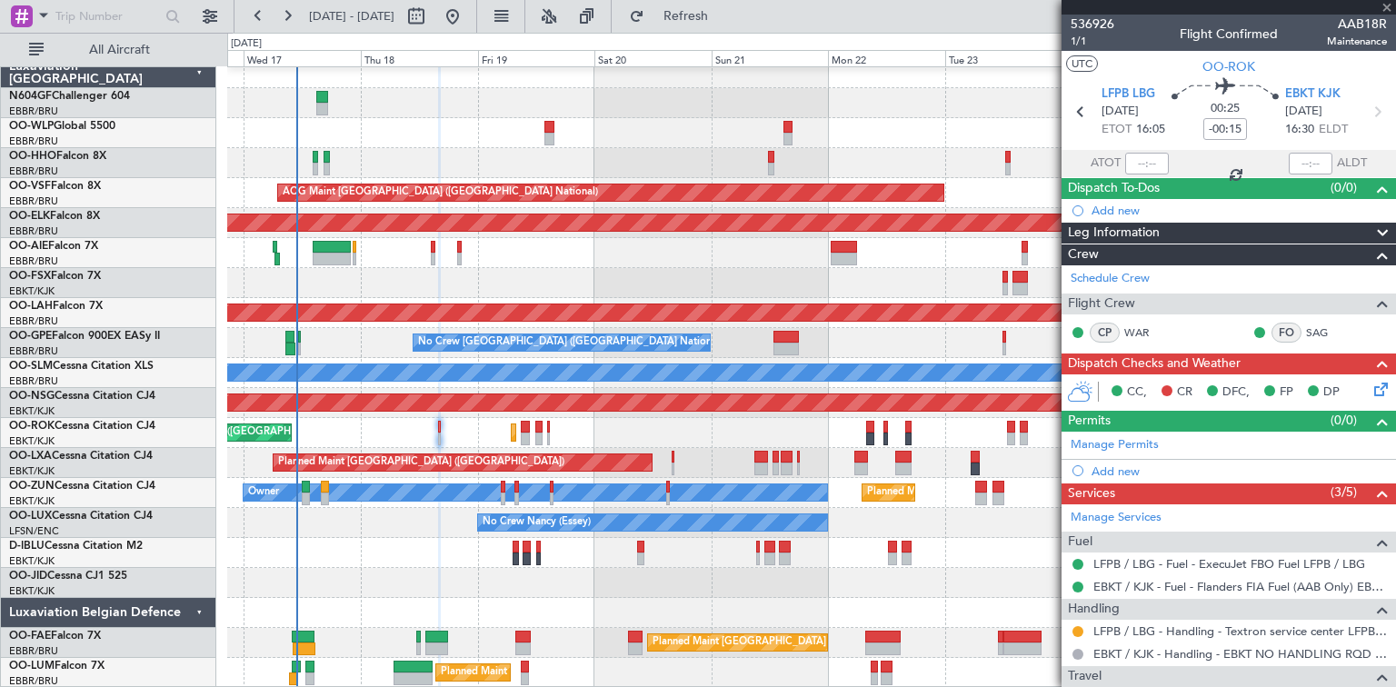
type input "-00:05"
type input "2"
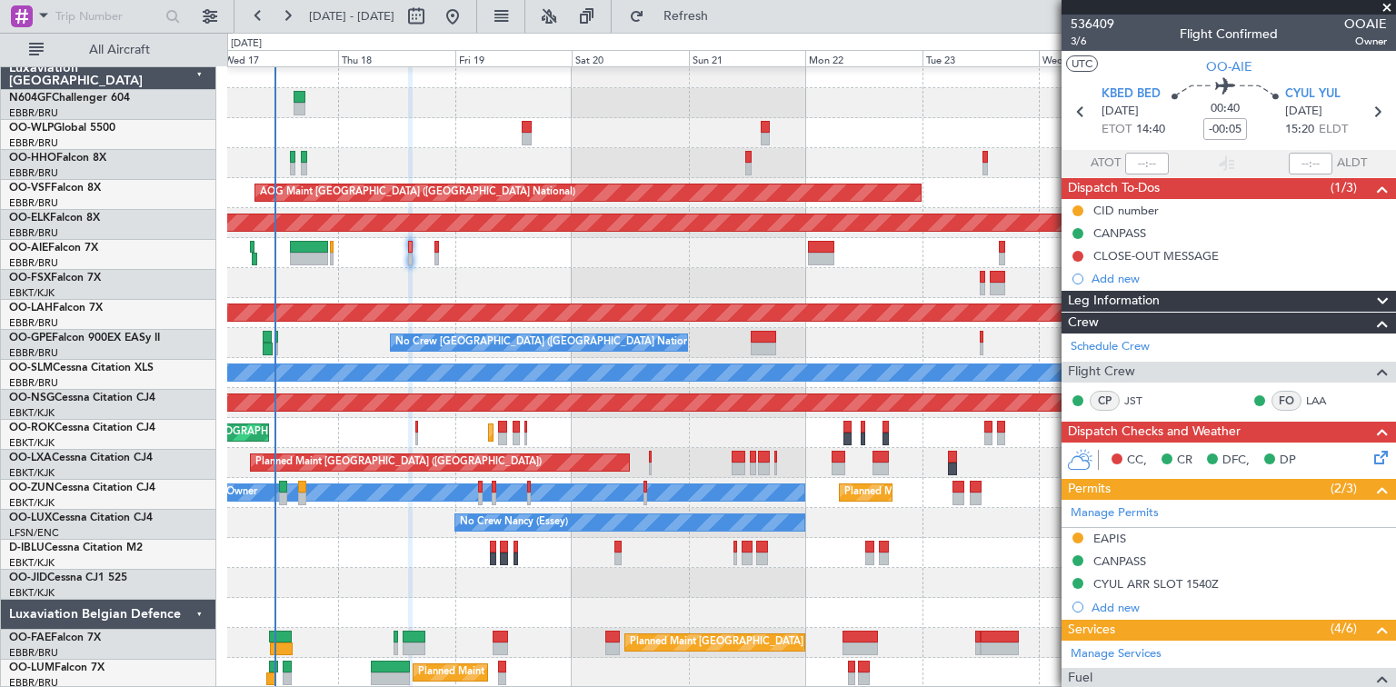
scroll to position [9, 0]
